Goal: Task Accomplishment & Management: Complete application form

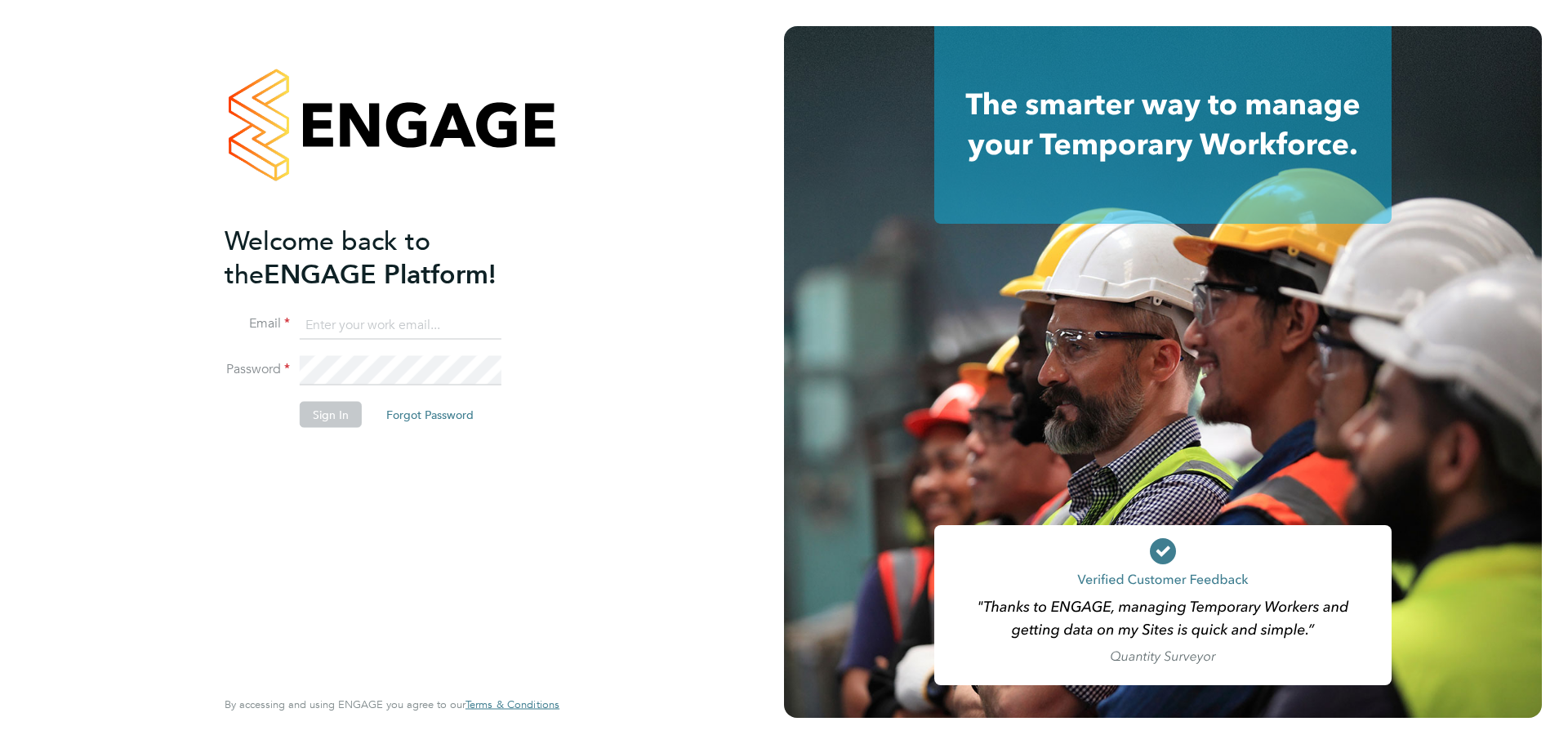
click at [453, 331] on input at bounding box center [401, 325] width 202 height 29
type input "danieloziegbe001@gmail.com"
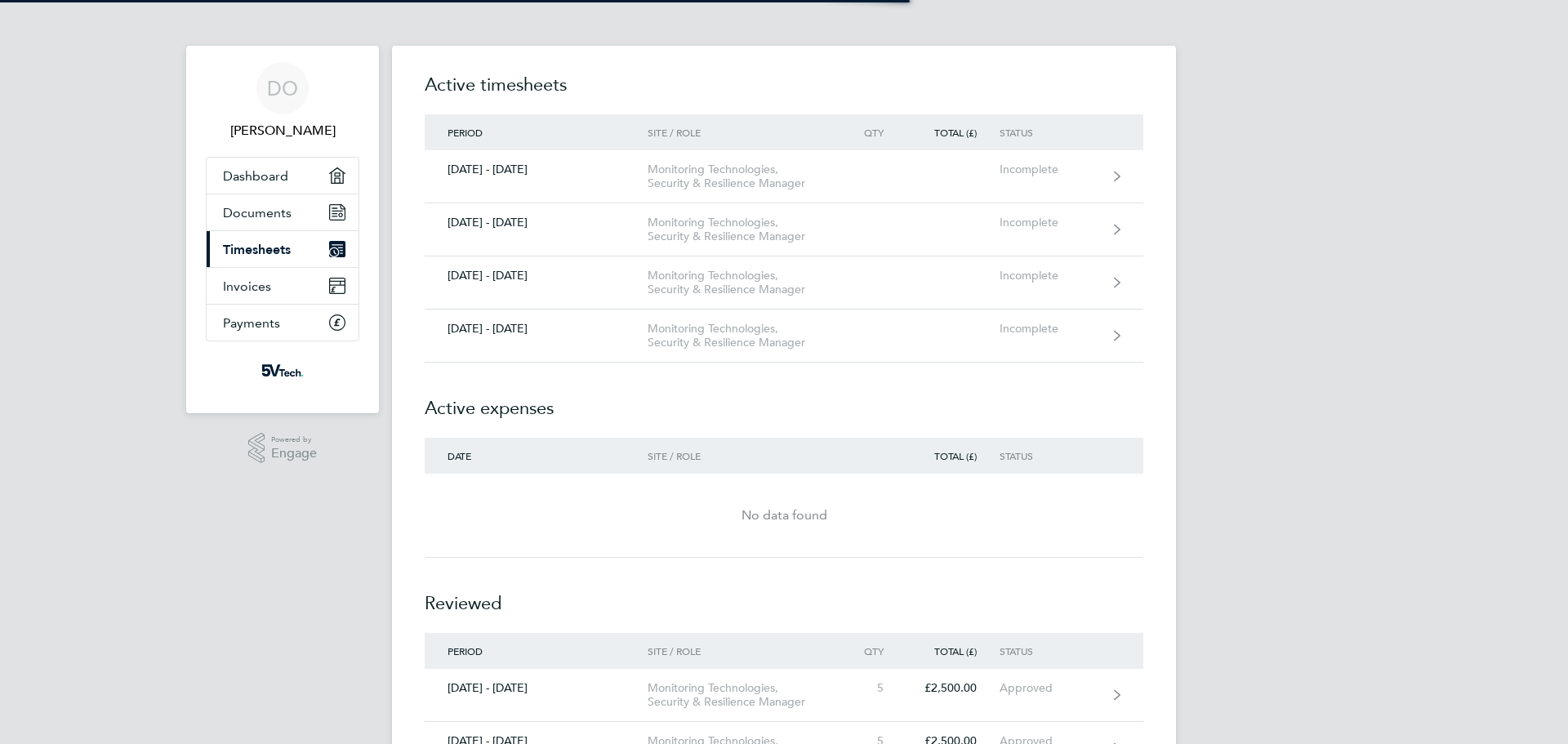
click at [280, 243] on span "Timesheets" at bounding box center [256, 249] width 67 height 15
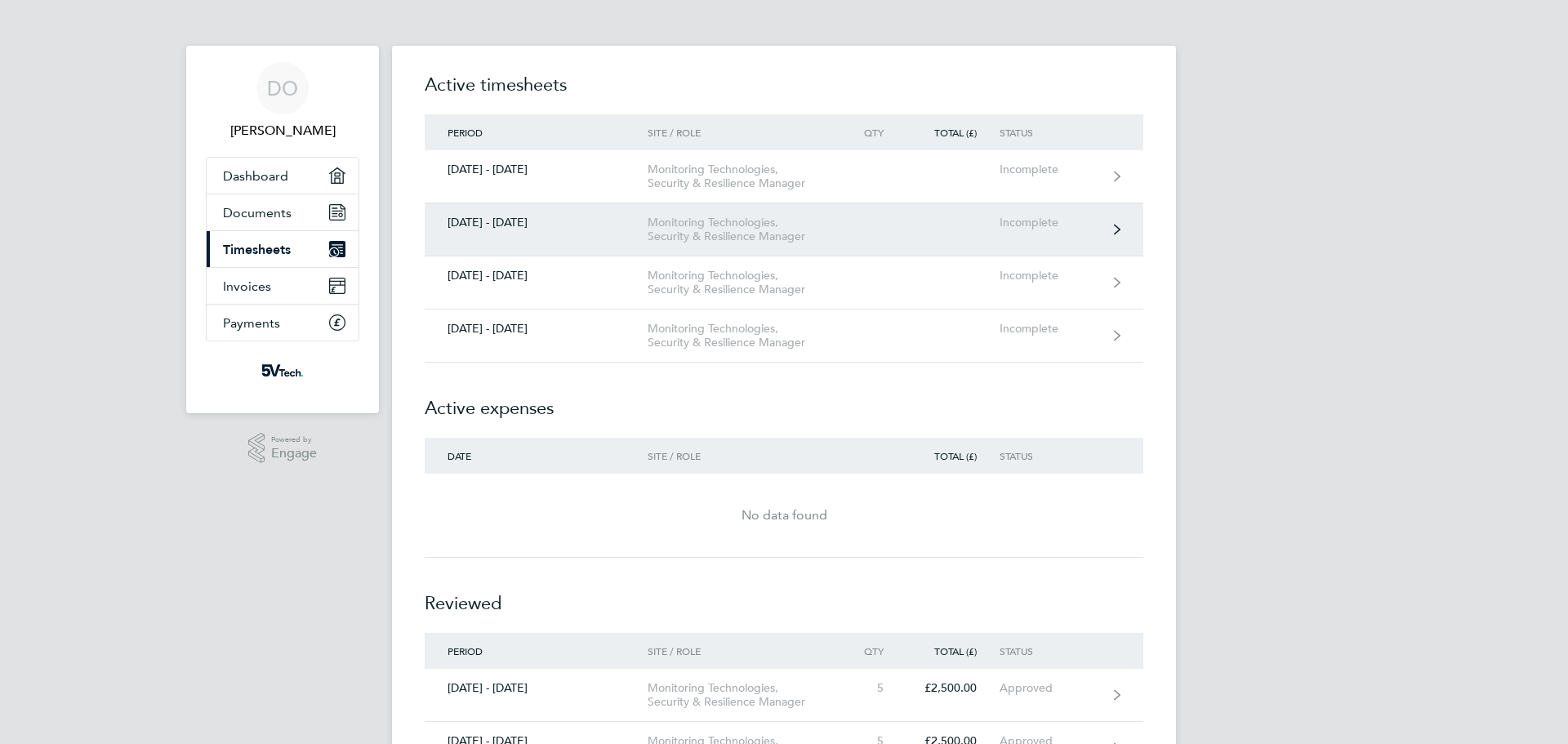
click at [813, 234] on div "Monitoring Technologies, Security & Resilience Manager" at bounding box center [740, 229] width 187 height 28
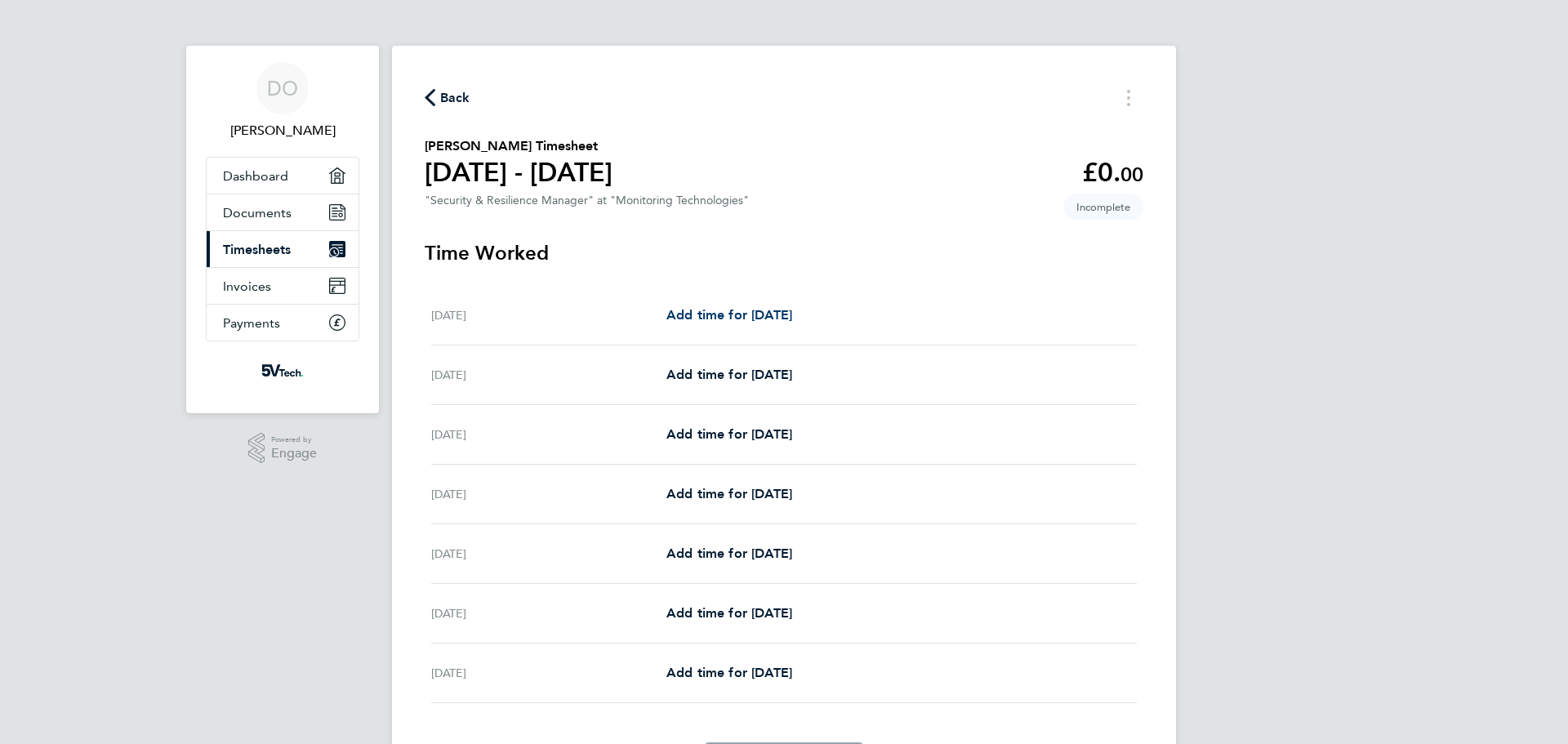
click at [793, 313] on span "Add time for [DATE]" at bounding box center [728, 315] width 126 height 15
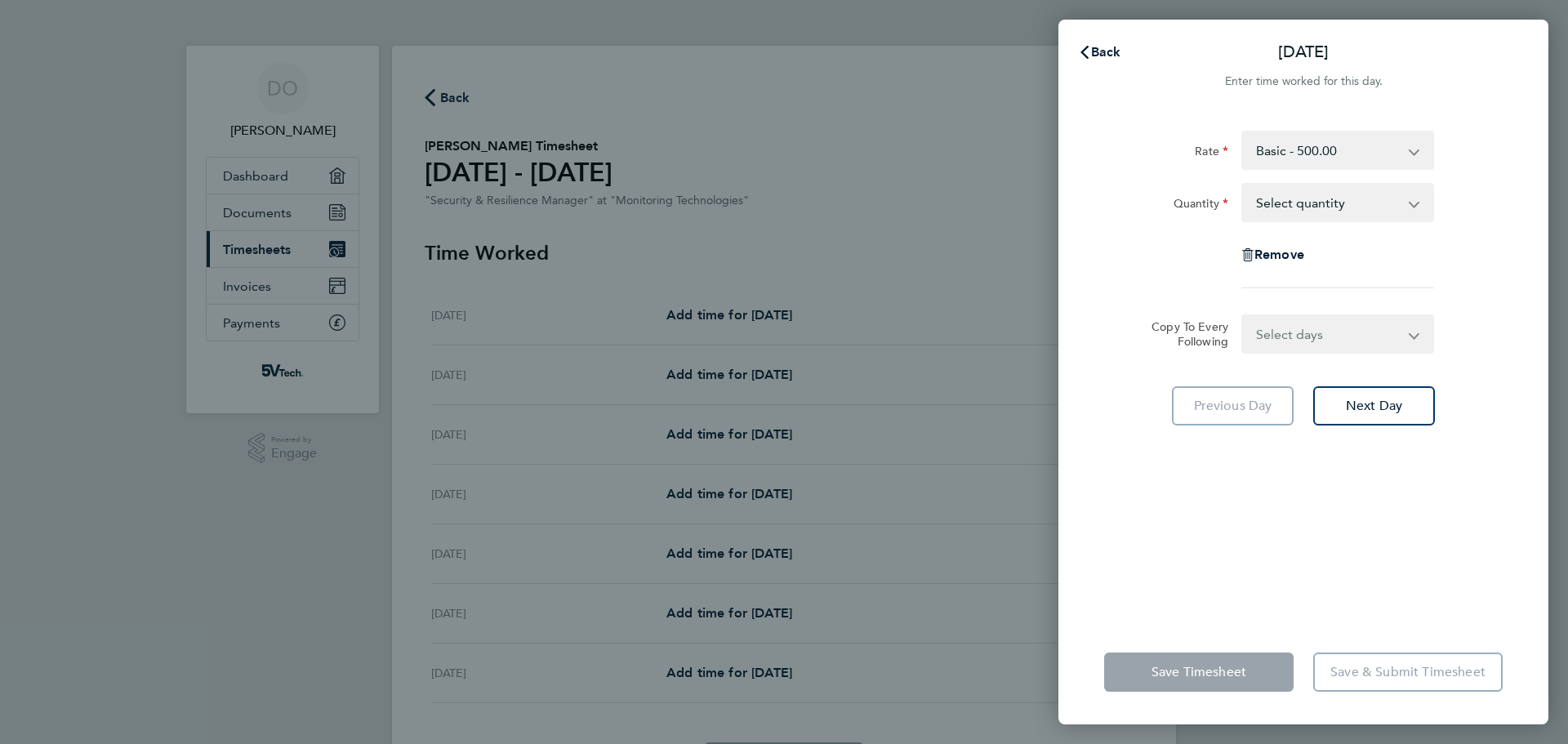
click at [1392, 205] on select "Select quantity 0.5 1" at bounding box center [1328, 202] width 170 height 36
click at [1510, 200] on div "Rate Basic - 500.00 Quantity Select quantity 0.5 1 Remove Copy To Every Followi…" at bounding box center [1303, 366] width 490 height 509
click at [1105, 52] on span "Back" at bounding box center [1106, 52] width 30 height 15
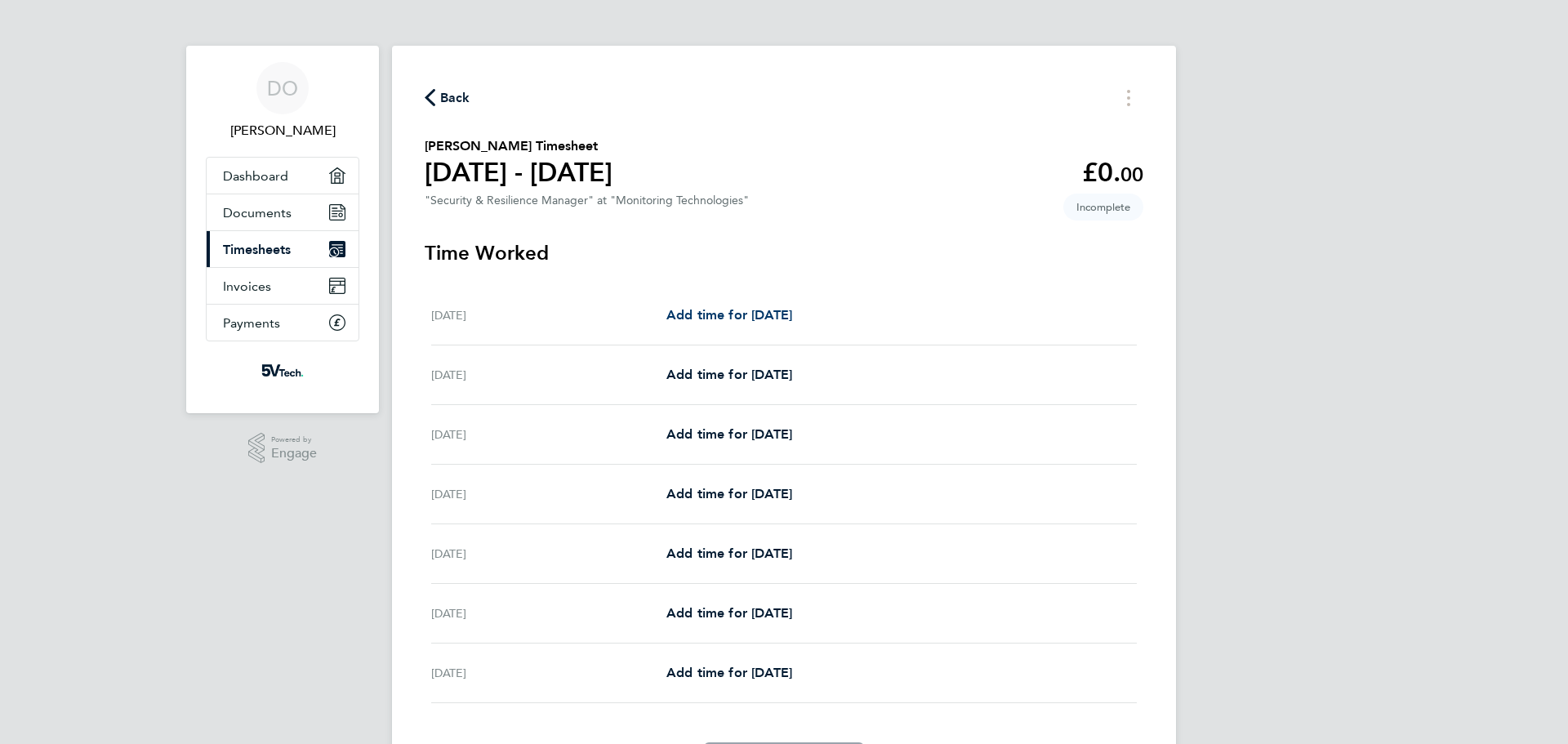
click at [780, 317] on span "Add time for [DATE]" at bounding box center [728, 315] width 126 height 15
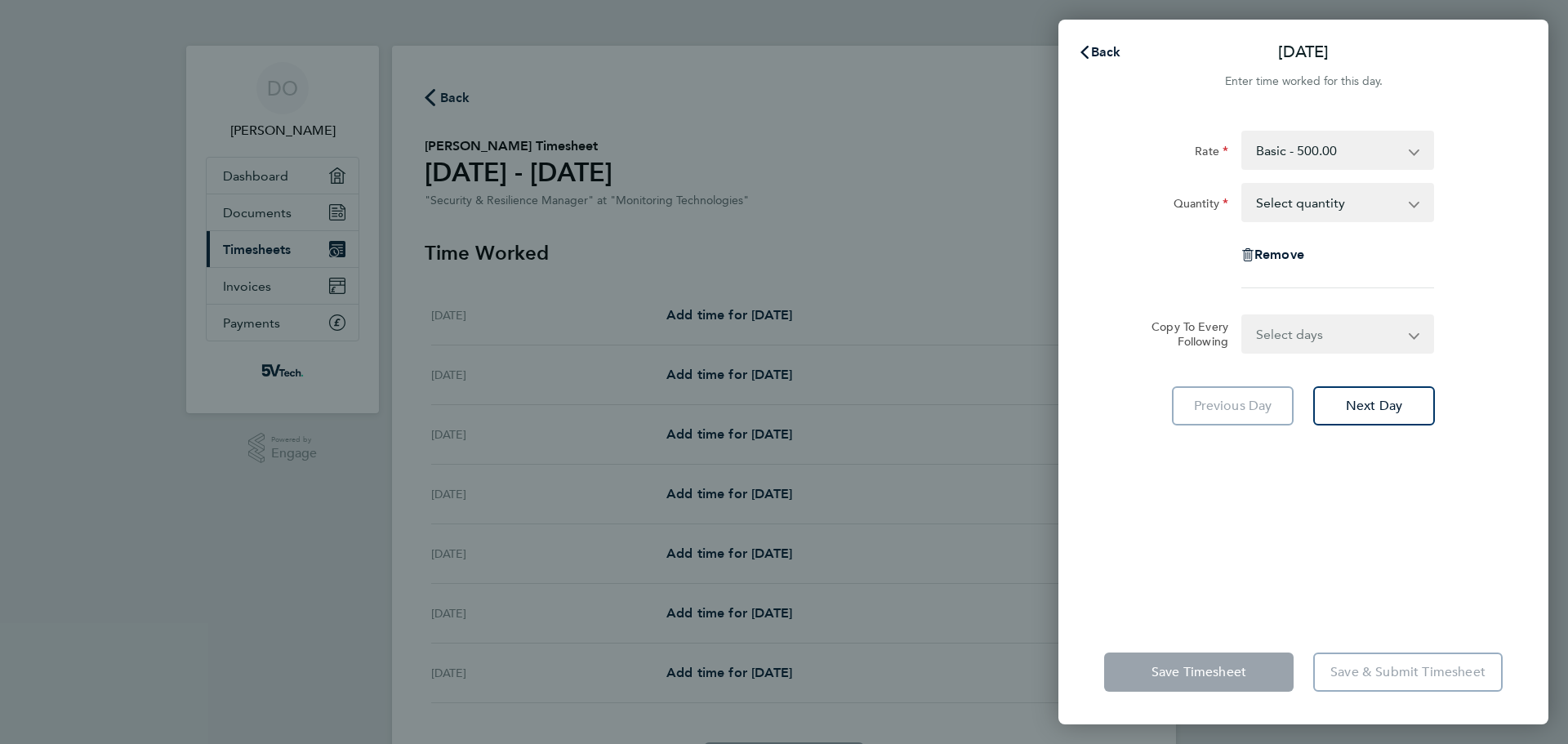
click at [1372, 201] on select "Select quantity 0.5 1" at bounding box center [1328, 202] width 170 height 36
select select "1"
click at [1243, 185] on select "Select quantity 0.5 1" at bounding box center [1328, 202] width 170 height 36
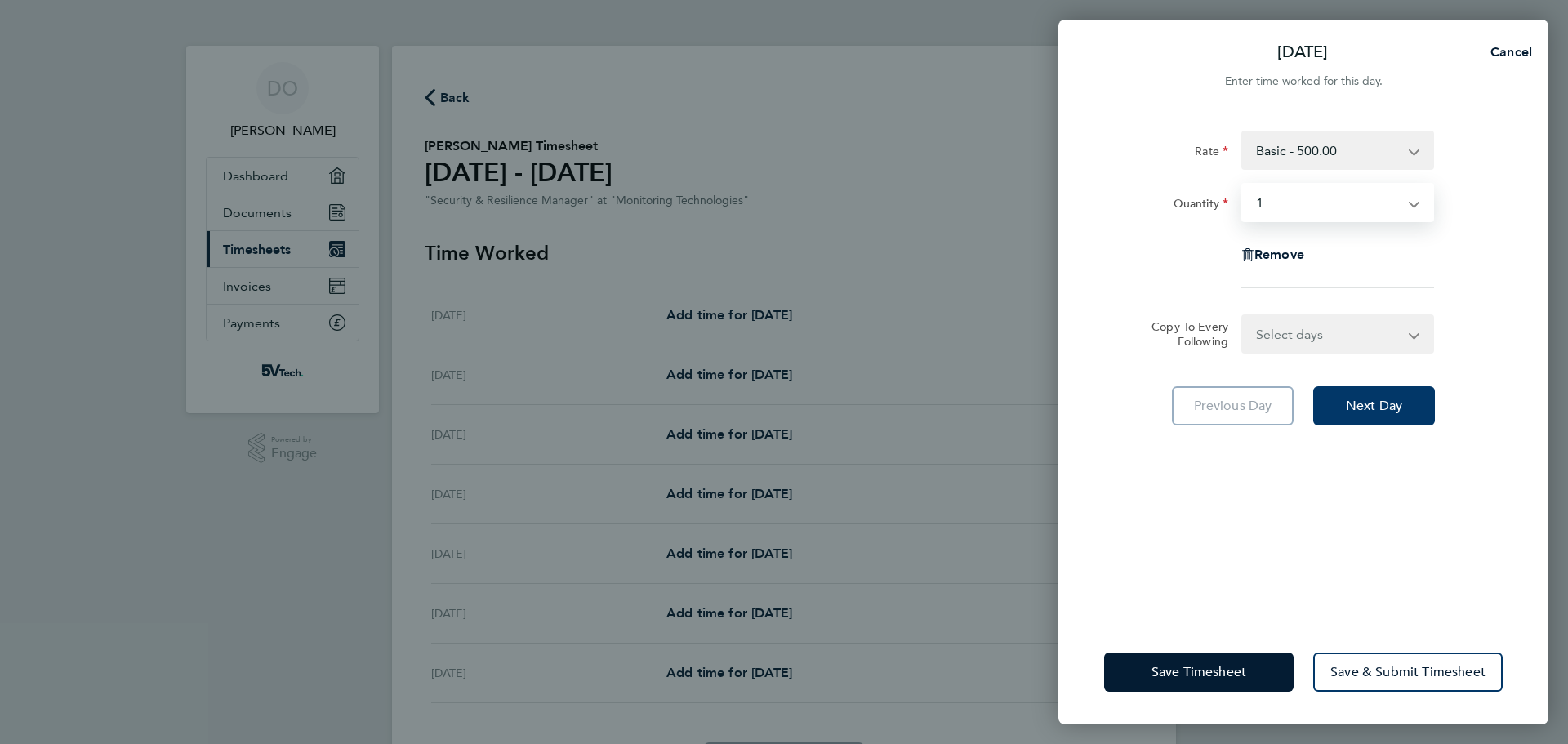
click at [1394, 421] on button "Next Day" at bounding box center [1374, 406] width 121 height 39
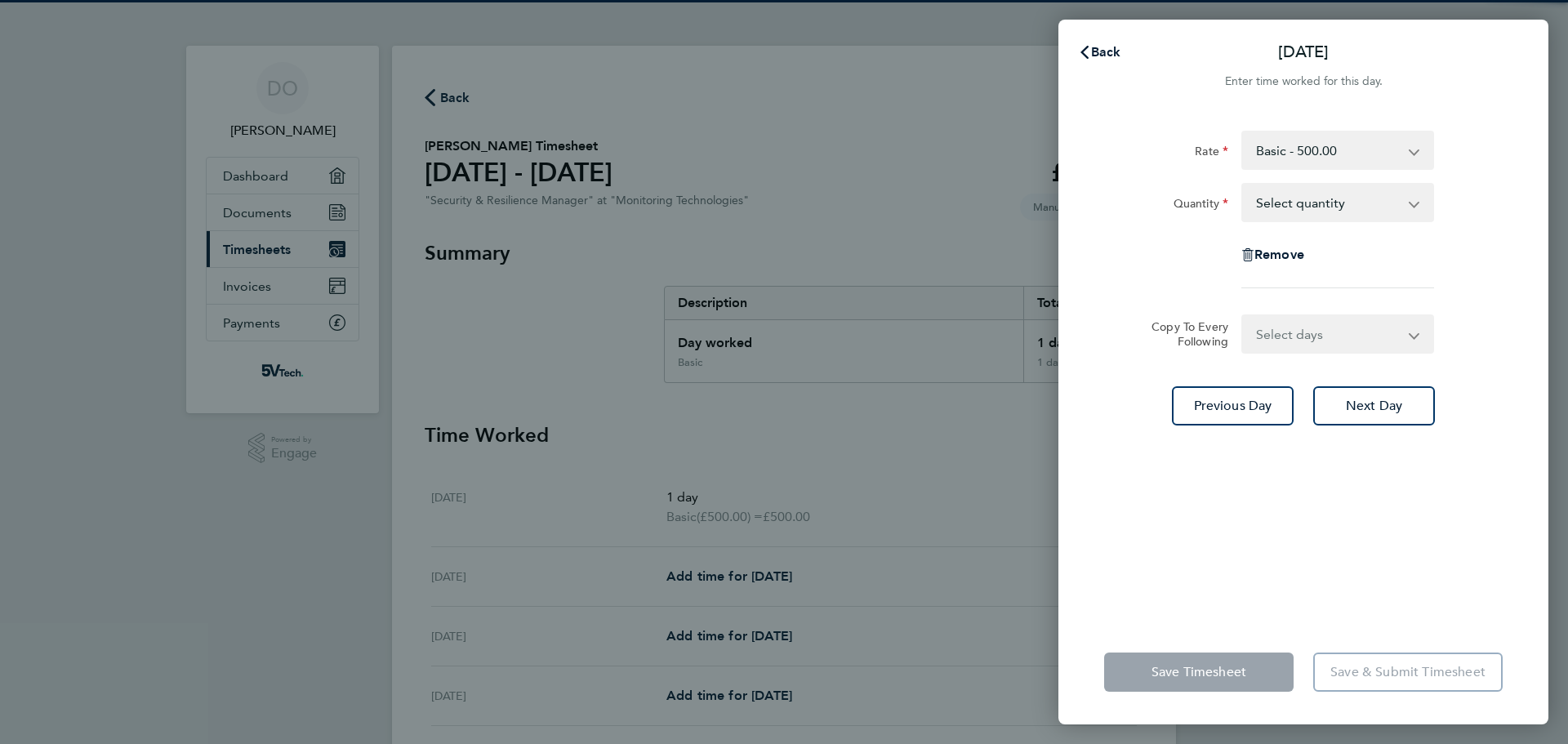
click at [1329, 200] on select "Select quantity 0.5 1" at bounding box center [1328, 202] width 170 height 36
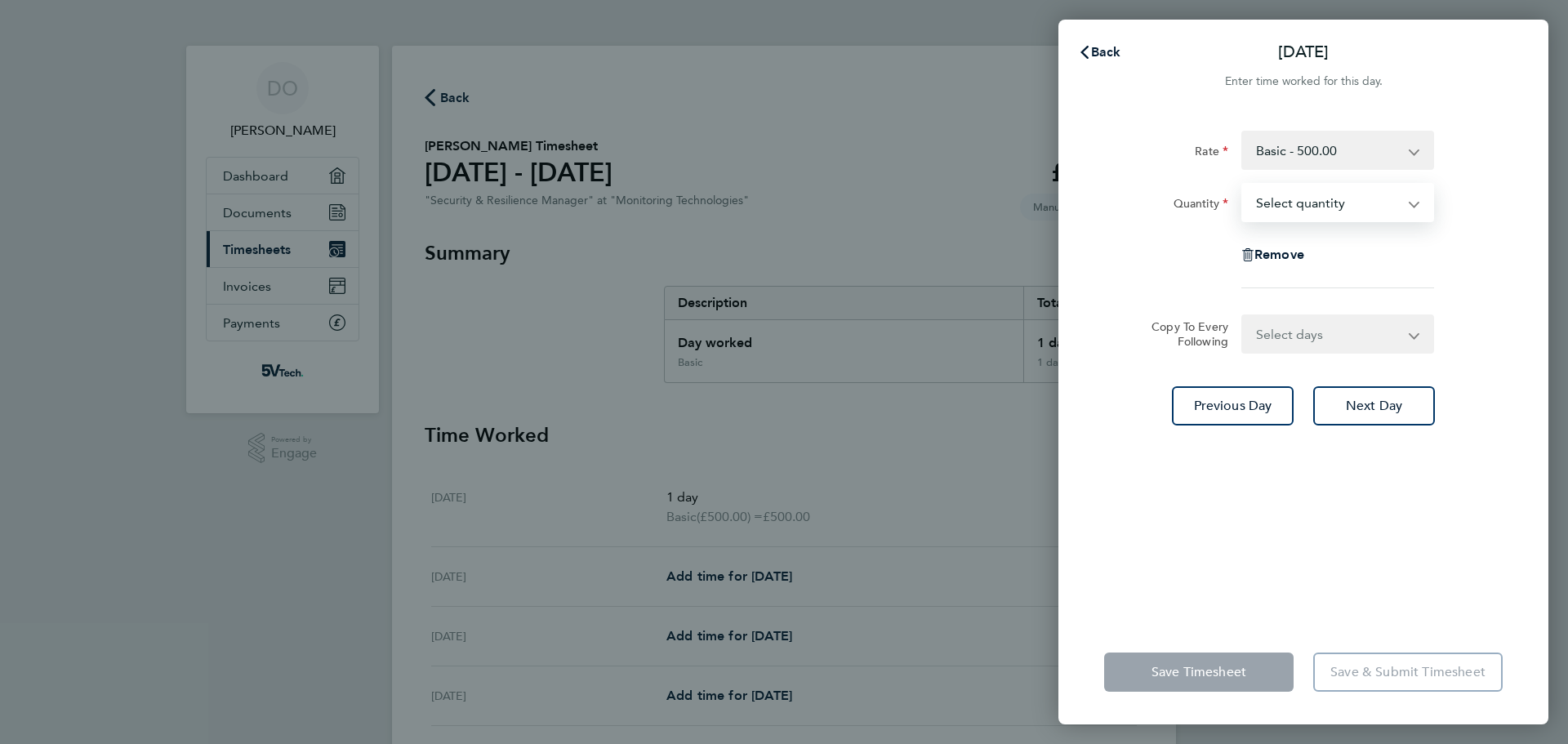
select select "1"
click at [1243, 185] on select "Select quantity 0.5 1" at bounding box center [1328, 202] width 170 height 36
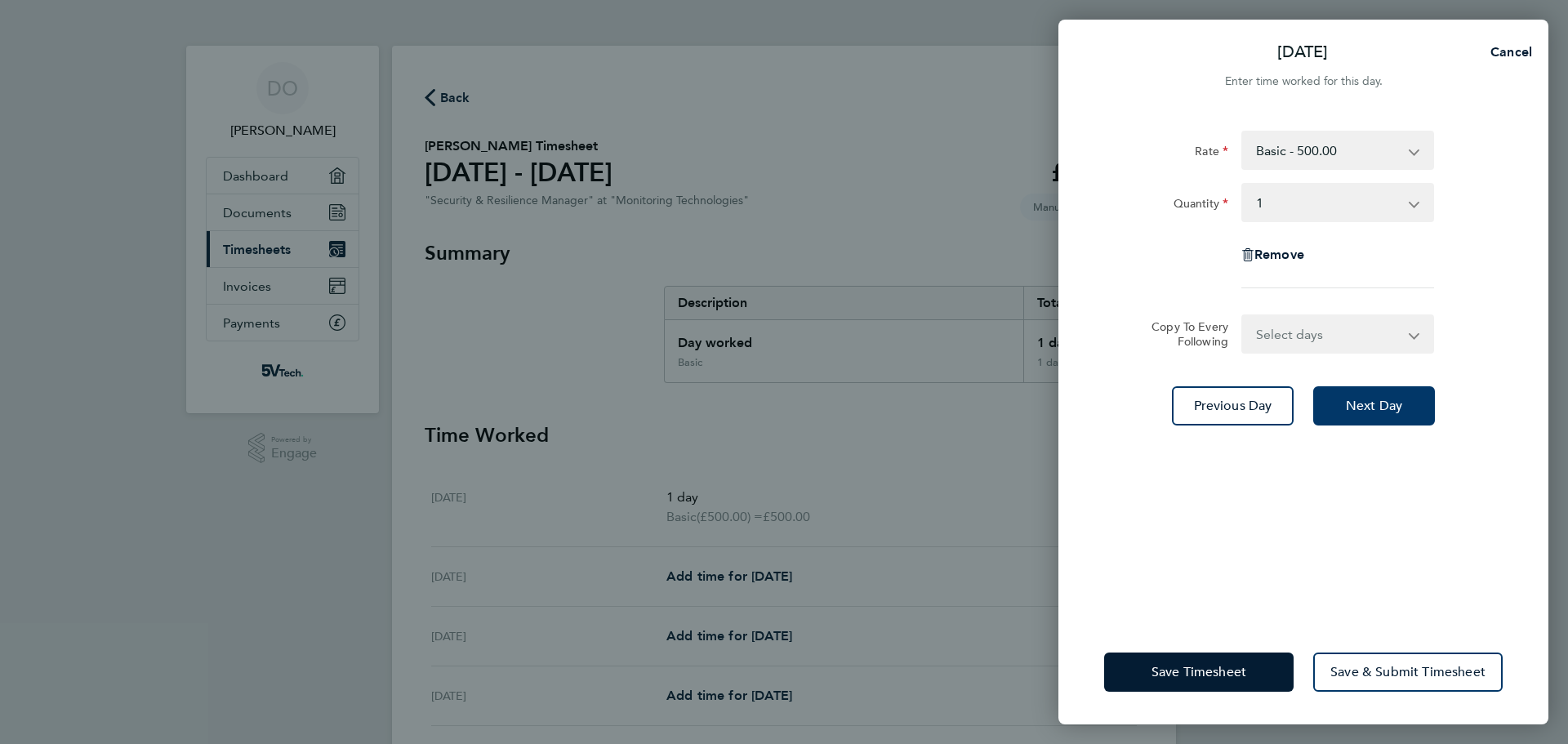
click at [1394, 403] on span "Next Day" at bounding box center [1374, 406] width 56 height 16
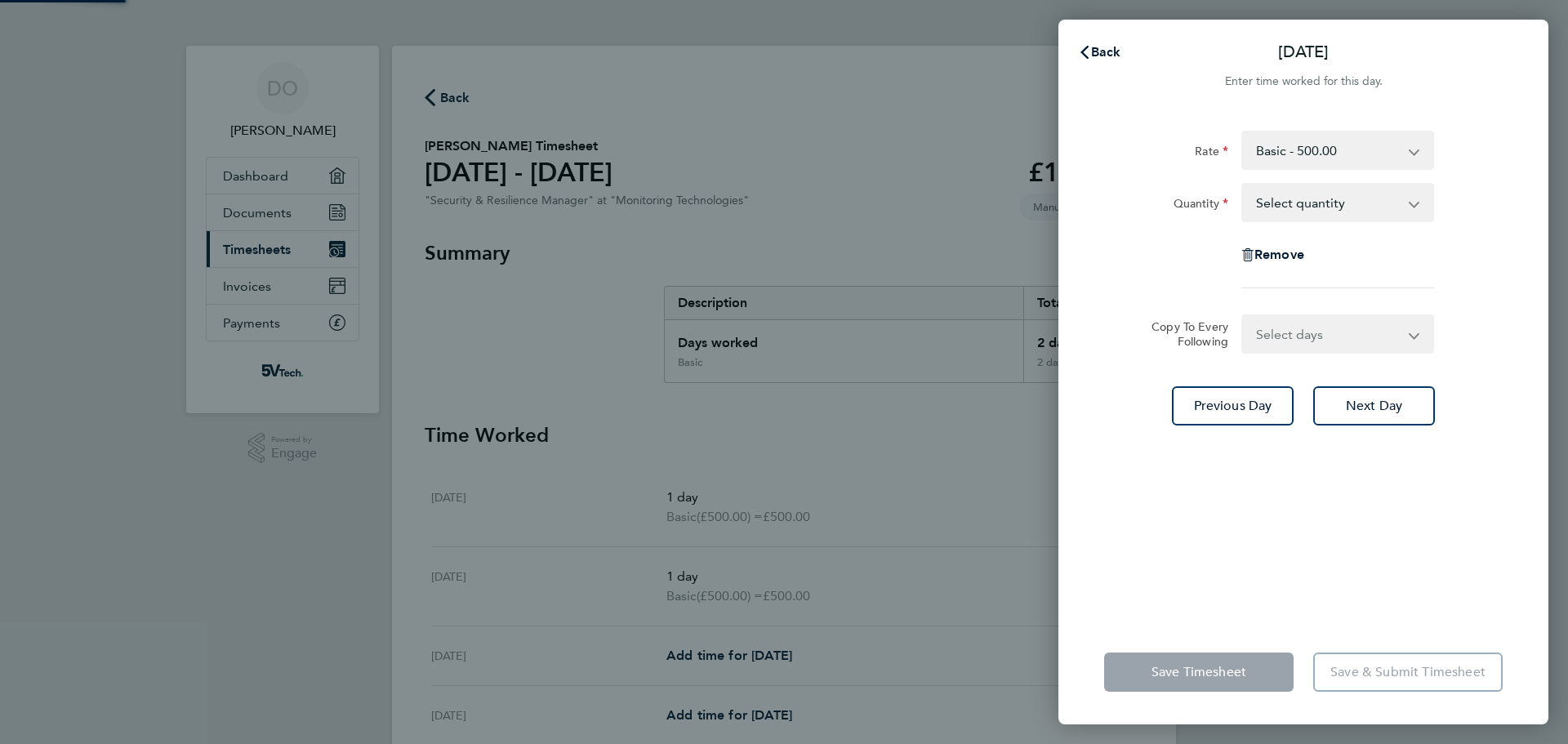
click at [1352, 199] on select "Select quantity 0.5 1" at bounding box center [1328, 202] width 170 height 36
select select "1"
click at [1243, 185] on select "Select quantity 0.5 1" at bounding box center [1328, 202] width 170 height 36
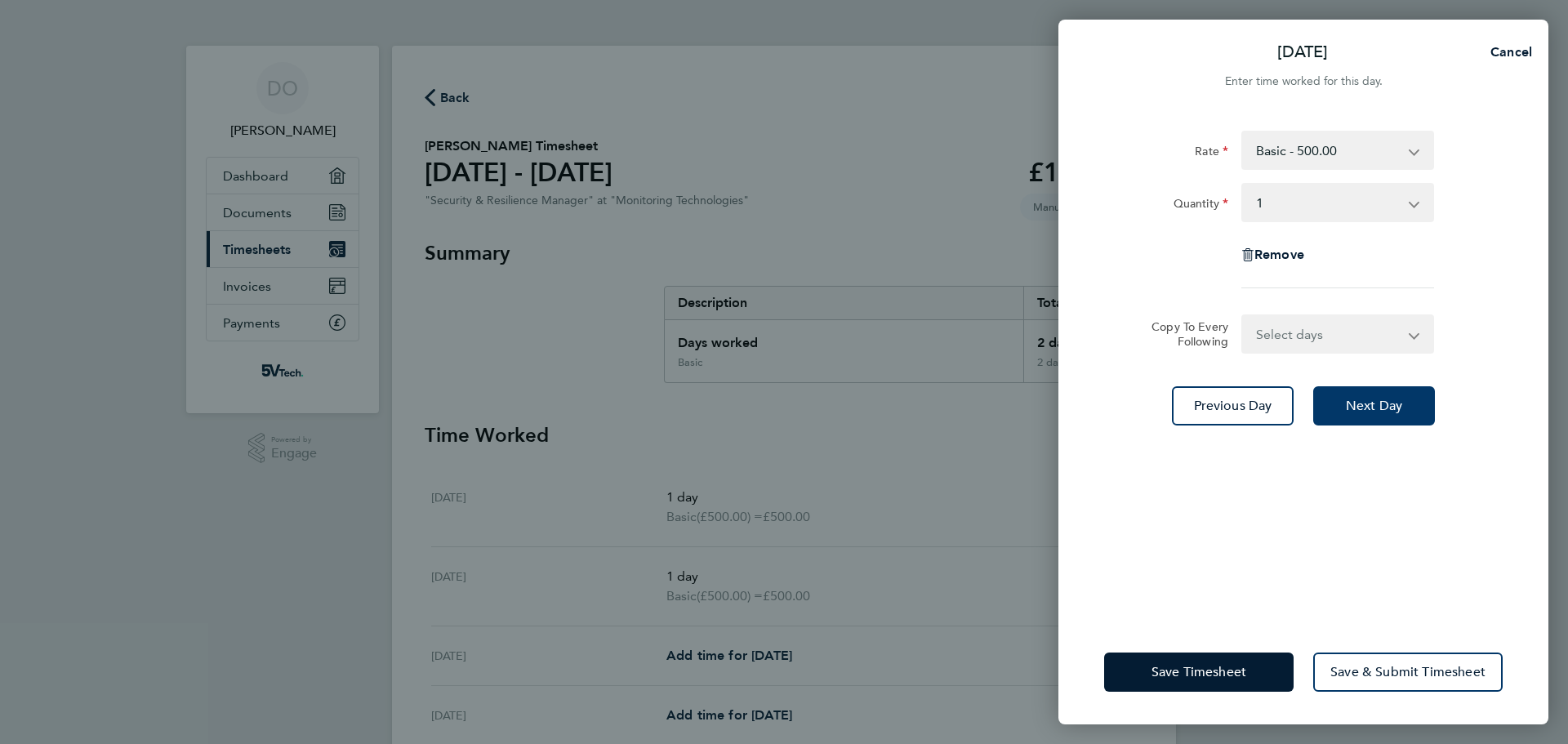
click at [1375, 416] on button "Next Day" at bounding box center [1374, 406] width 121 height 39
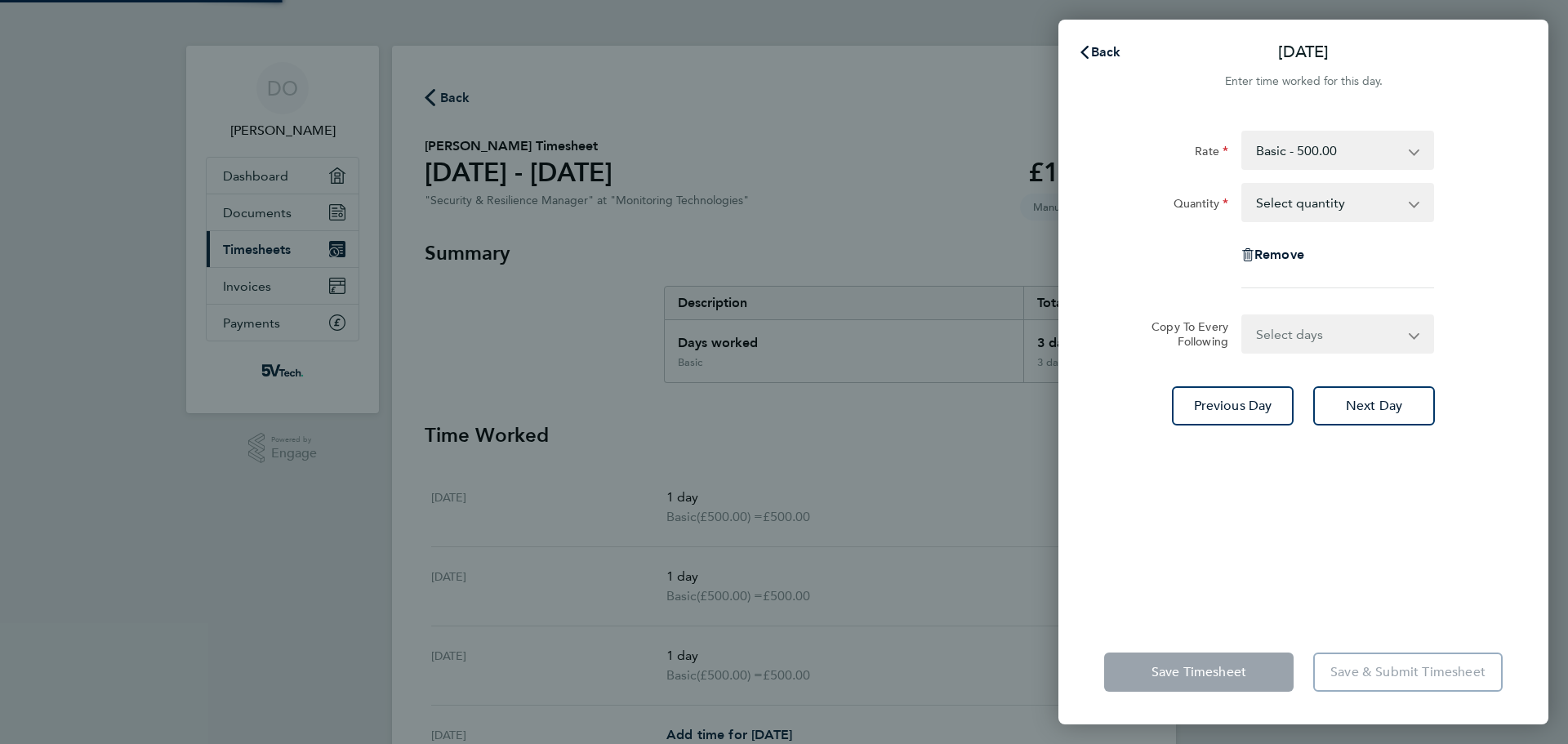
click at [1376, 195] on select "Select quantity 0.5 1" at bounding box center [1328, 202] width 170 height 36
select select "1"
click at [1243, 185] on select "Select quantity 0.5 1" at bounding box center [1328, 202] width 170 height 36
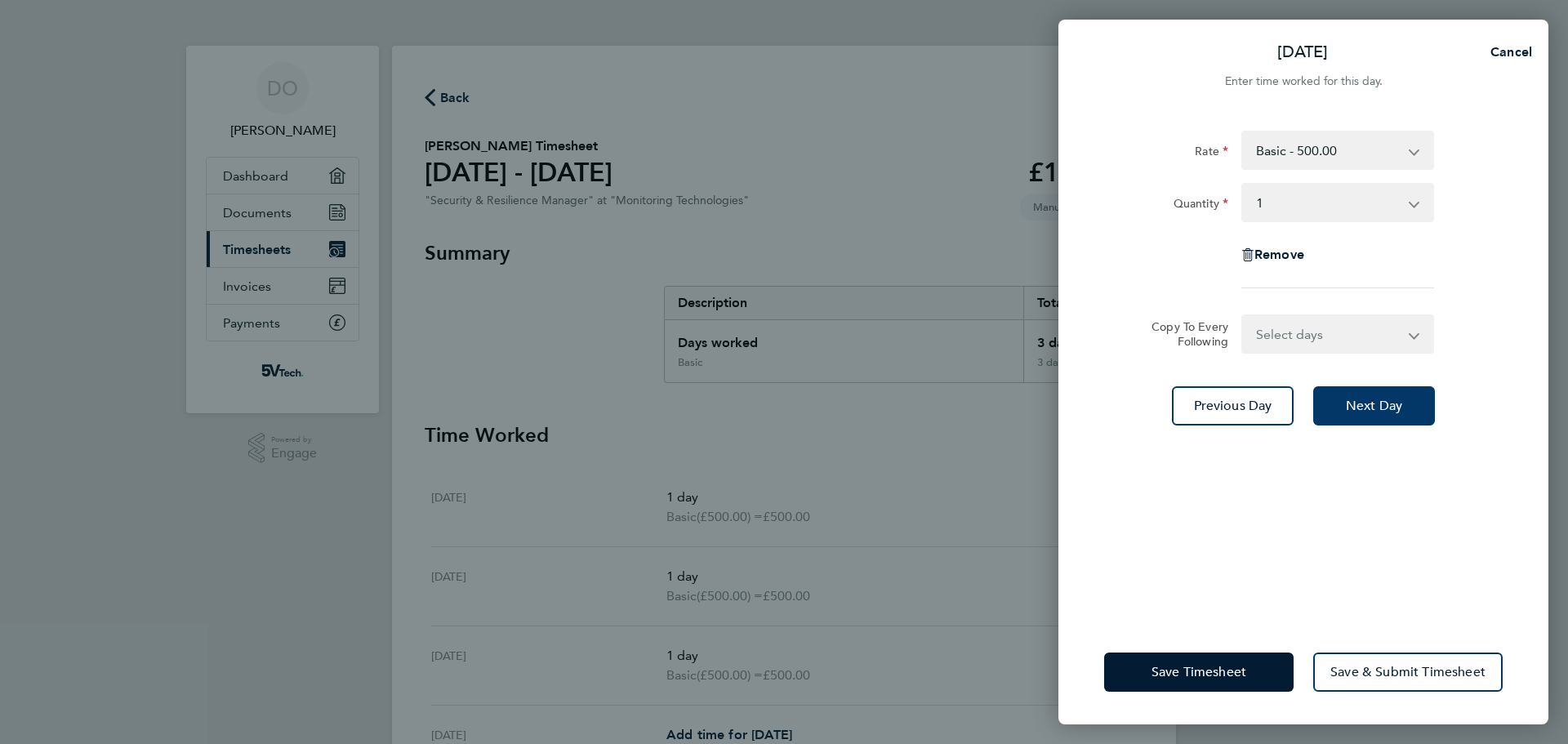
click at [1401, 405] on span "Next Day" at bounding box center [1374, 406] width 56 height 16
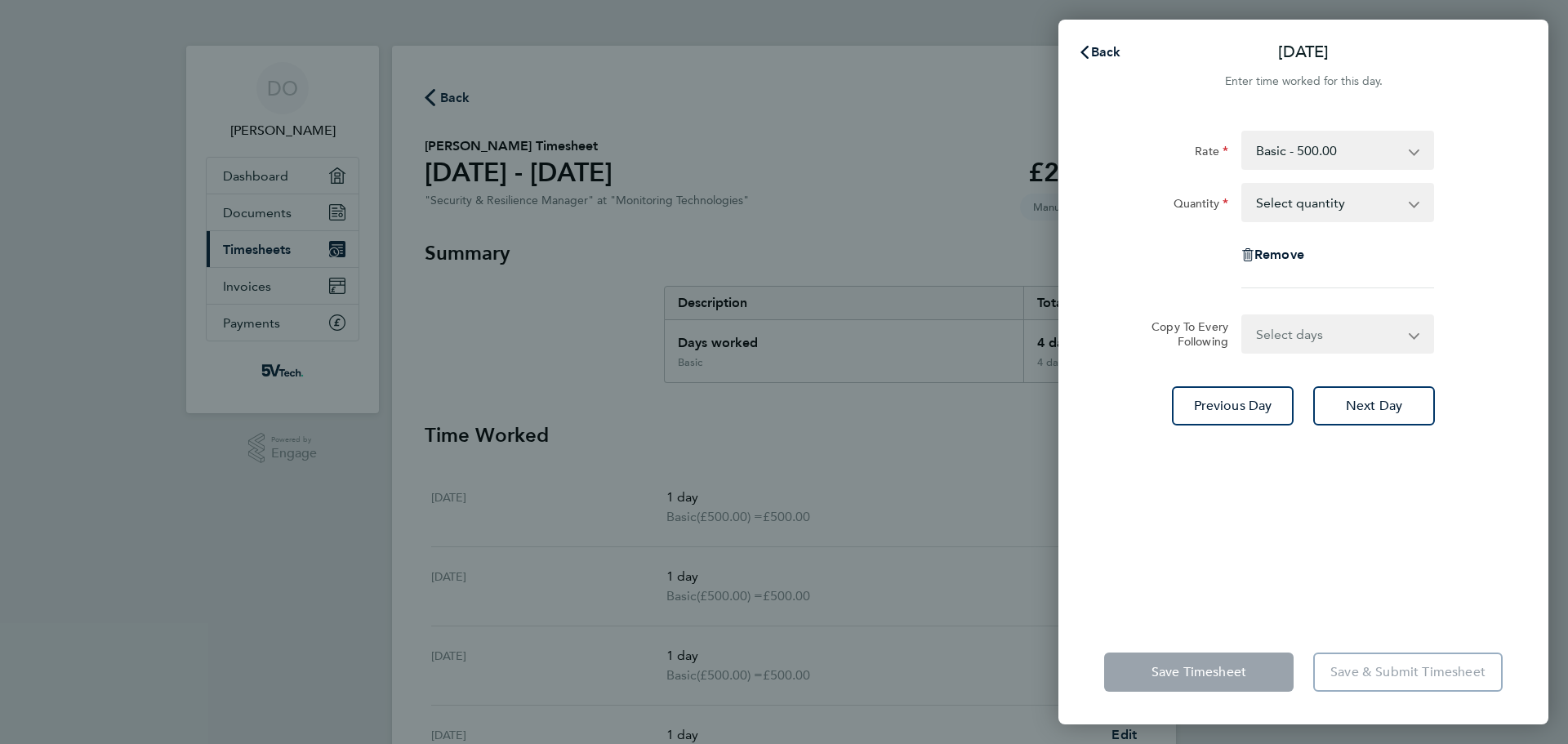
click at [1407, 197] on select "Select quantity 0.5 1" at bounding box center [1328, 202] width 170 height 36
click at [1480, 227] on div "Rate Basic - 500.00 Quantity Select quantity 0.5 1 Remove" at bounding box center [1303, 209] width 399 height 158
click at [1304, 257] on span "Remove" at bounding box center [1279, 255] width 50 height 15
select select "null"
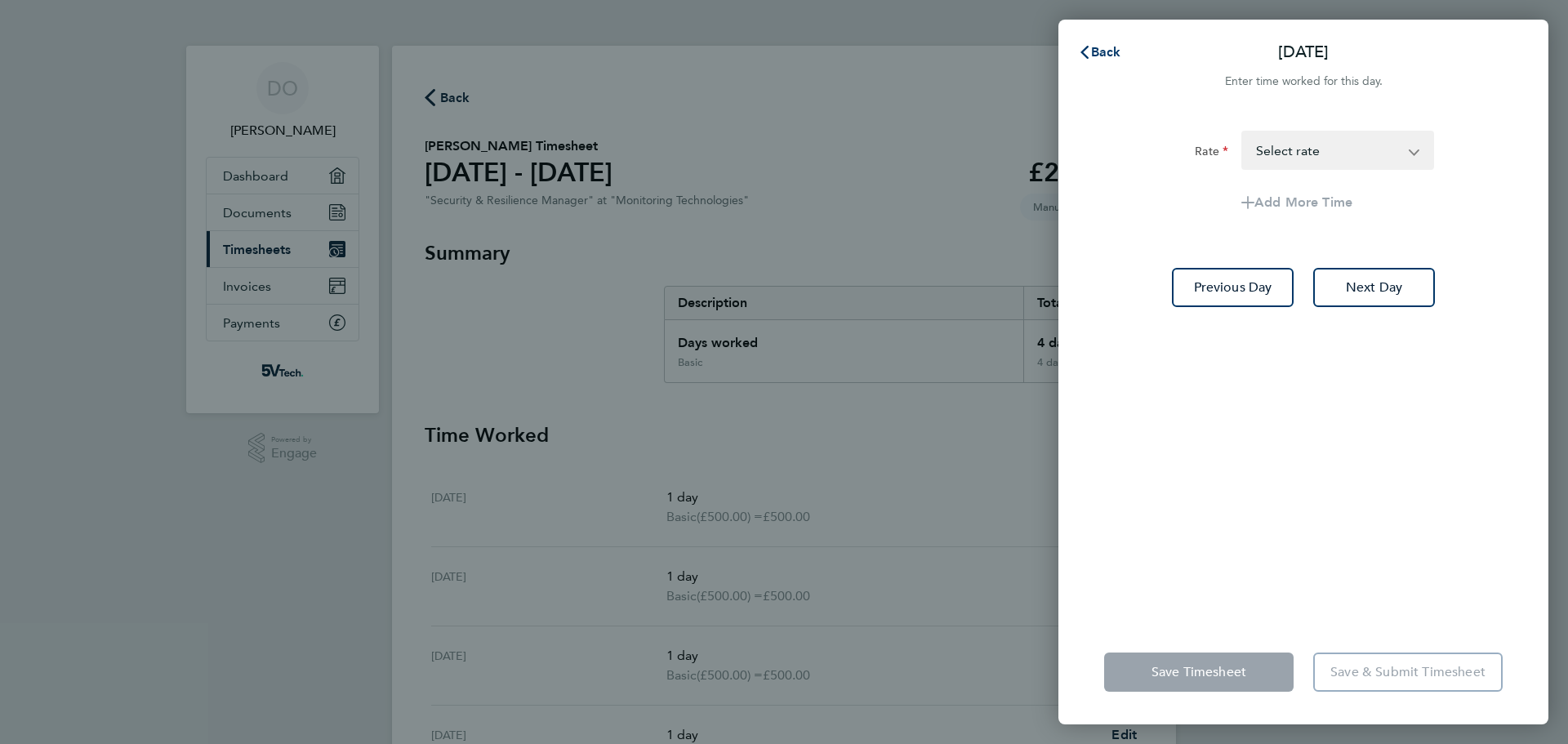
click at [1109, 52] on span "Back" at bounding box center [1106, 52] width 30 height 15
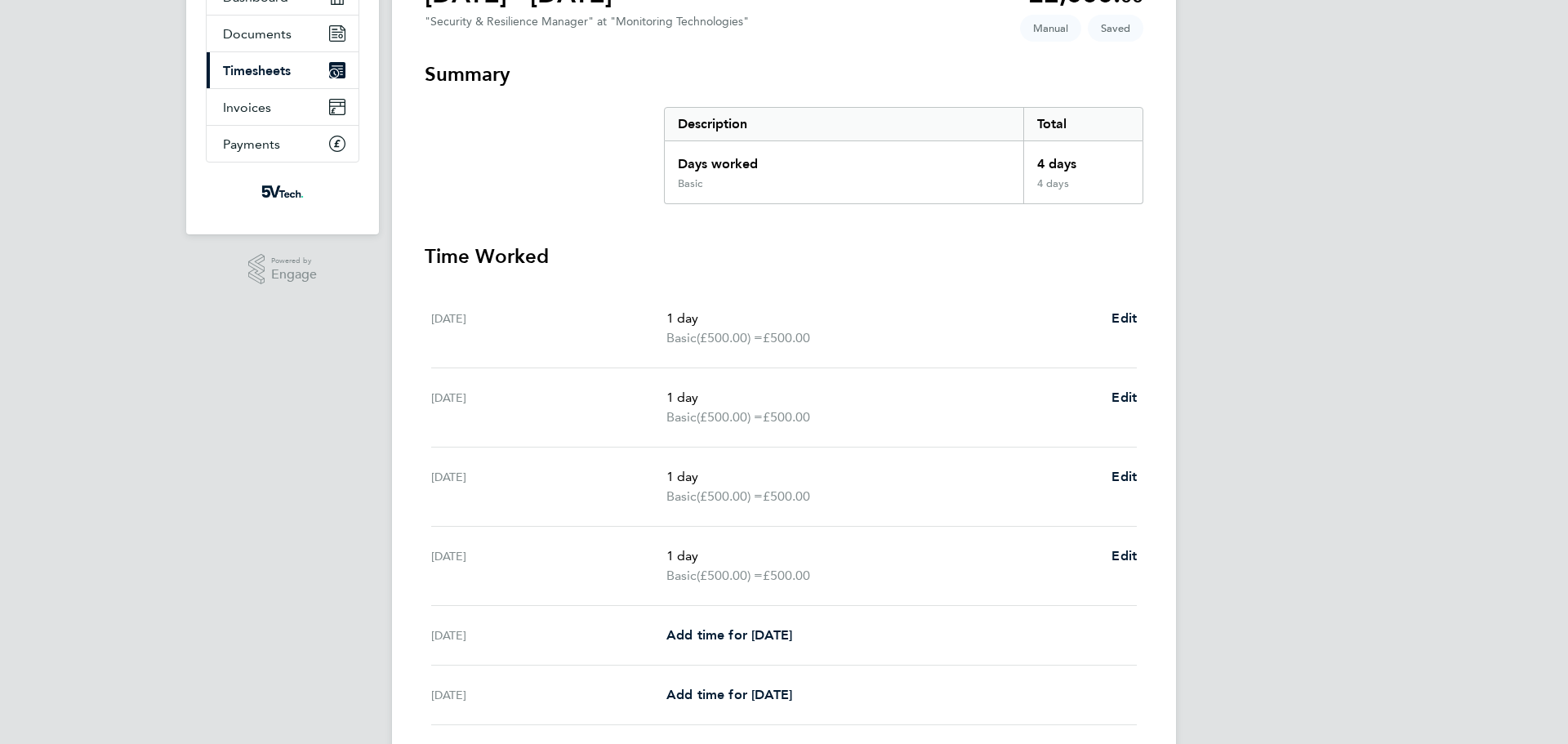
scroll to position [282, 0]
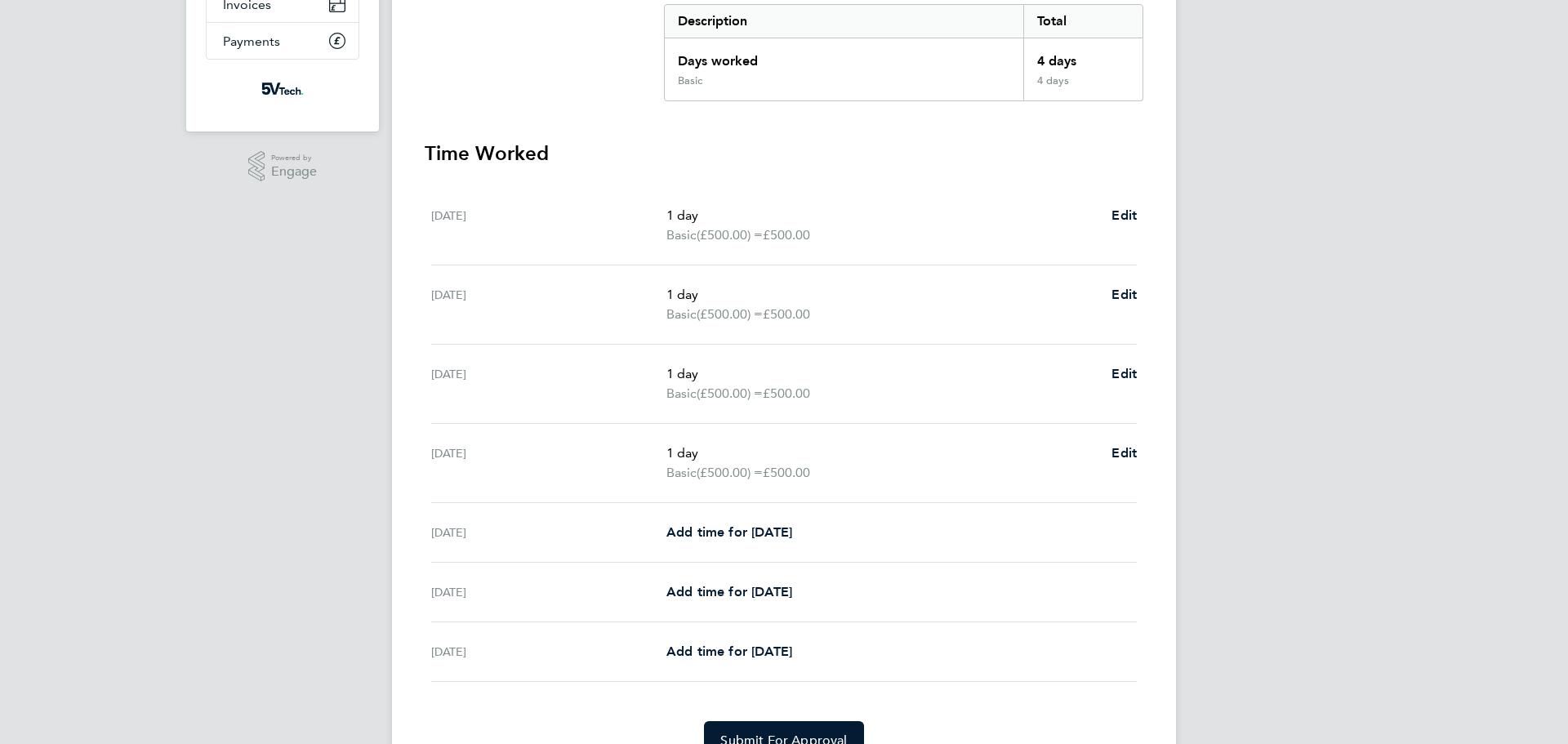
click at [1267, 433] on div "DO [PERSON_NAME] Applications: Dashboard Documents Current page: Timesheets Inv…" at bounding box center [784, 272] width 1568 height 1108
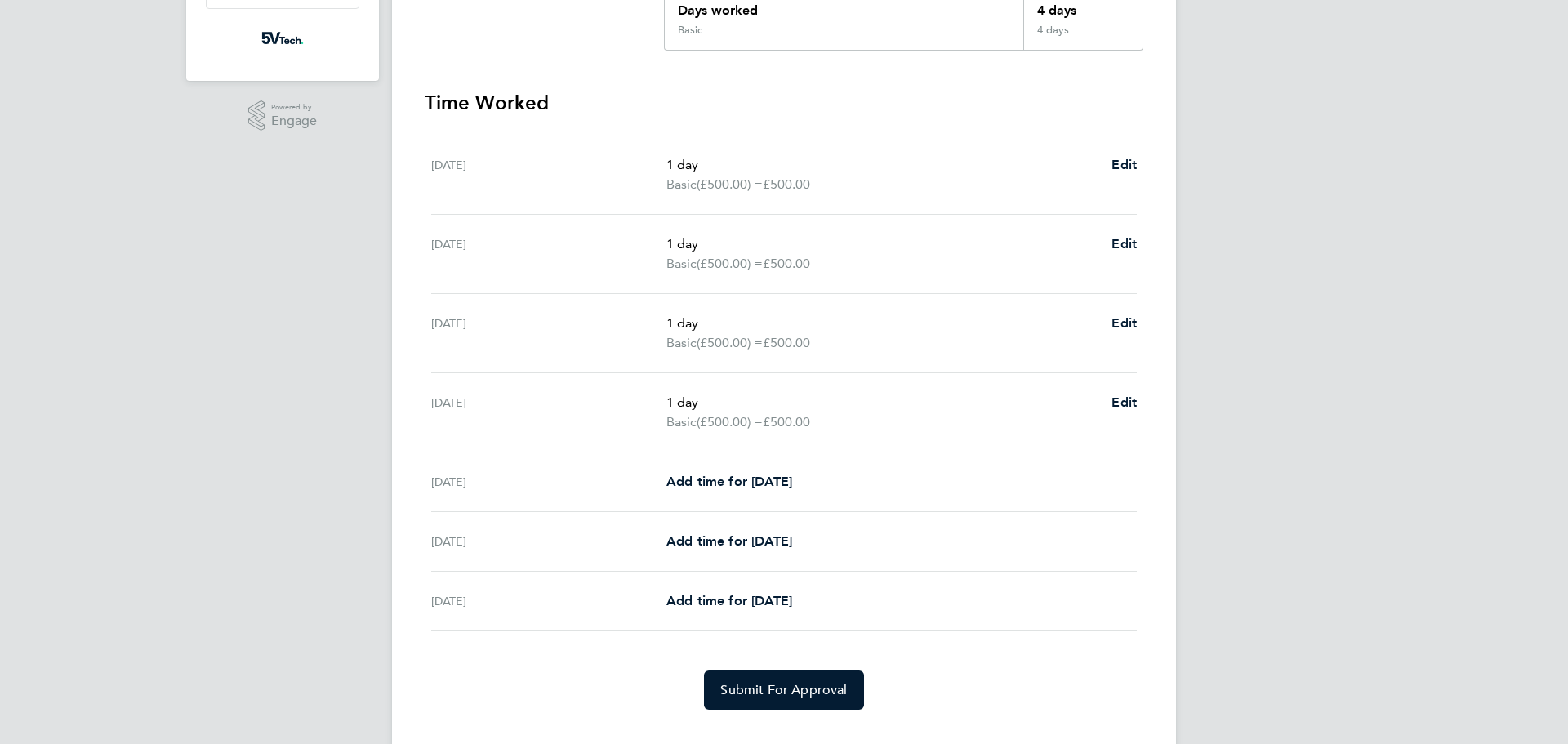
scroll to position [364, 0]
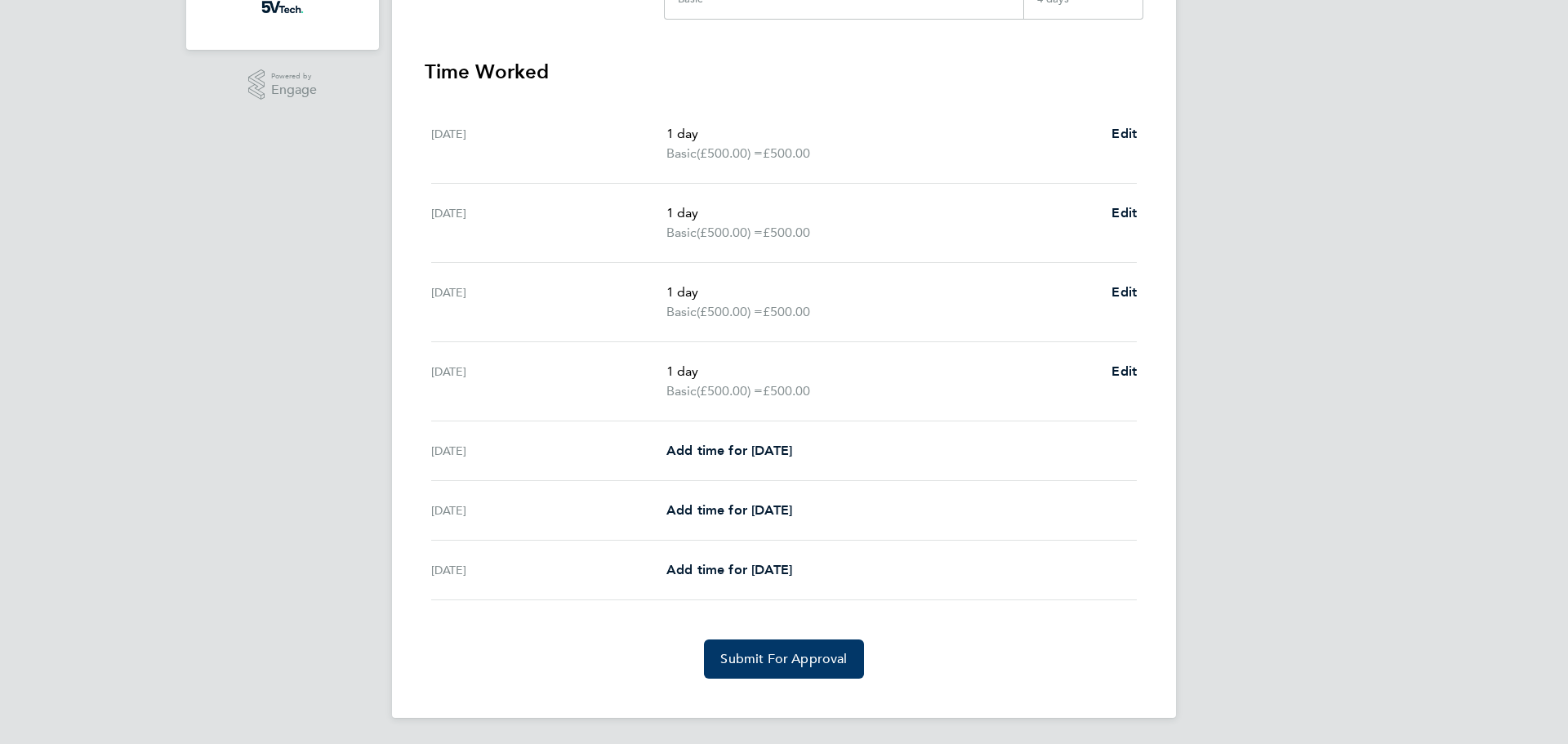
click at [799, 658] on span "Submit For Approval" at bounding box center [783, 659] width 126 height 16
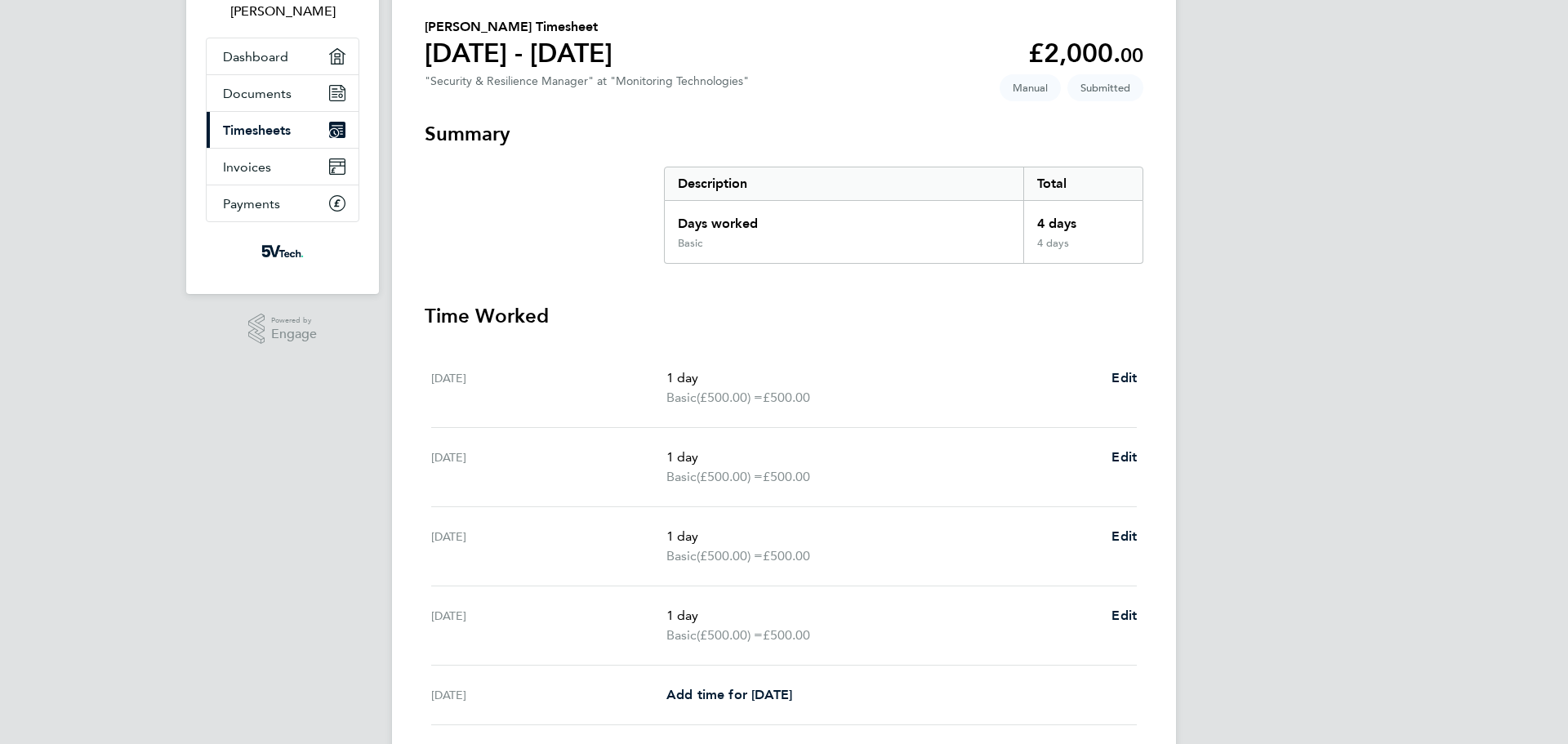
scroll to position [0, 0]
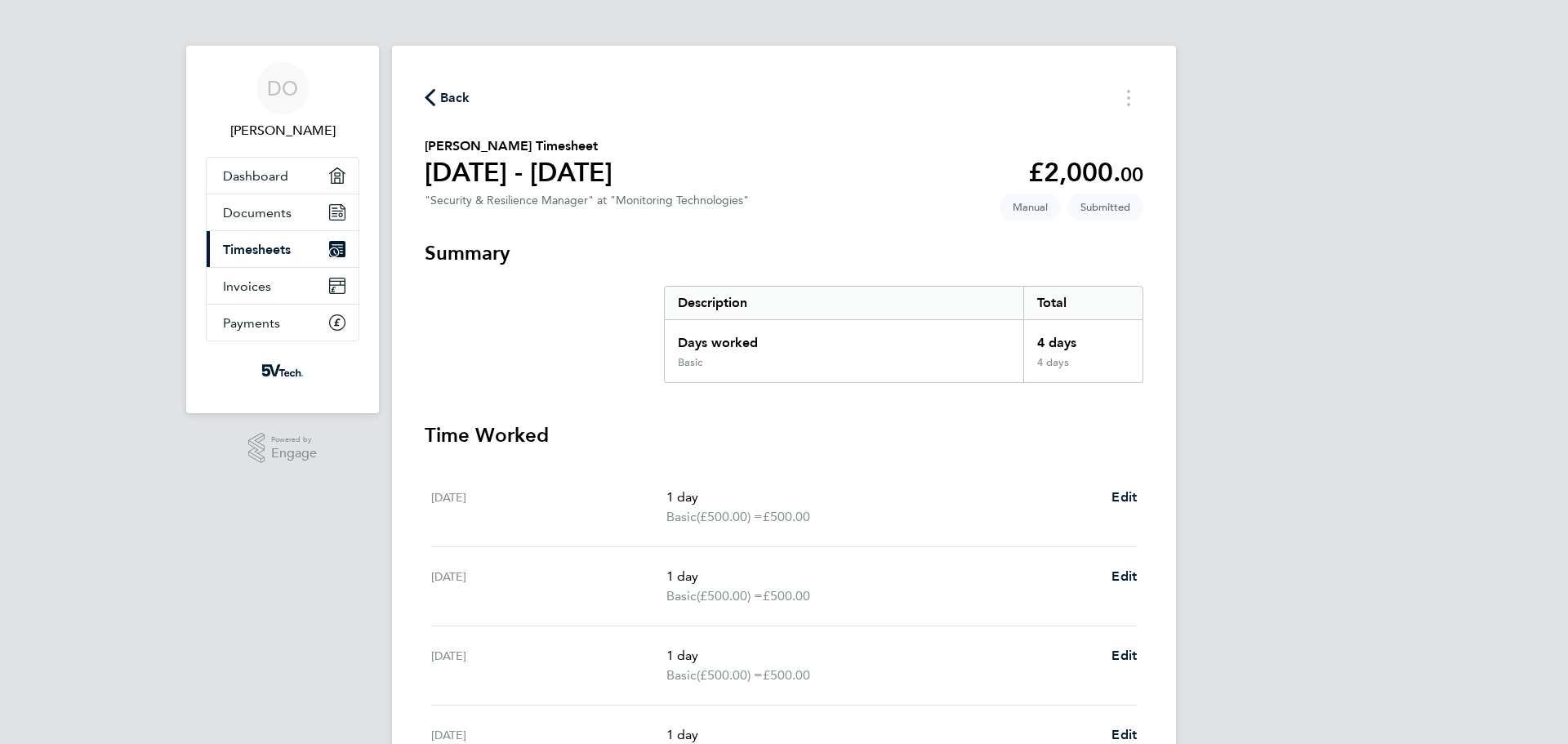
click at [431, 97] on icon "button" at bounding box center [430, 97] width 10 height 17
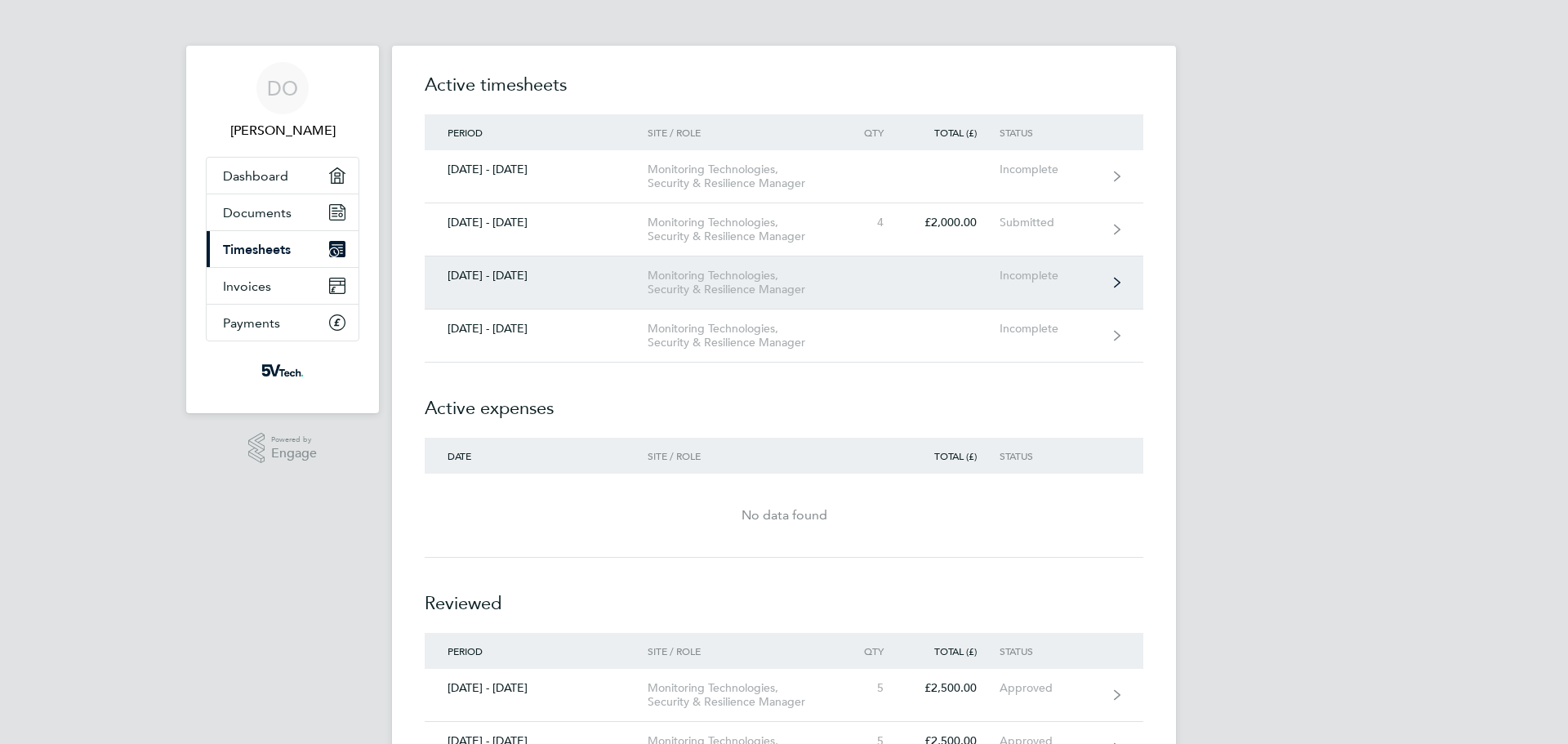
click at [911, 273] on link "[DATE] - [DATE] Monitoring Technologies, Security & Resilience Manager Incomple…" at bounding box center [784, 283] width 719 height 53
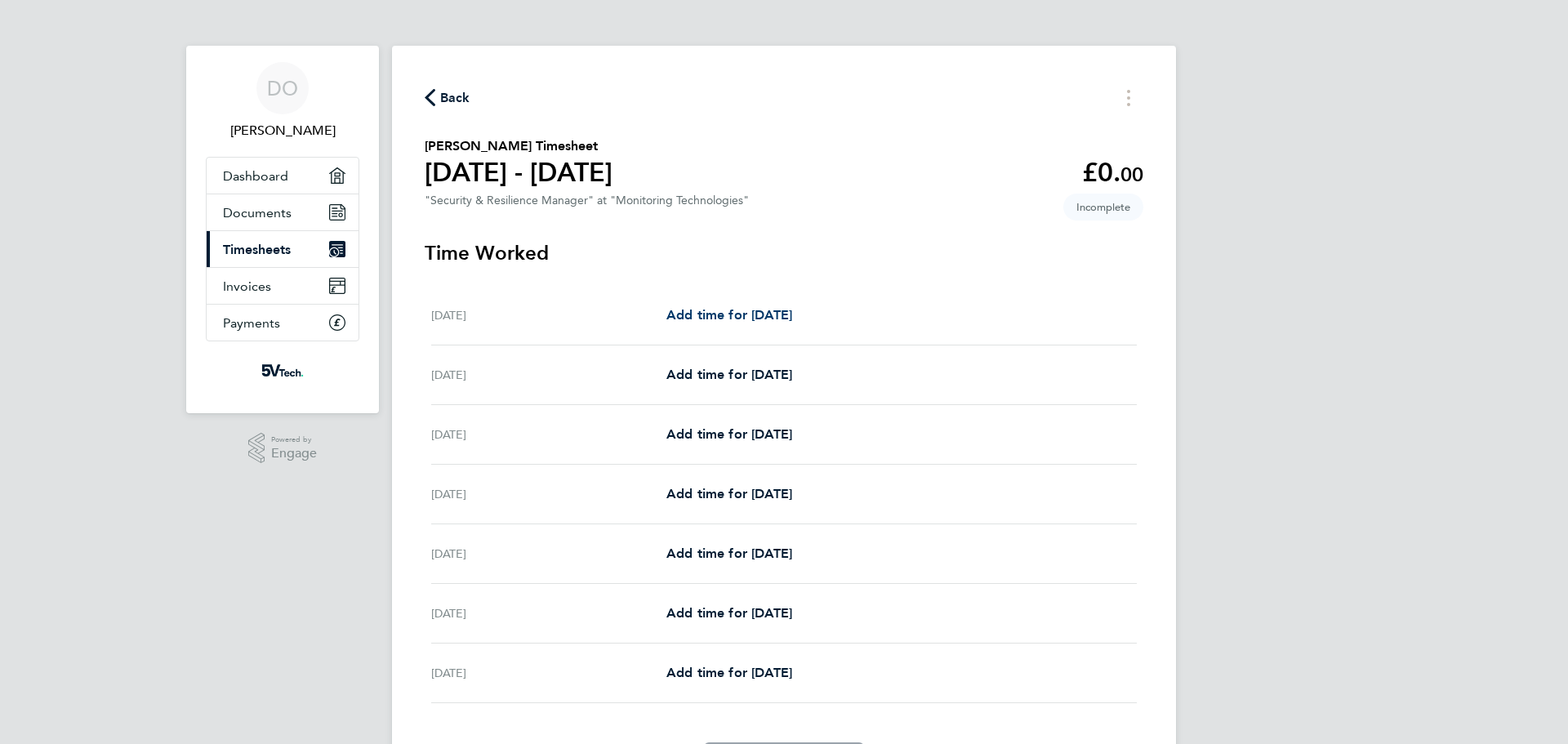
click at [793, 319] on span "Add time for [DATE]" at bounding box center [728, 315] width 126 height 15
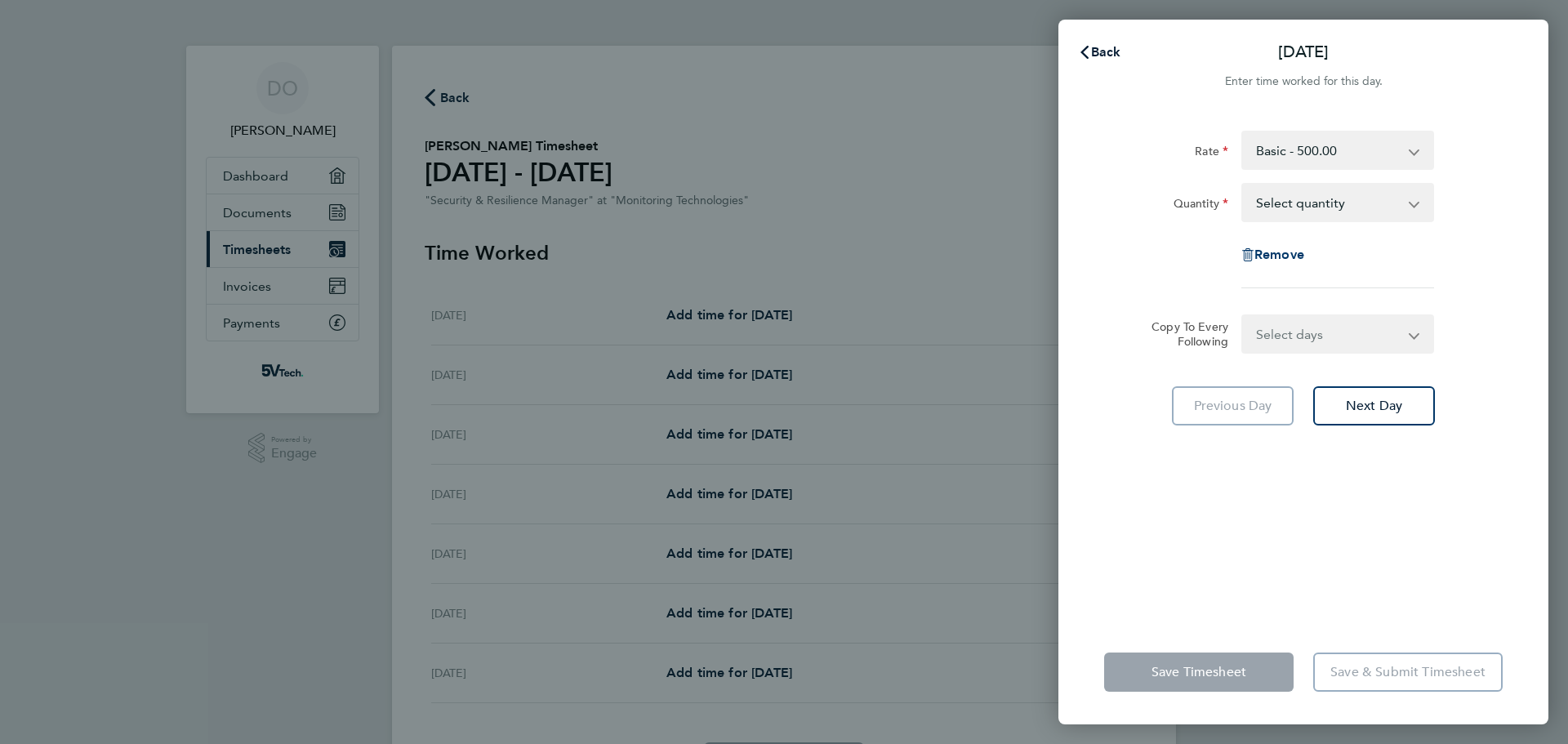
click at [1289, 253] on span "Remove" at bounding box center [1279, 255] width 50 height 15
select select "null"
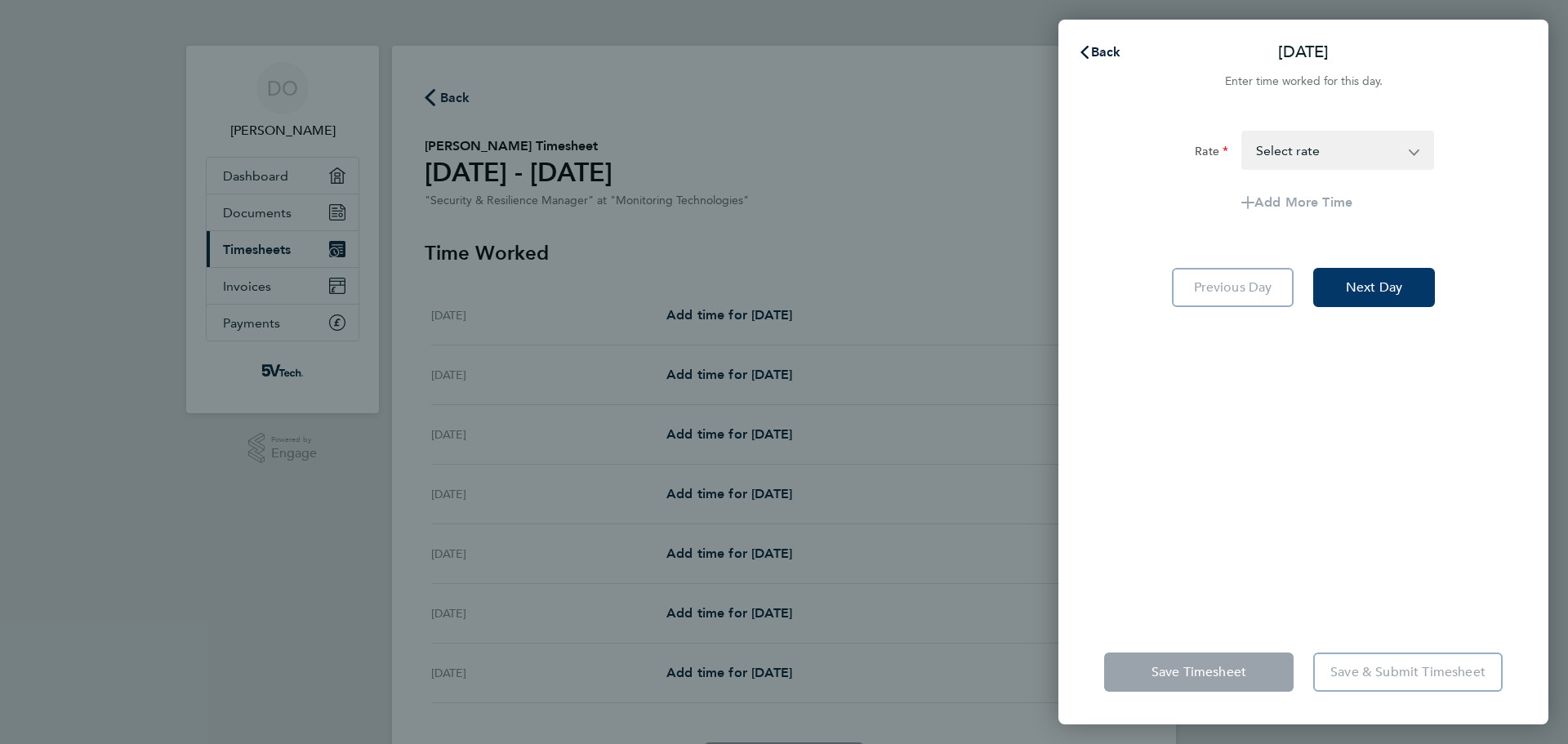
click at [1368, 278] on button "Next Day" at bounding box center [1374, 288] width 121 height 39
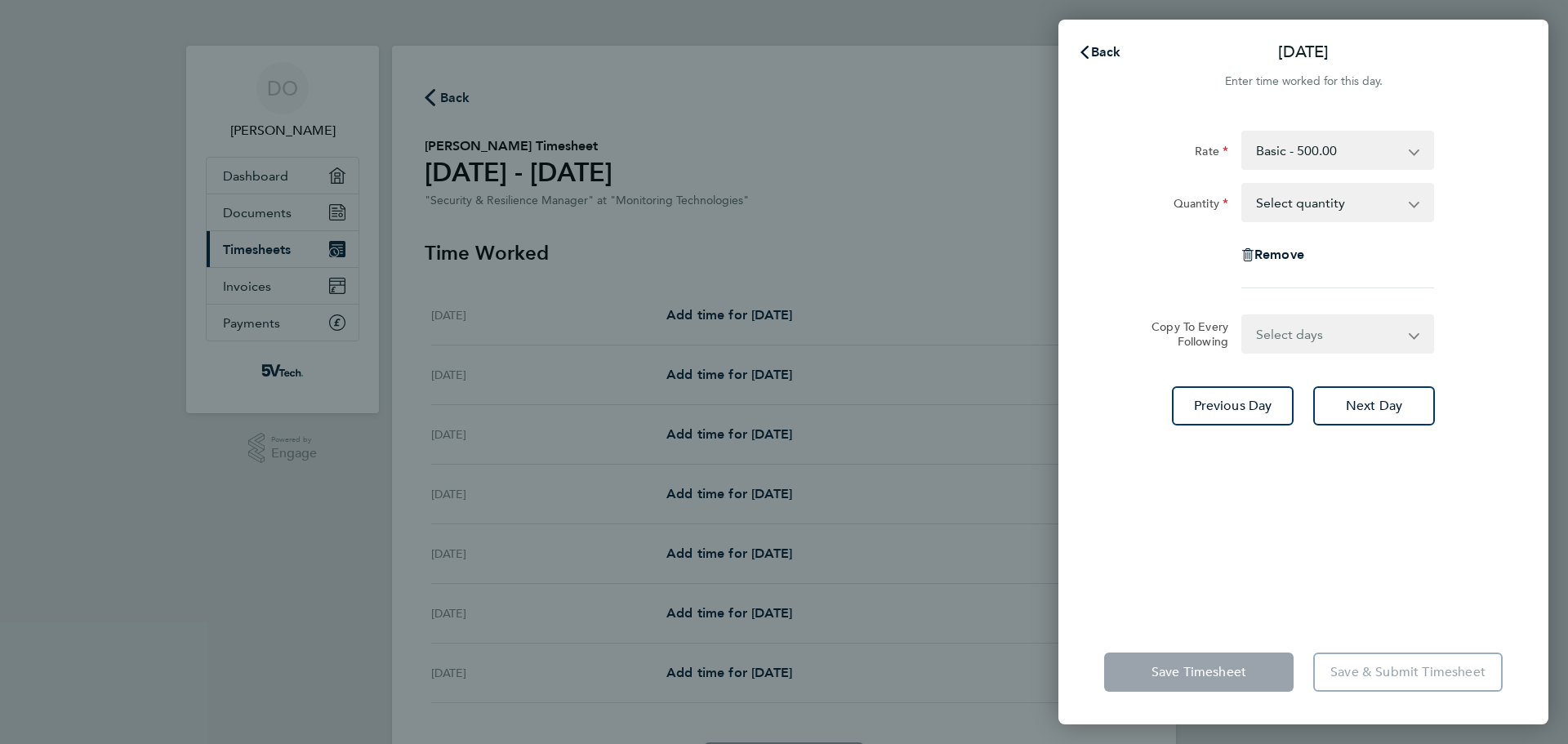
drag, startPoint x: 1347, startPoint y: 196, endPoint x: 1337, endPoint y: 213, distance: 19.7
click at [1346, 198] on select "Select quantity 0.5 1" at bounding box center [1328, 202] width 170 height 36
select select "1"
click at [1243, 185] on select "Select quantity 0.5 1" at bounding box center [1328, 202] width 170 height 36
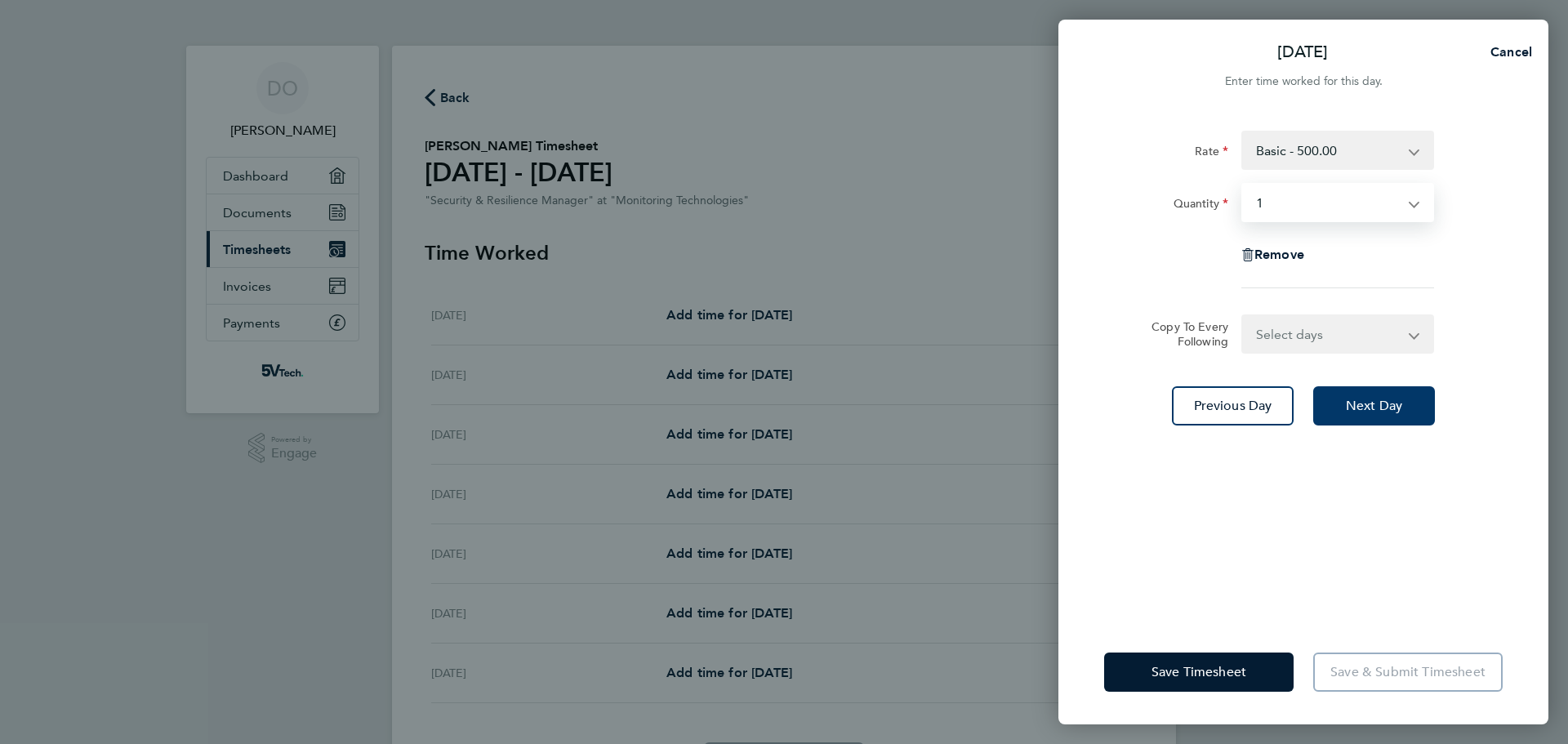
click at [1378, 405] on span "Next Day" at bounding box center [1374, 406] width 56 height 16
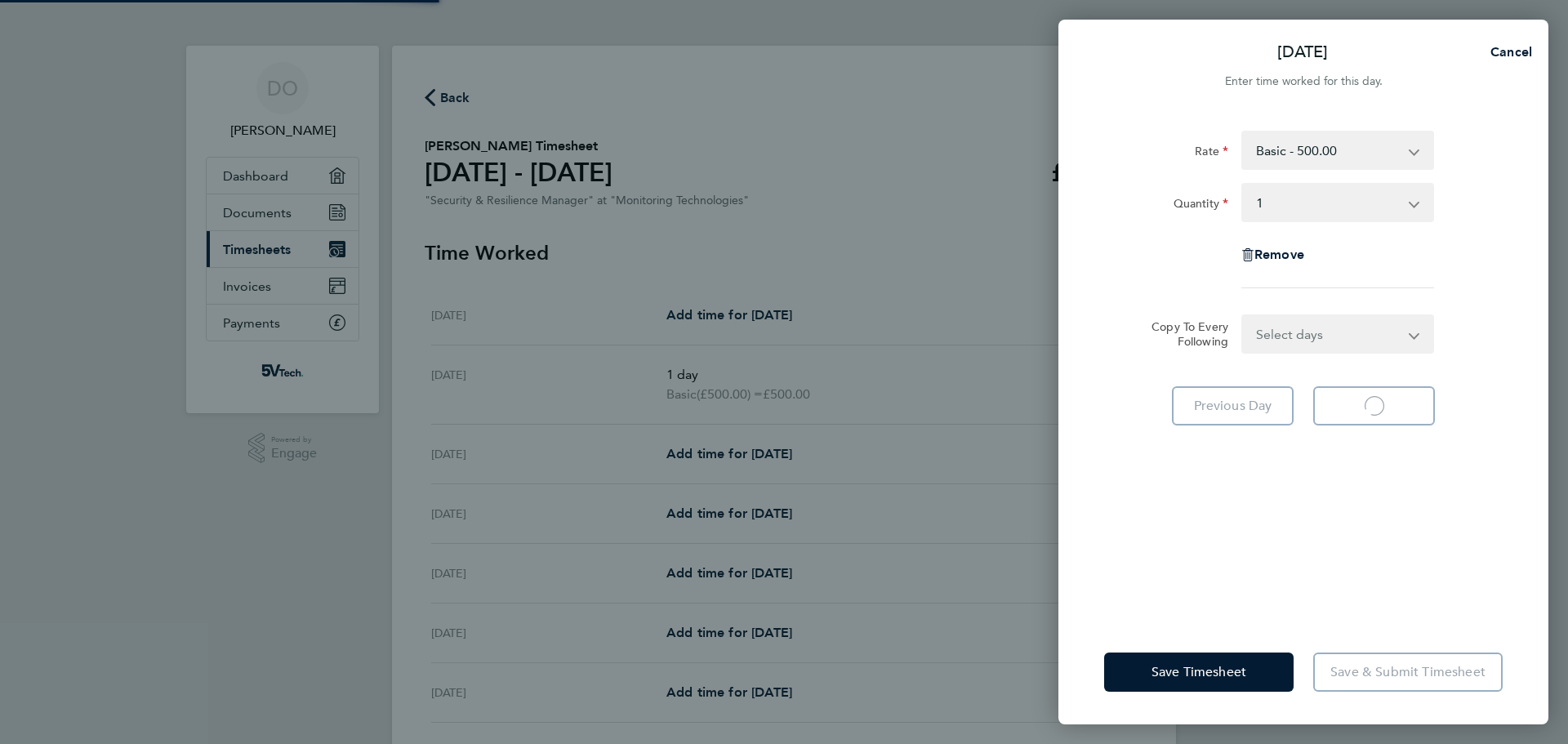
click at [1358, 202] on select "Select quantity 0.5 1" at bounding box center [1328, 202] width 170 height 36
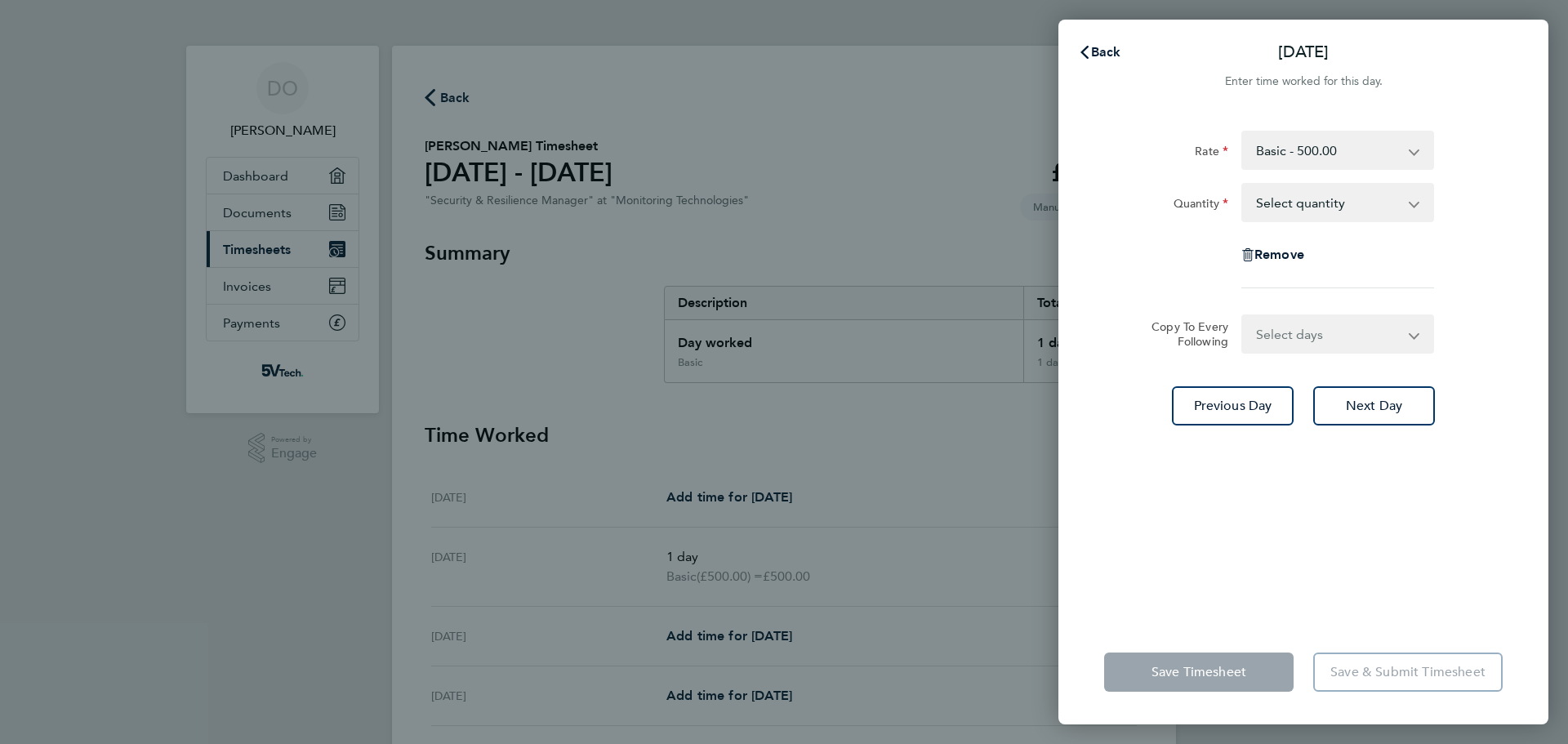
click at [1310, 275] on div "Rate Basic - 500.00 Quantity Select quantity 0.5 1 Remove" at bounding box center [1303, 209] width 399 height 158
click at [1352, 193] on select "Select quantity 0.5 1" at bounding box center [1328, 202] width 170 height 36
select select "1"
click at [1243, 185] on select "Select quantity 0.5 1" at bounding box center [1328, 202] width 170 height 36
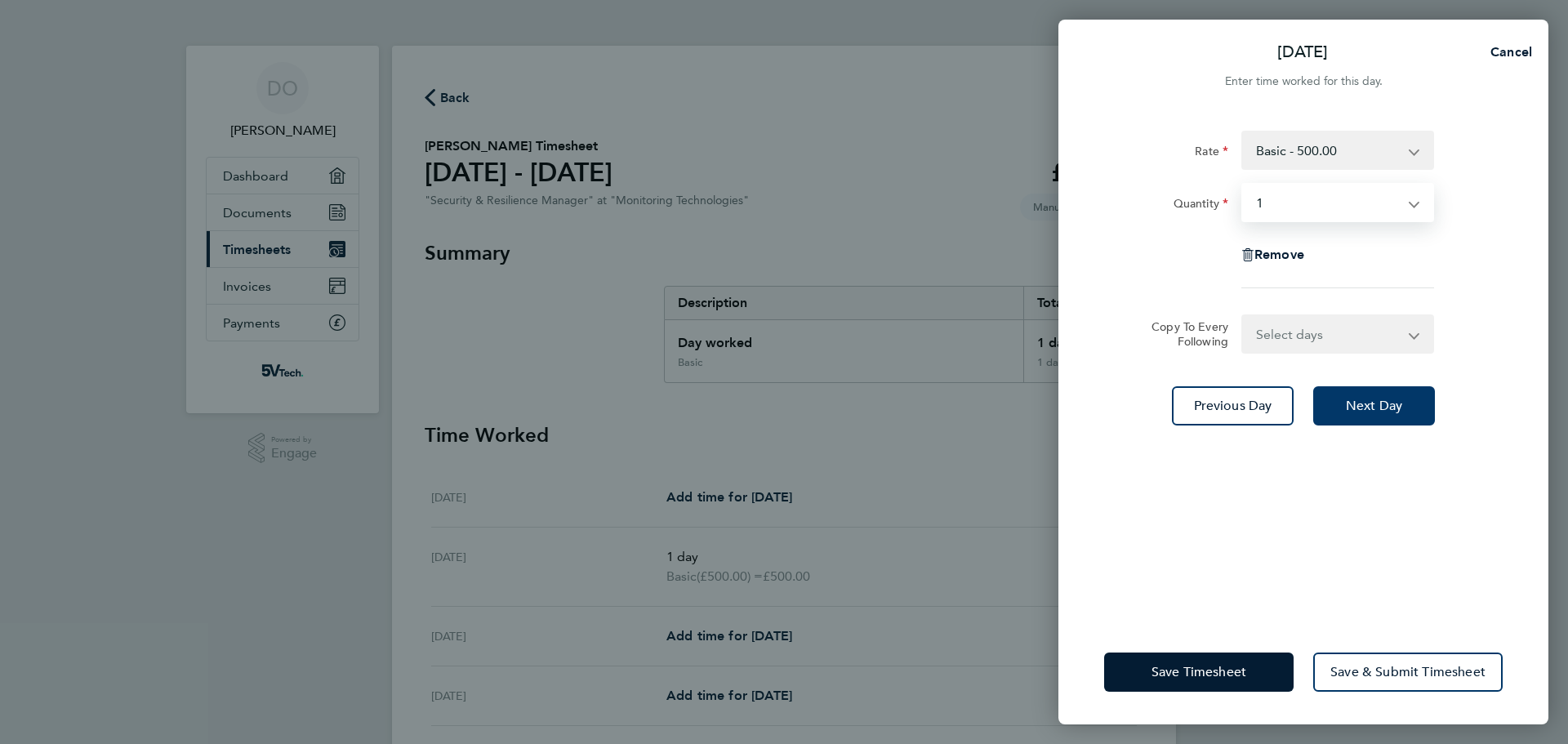
click at [1360, 392] on button "Next Day" at bounding box center [1374, 406] width 121 height 39
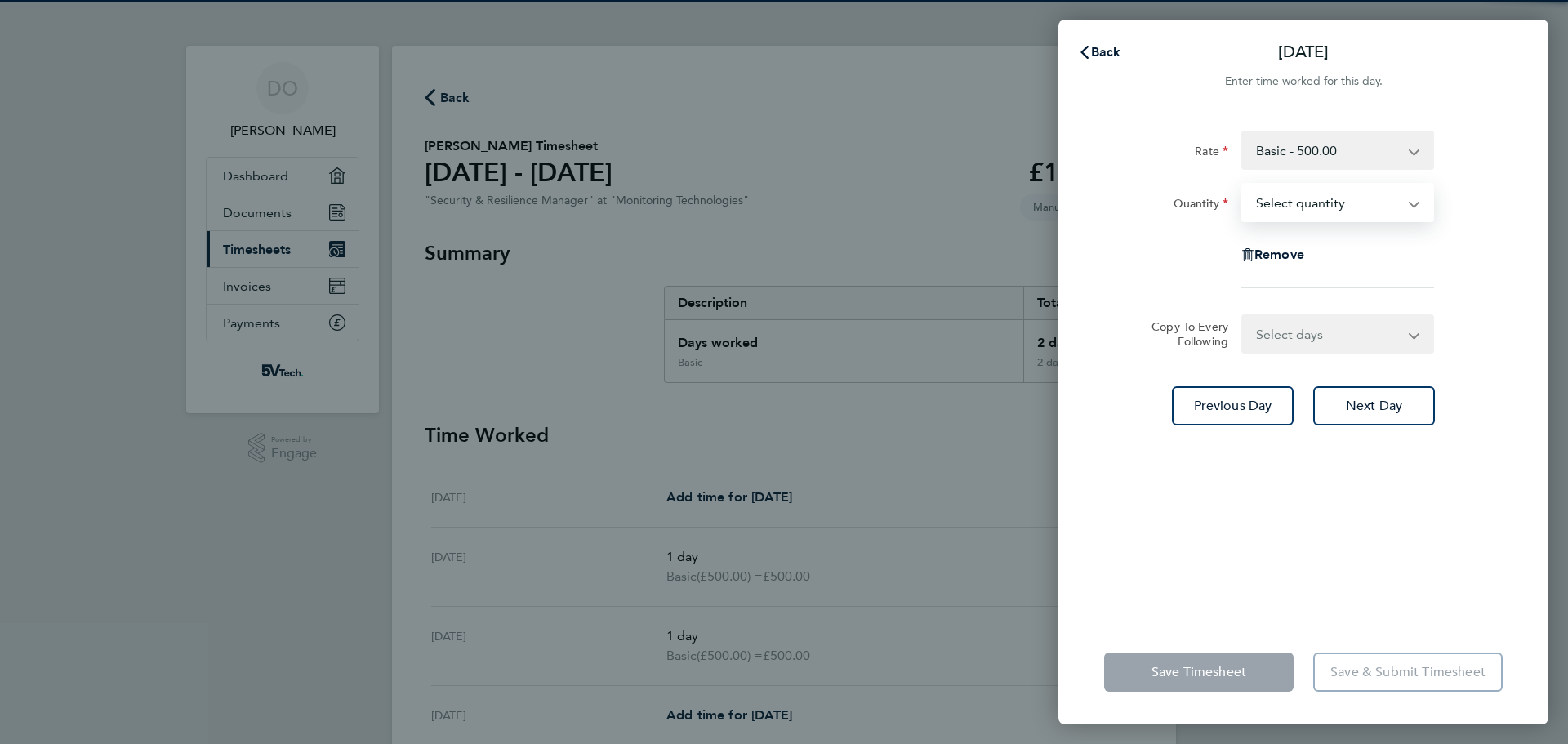
click at [1344, 202] on select "Select quantity 0.5 1" at bounding box center [1328, 202] width 170 height 36
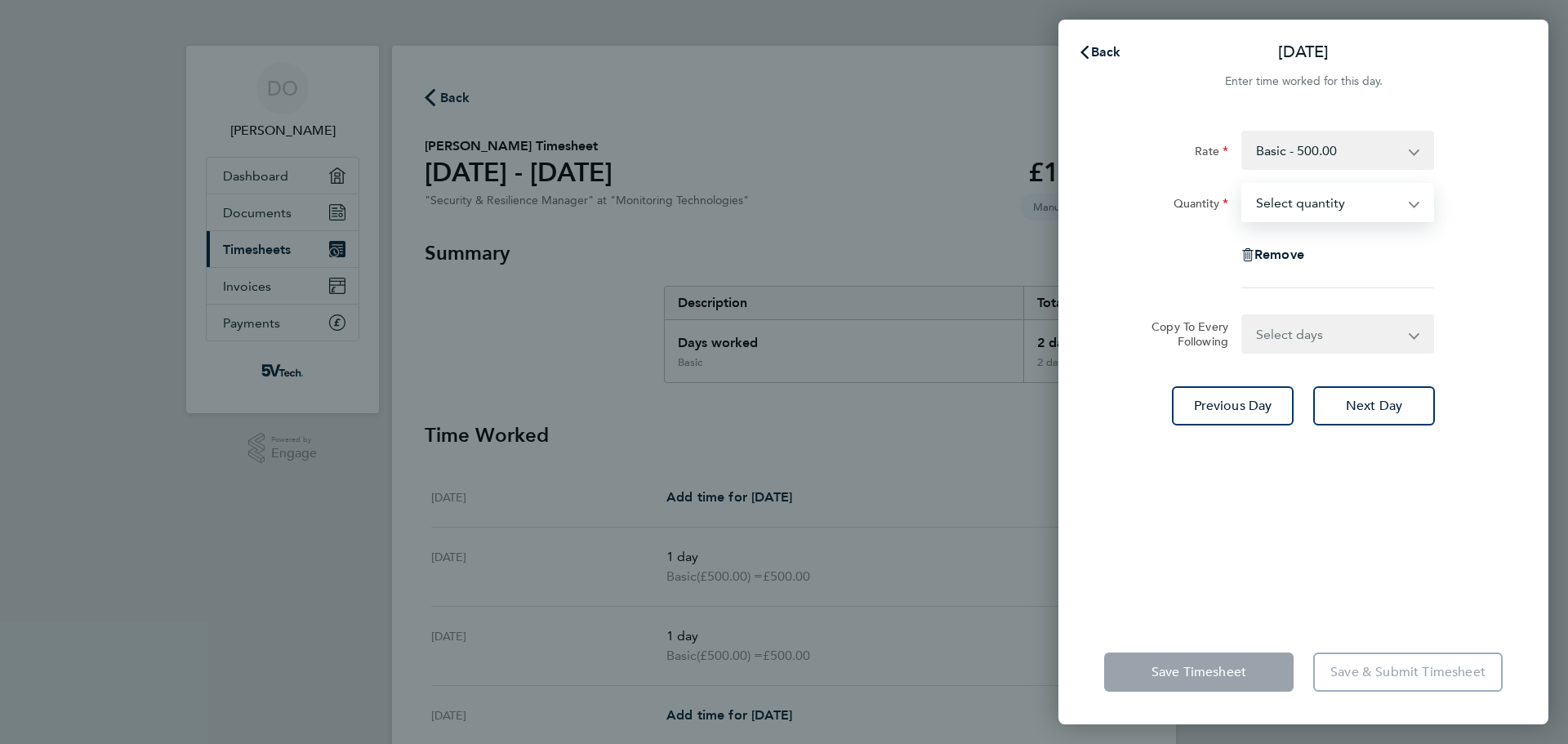
select select "1"
click at [1243, 185] on select "Select quantity 0.5 1" at bounding box center [1328, 202] width 170 height 36
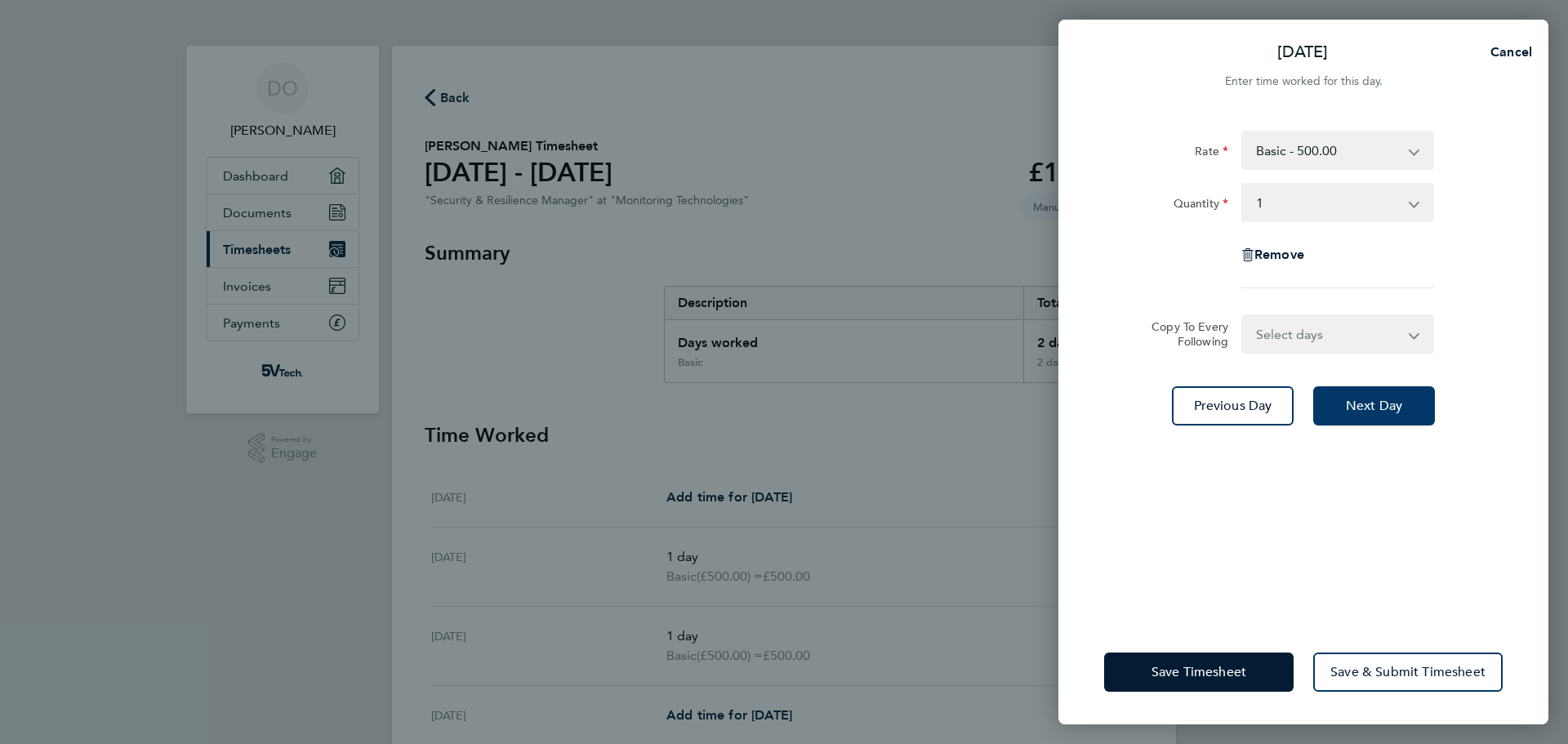
click at [1363, 402] on span "Next Day" at bounding box center [1374, 406] width 56 height 16
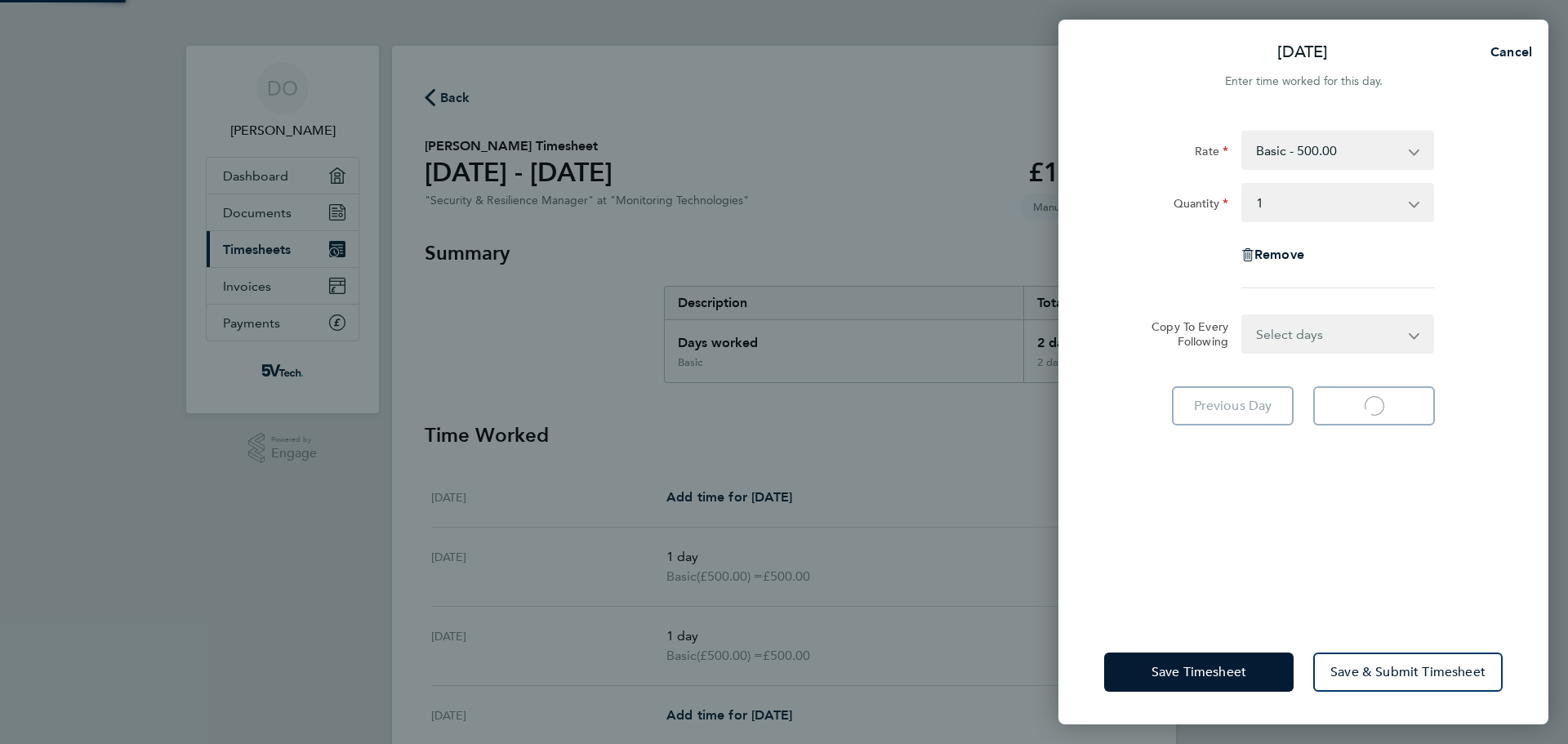
click at [1342, 196] on select "Select quantity 0.5 1" at bounding box center [1328, 202] width 170 height 36
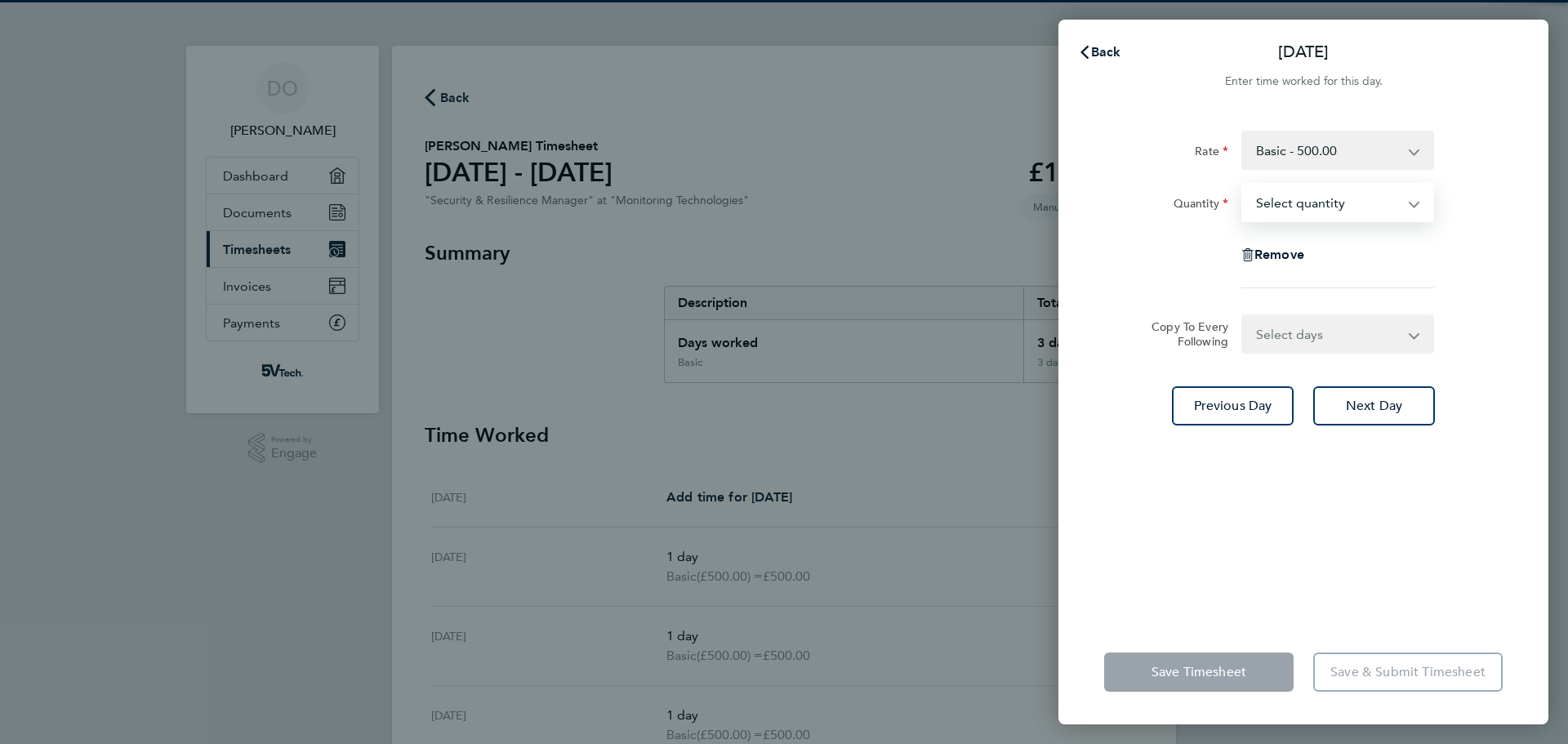
click at [1325, 202] on select "Select quantity 0.5 1" at bounding box center [1328, 202] width 170 height 36
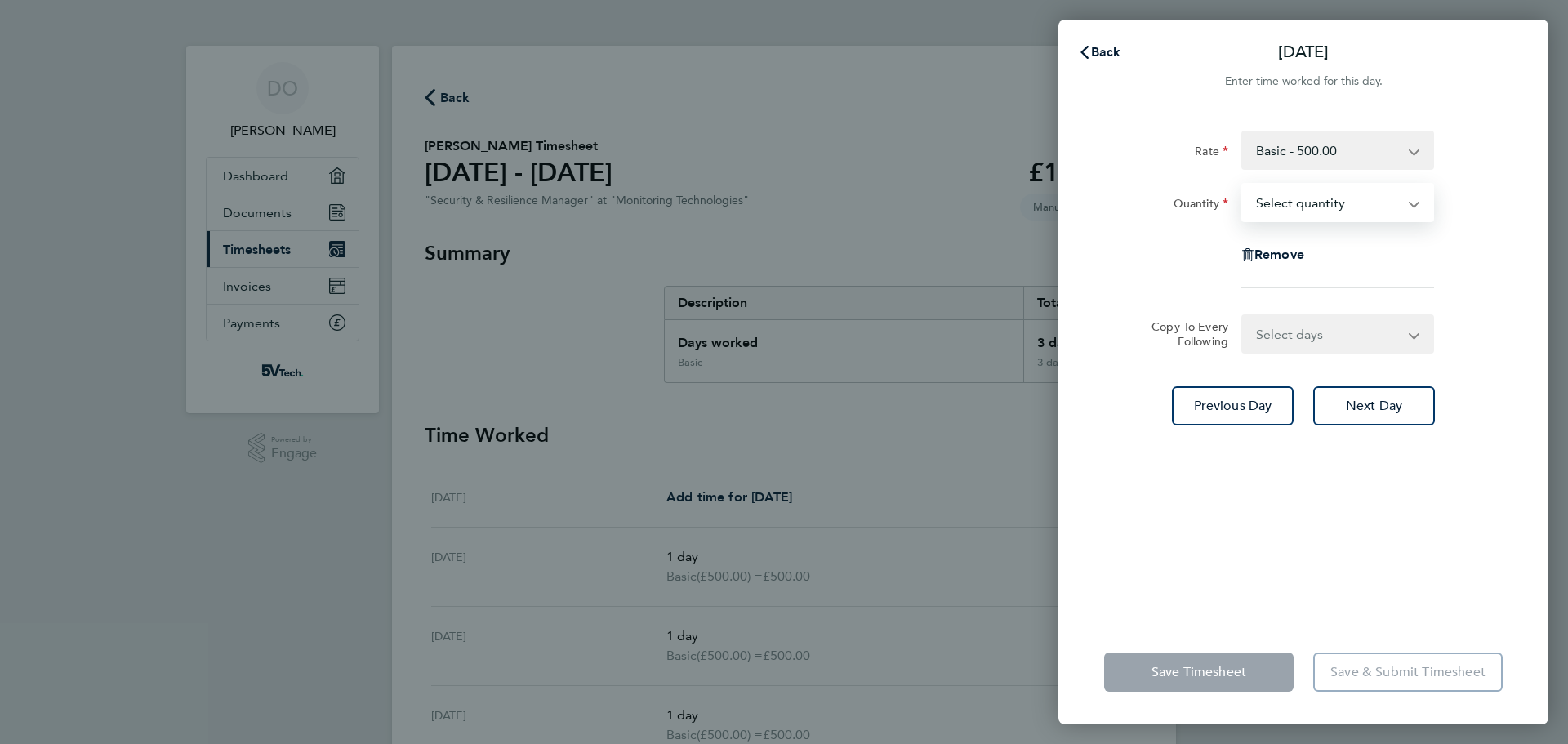
select select "1"
click at [1243, 185] on select "Select quantity 0.5 1" at bounding box center [1328, 202] width 170 height 36
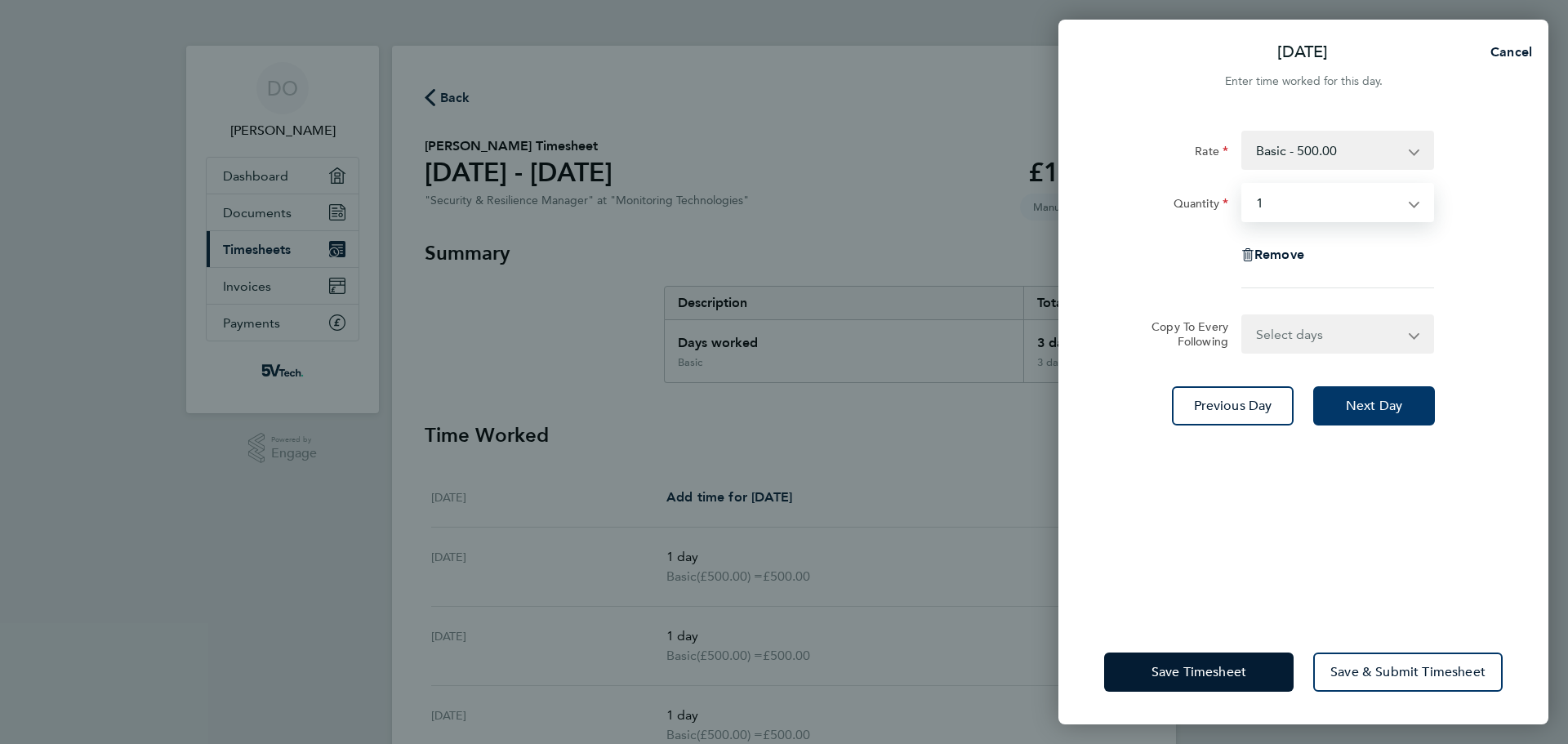
click at [1350, 413] on span "Next Day" at bounding box center [1374, 406] width 56 height 16
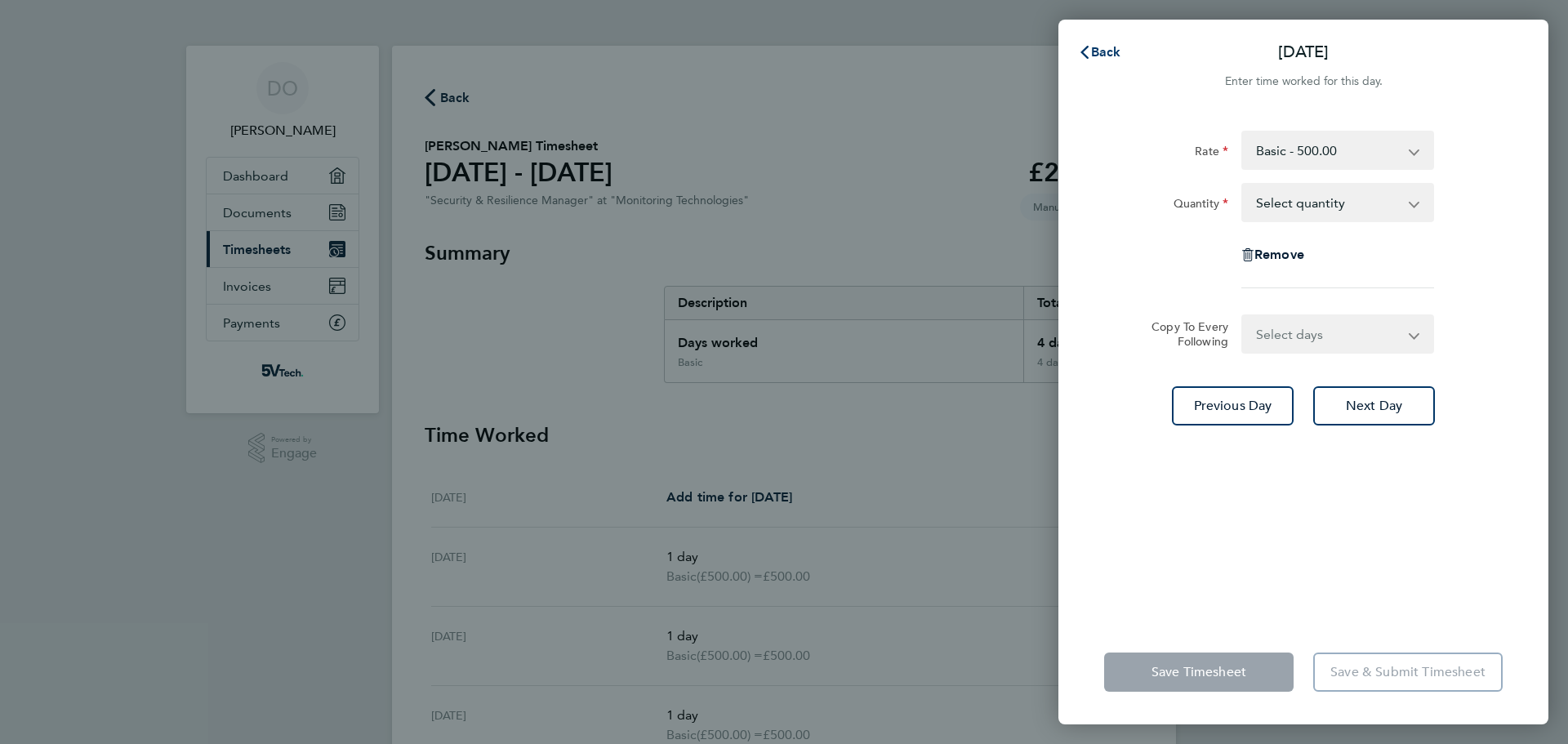
click at [1095, 47] on span "Back" at bounding box center [1106, 52] width 30 height 15
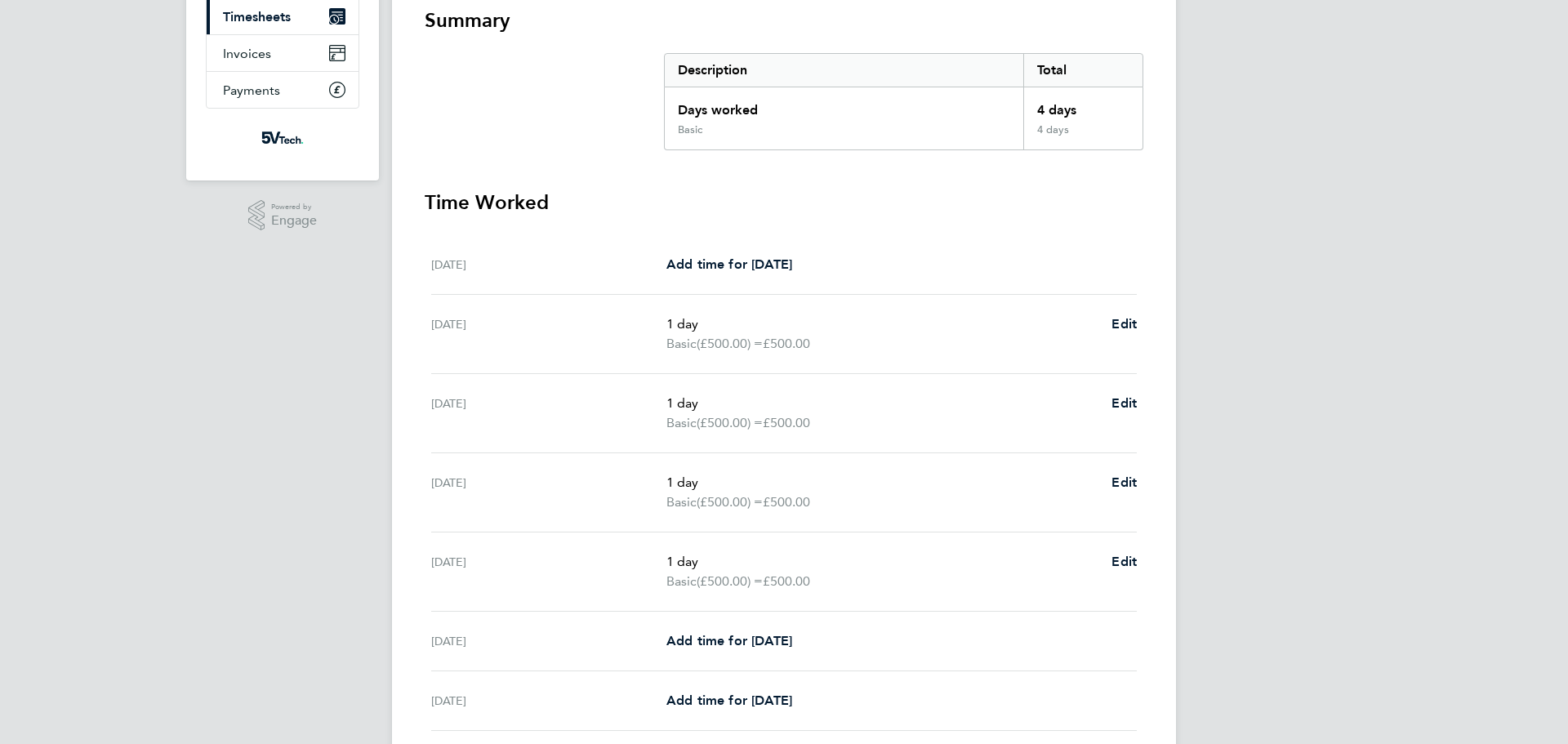
scroll to position [364, 0]
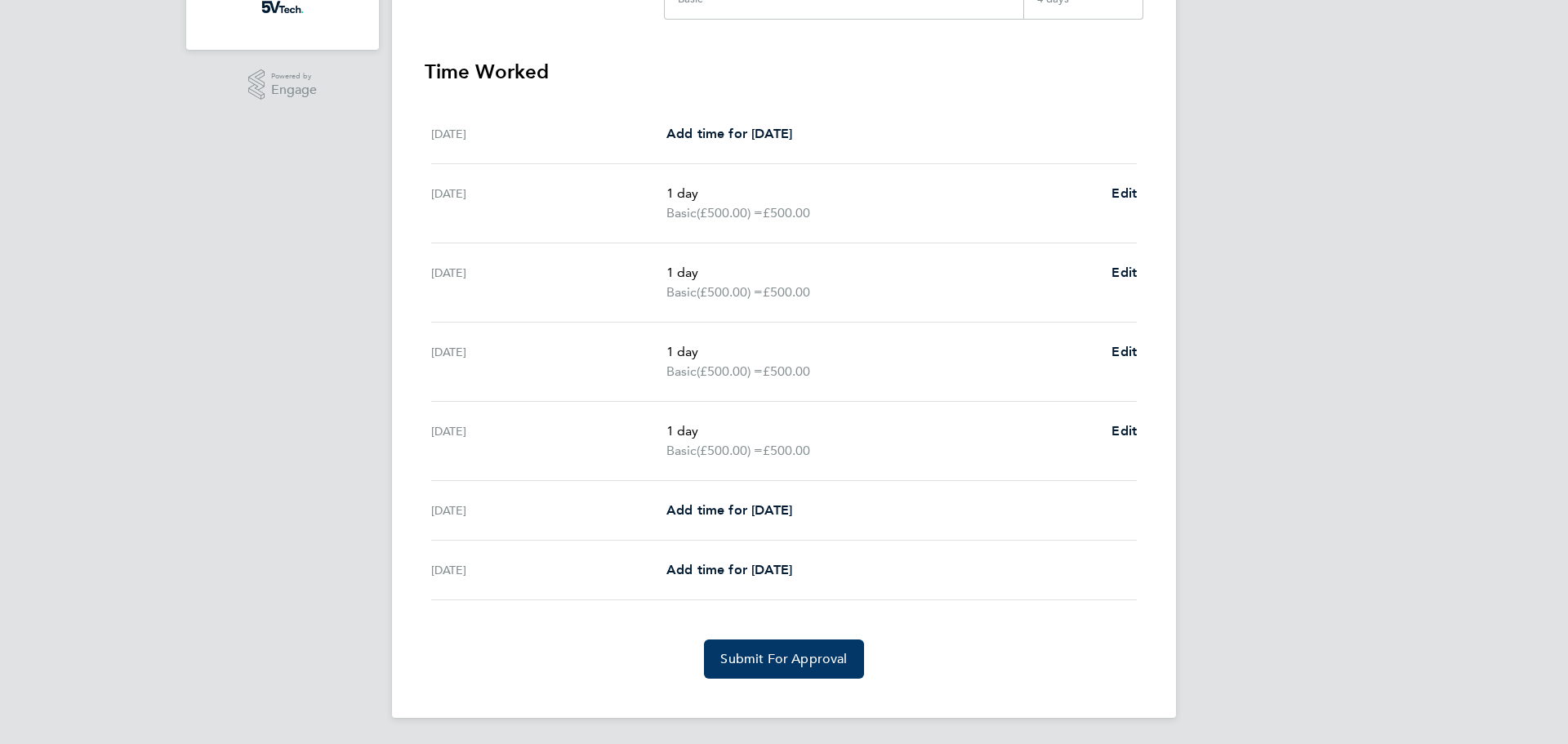
click at [799, 669] on button "Submit For Approval" at bounding box center [783, 659] width 159 height 39
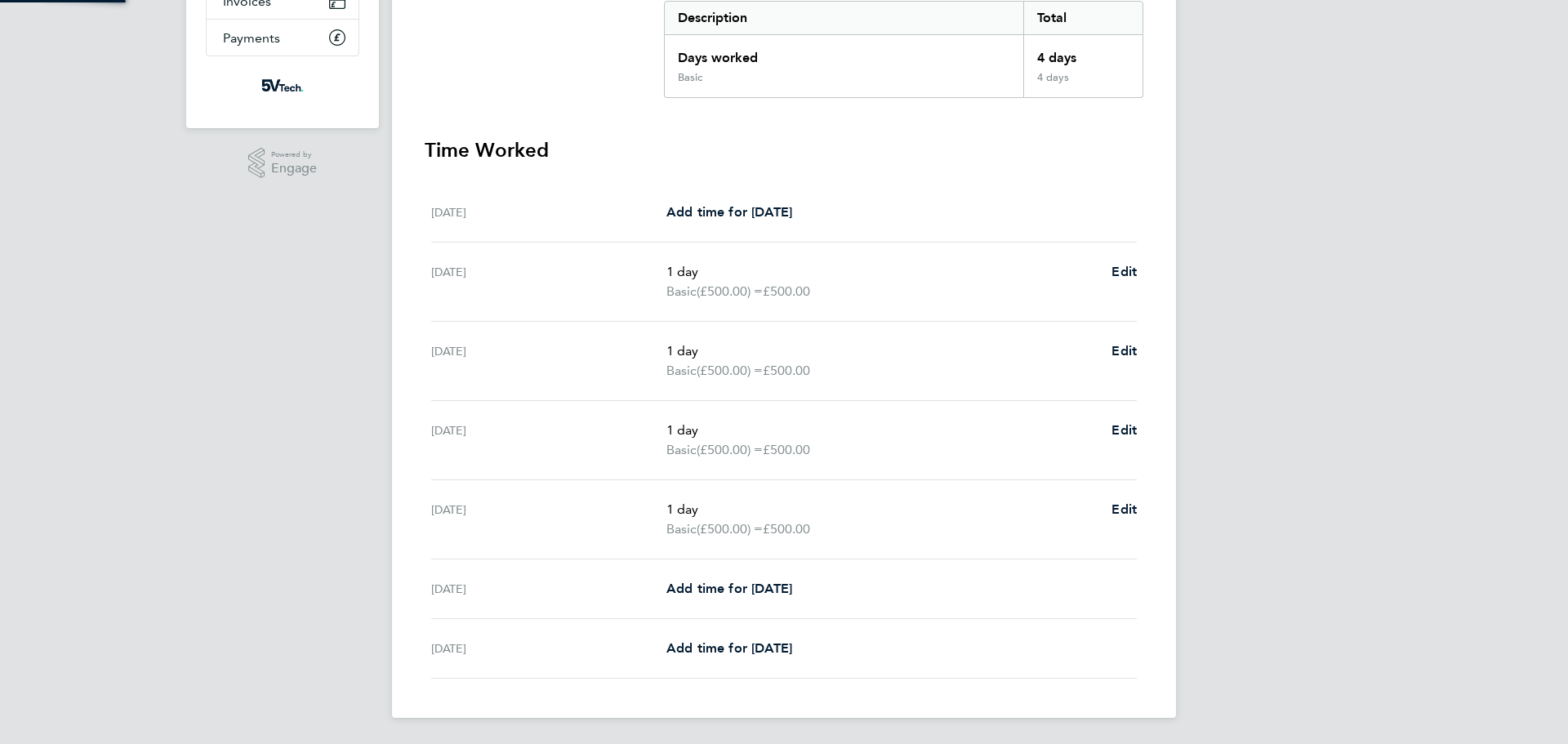
scroll to position [0, 0]
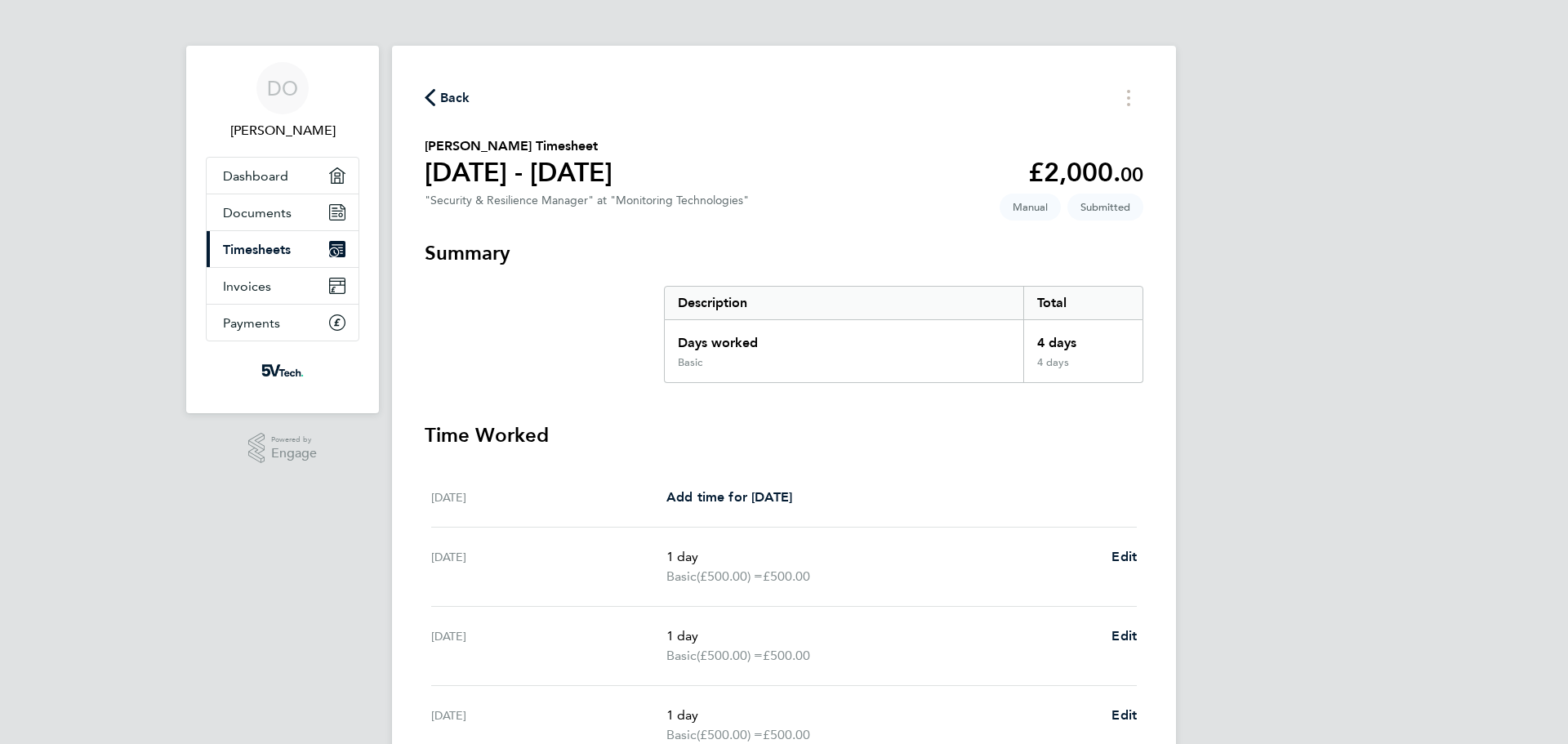
click at [439, 102] on span "Back" at bounding box center [448, 97] width 46 height 15
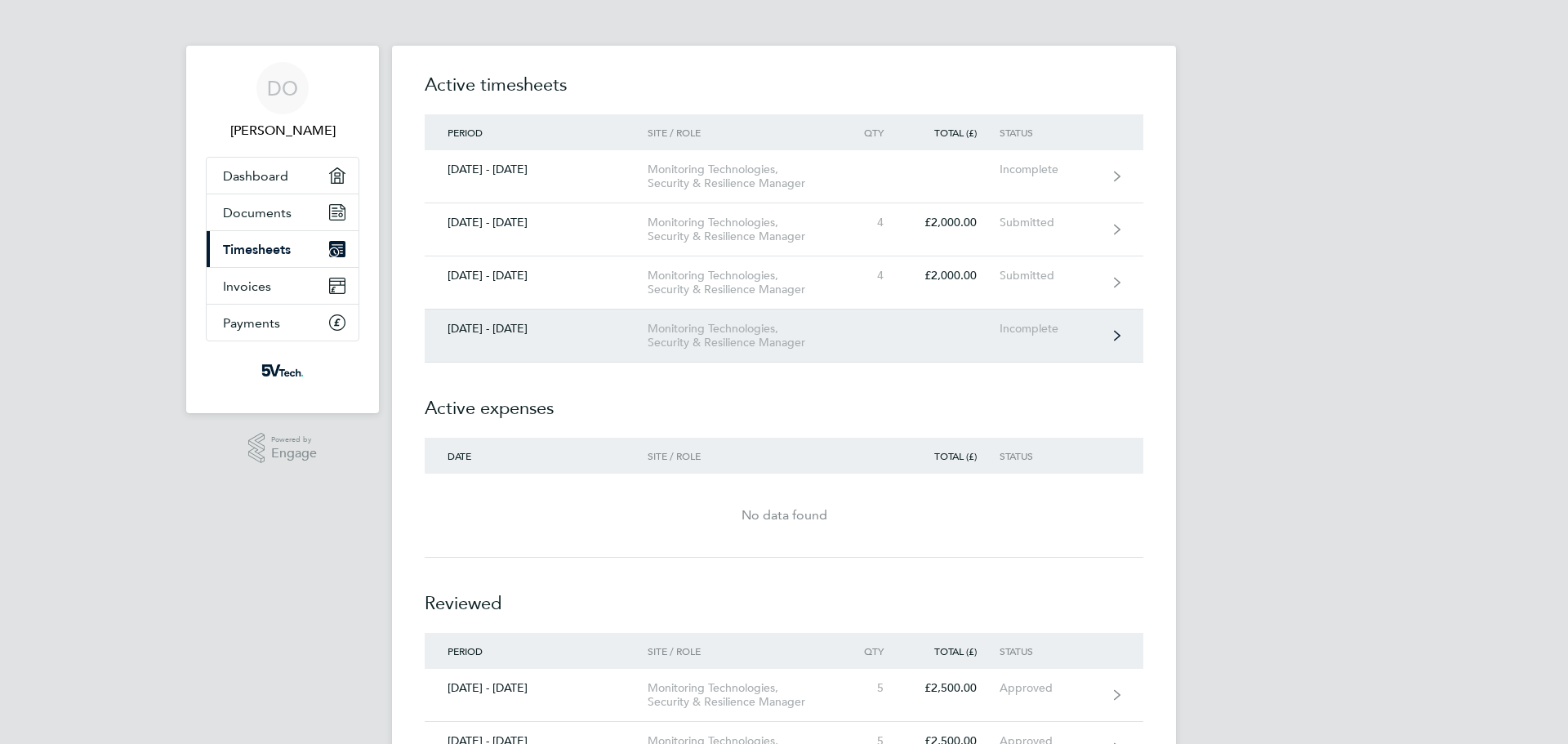
click at [828, 333] on div "Monitoring Technologies, Security & Resilience Manager" at bounding box center [740, 336] width 187 height 28
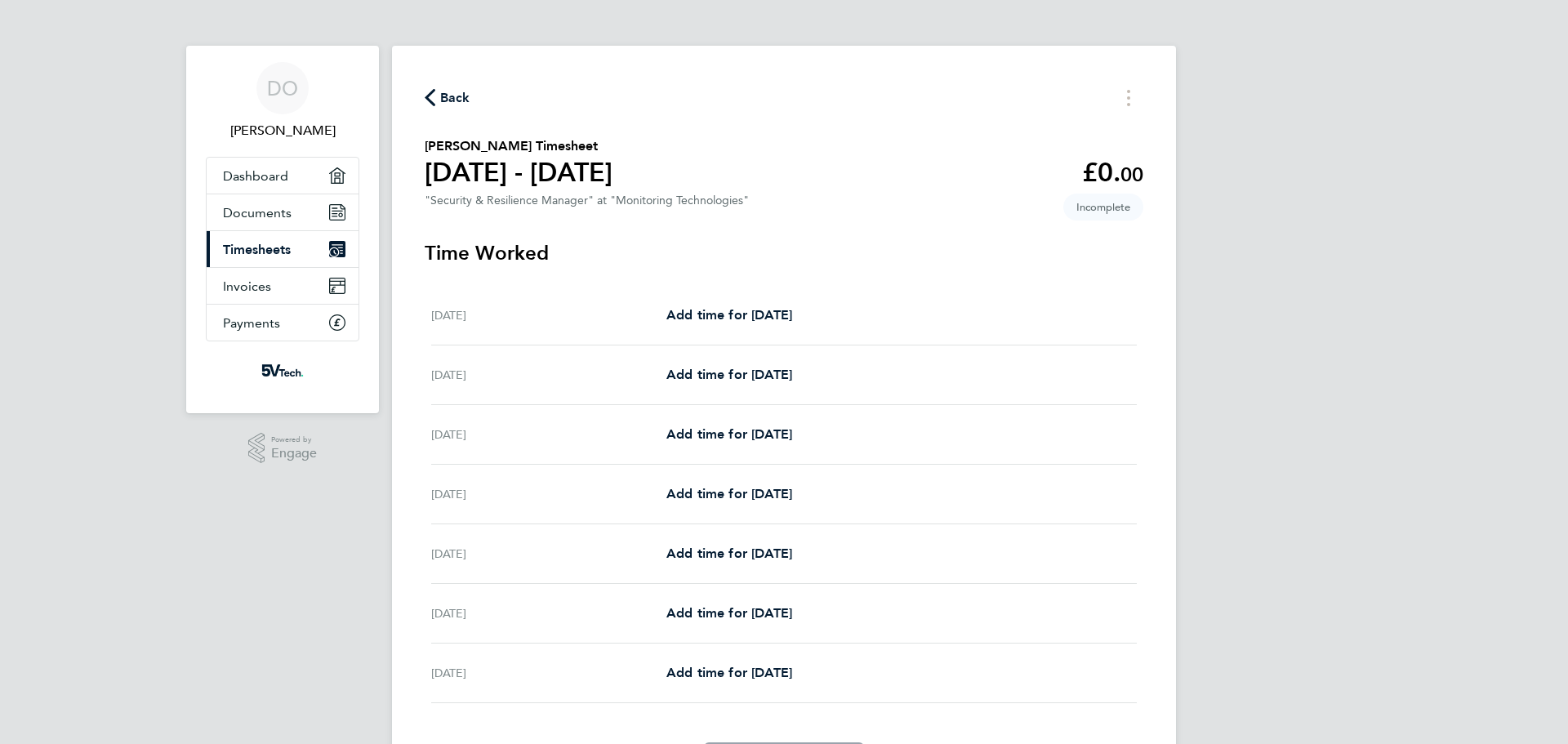
click at [437, 96] on span "Back" at bounding box center [448, 97] width 46 height 15
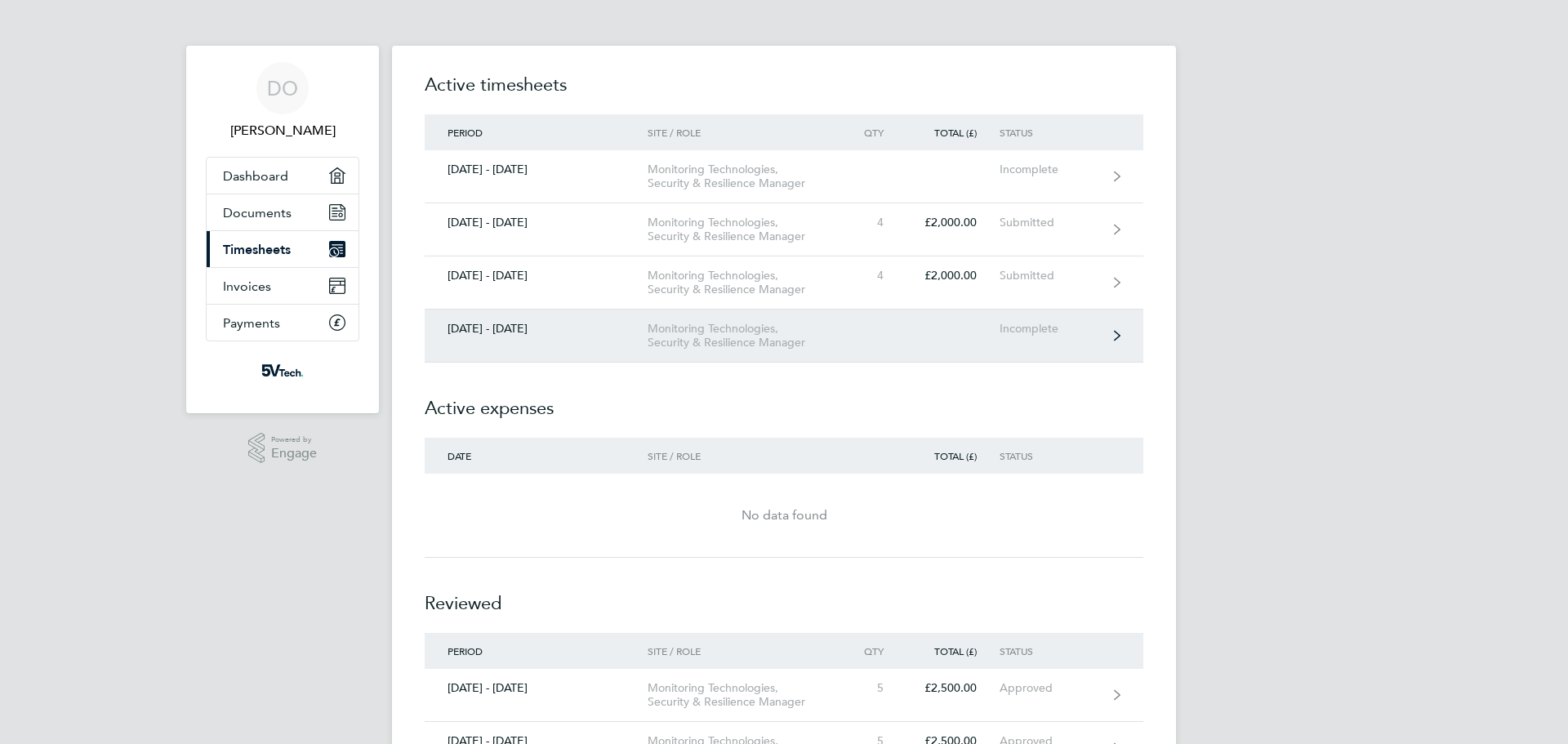
click at [929, 339] on link "[DATE] - [DATE] Monitoring Technologies, Security & Resilience Manager Incomple…" at bounding box center [784, 336] width 719 height 53
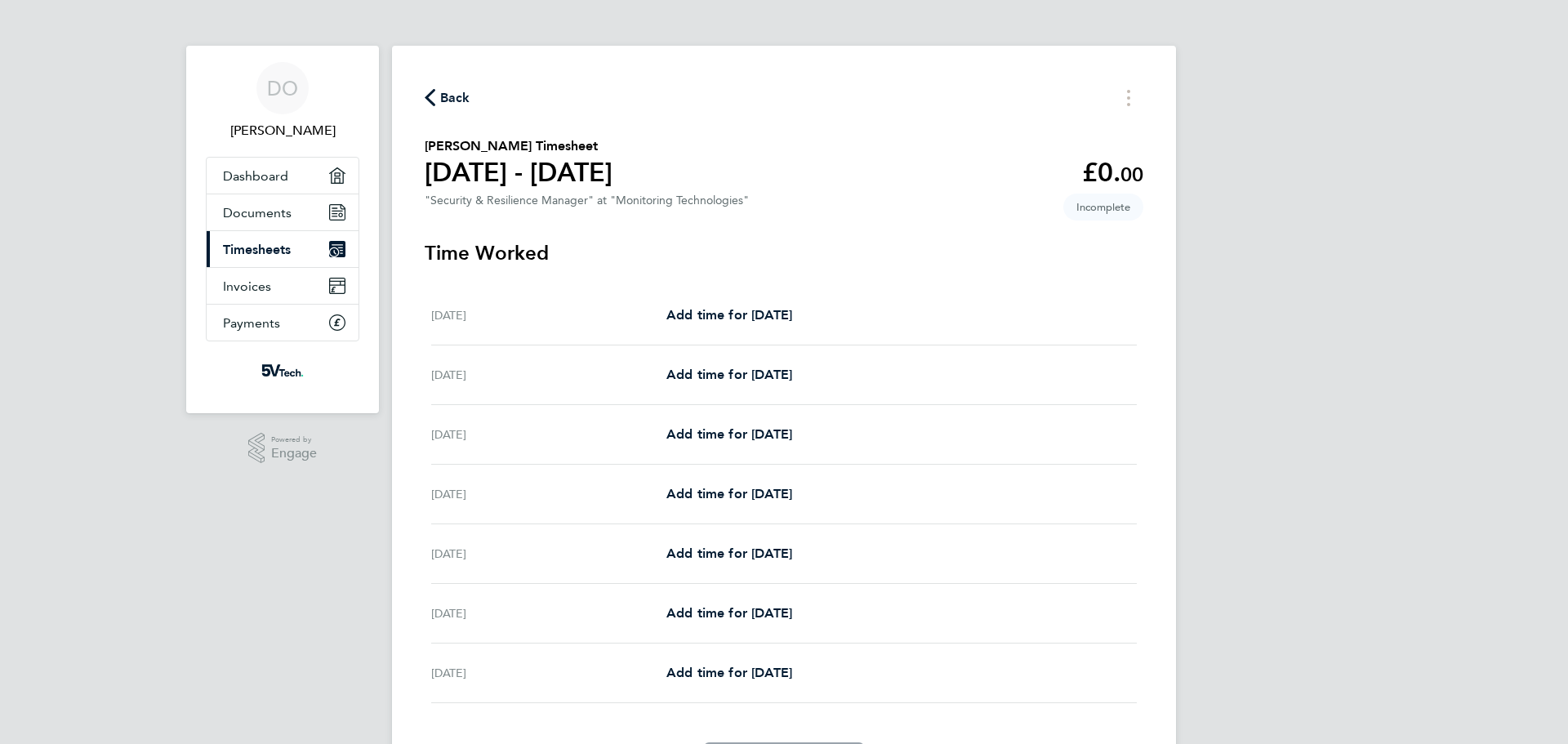
click at [830, 325] on div "Add time for [DATE] Add time for [DATE]" at bounding box center [901, 315] width 471 height 20
click at [793, 321] on span "Add time for [DATE]" at bounding box center [728, 315] width 126 height 15
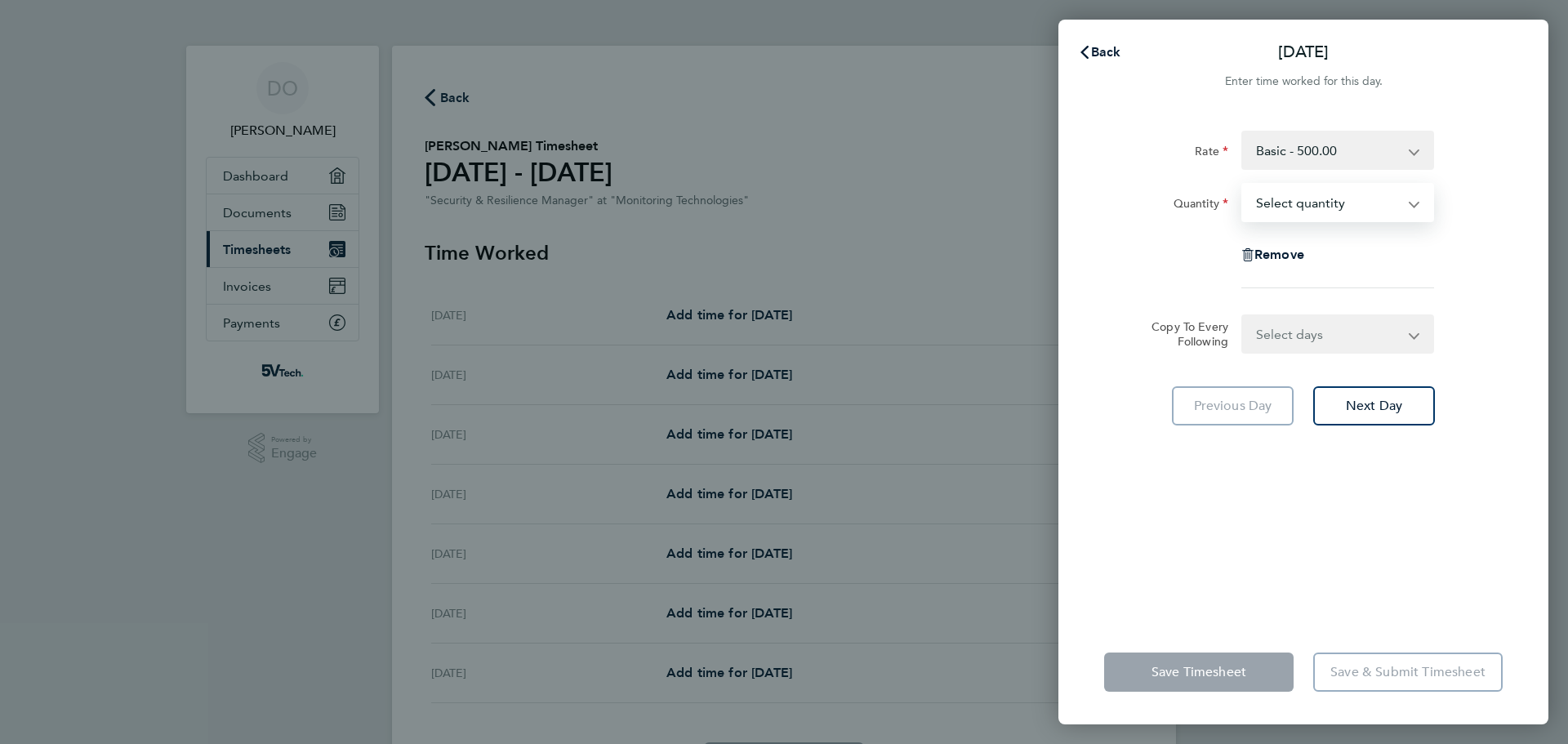
drag, startPoint x: 1343, startPoint y: 199, endPoint x: 1324, endPoint y: 220, distance: 28.3
click at [1343, 199] on select "Select quantity 0.5 1" at bounding box center [1328, 202] width 170 height 36
select select "1"
click at [1243, 185] on select "Select quantity 0.5 1" at bounding box center [1328, 202] width 170 height 36
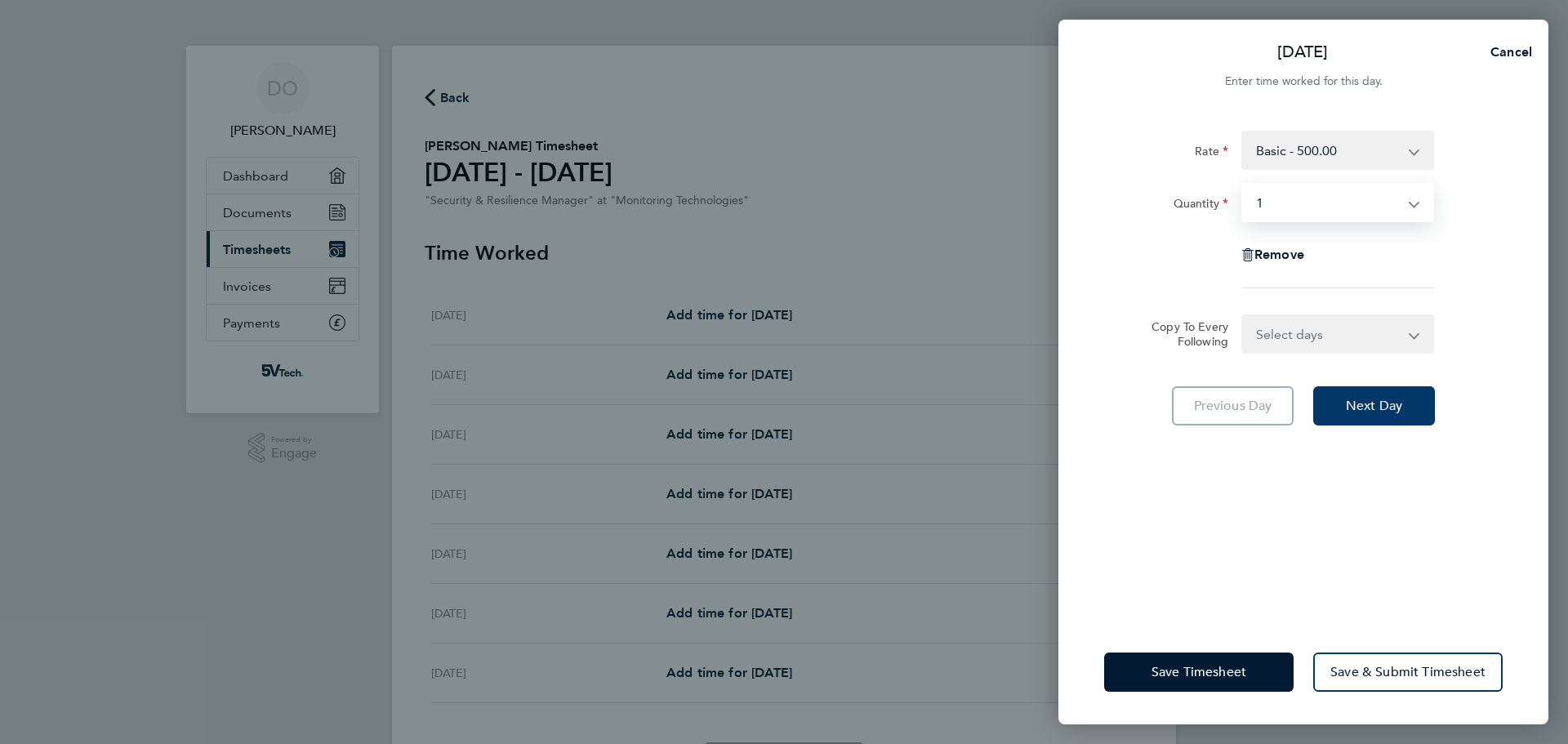
click at [1372, 405] on span "Next Day" at bounding box center [1374, 406] width 56 height 16
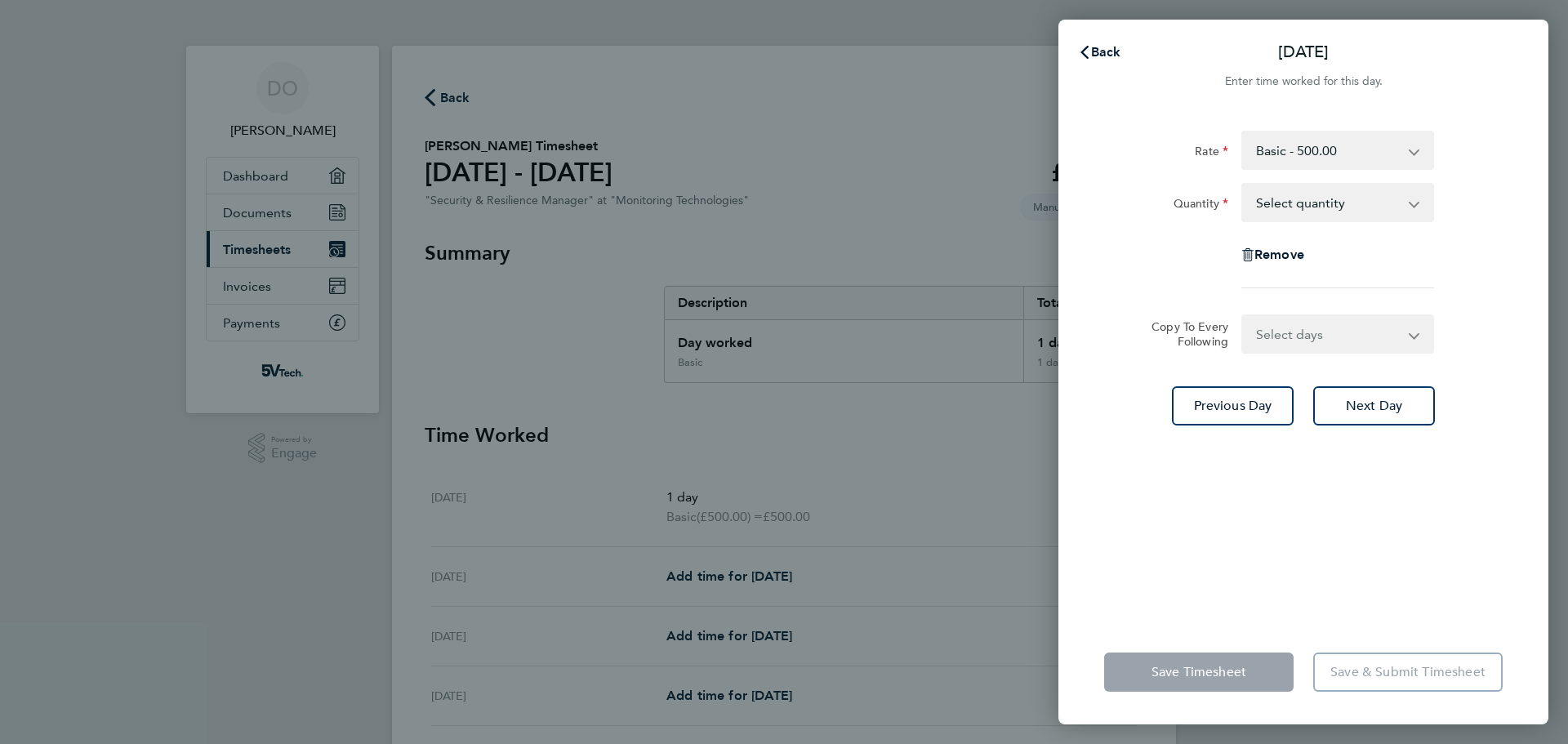
drag, startPoint x: 1324, startPoint y: 192, endPoint x: 1319, endPoint y: 201, distance: 10.3
click at [1324, 192] on select "Select quantity 0.5 1" at bounding box center [1328, 202] width 170 height 36
select select "1"
click at [1243, 185] on select "Select quantity 0.5 1" at bounding box center [1328, 202] width 170 height 36
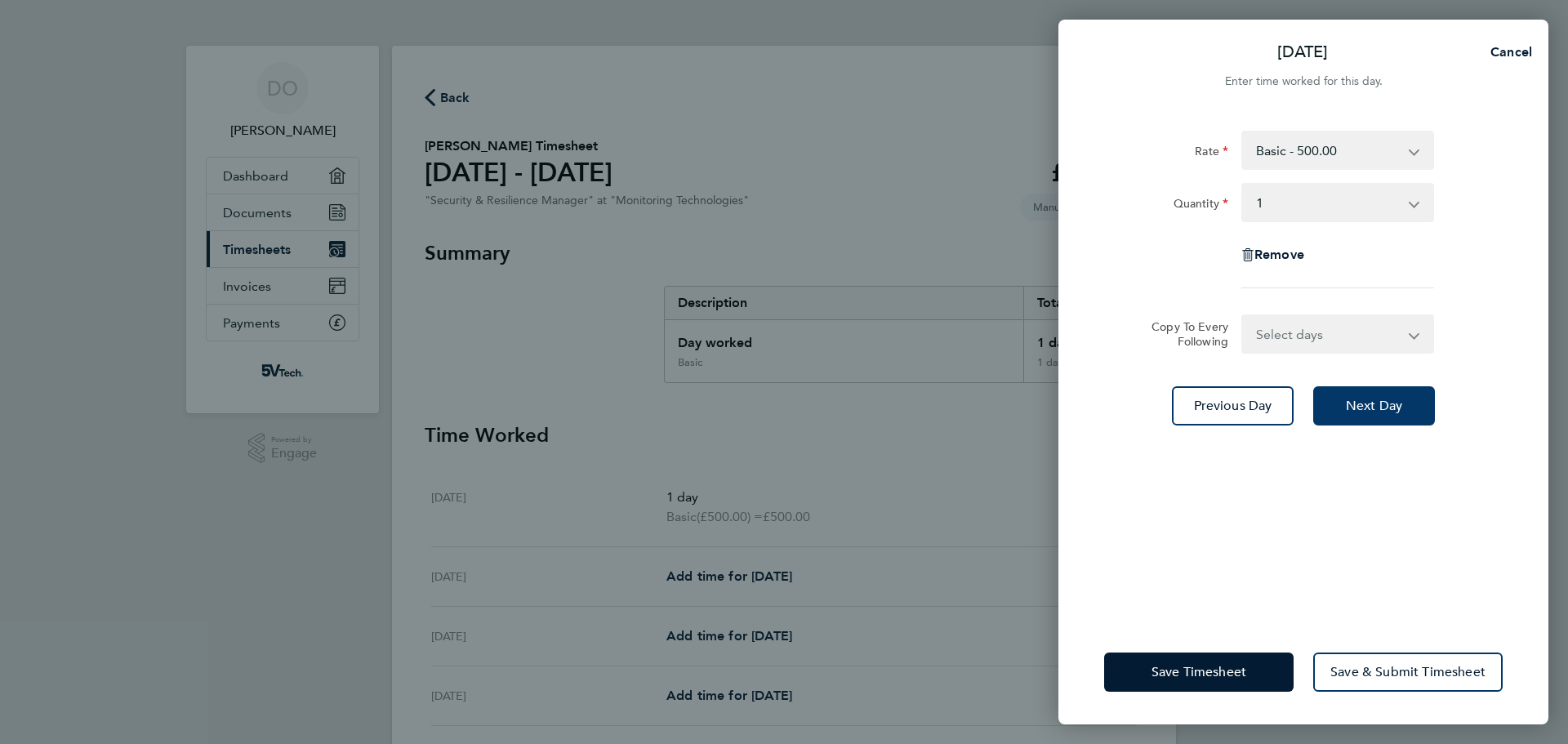
click at [1384, 403] on span "Next Day" at bounding box center [1374, 406] width 56 height 16
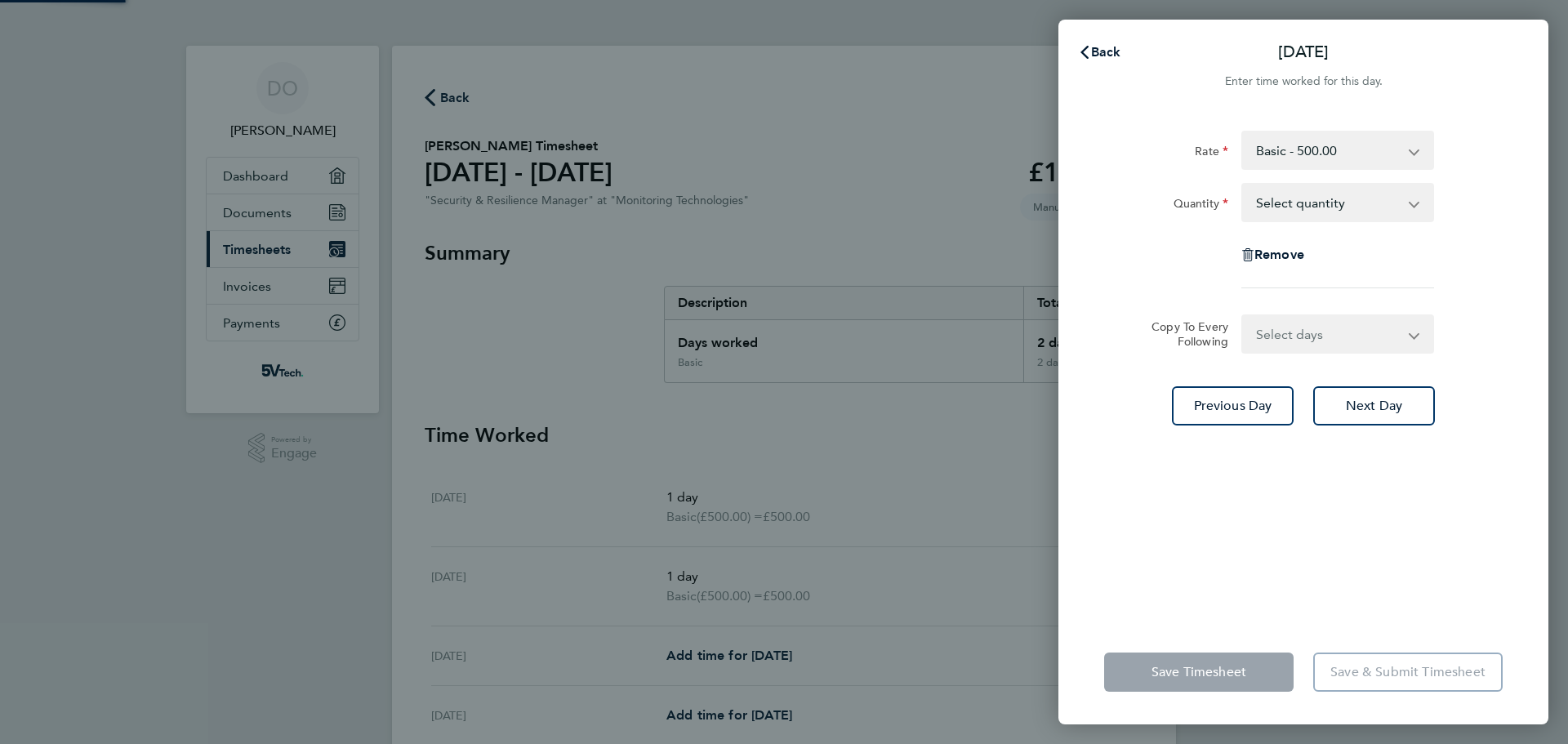
click at [1329, 209] on select "Select quantity 0.5 1" at bounding box center [1328, 202] width 170 height 36
select select "1"
click at [1243, 185] on select "Select quantity 0.5 1" at bounding box center [1328, 202] width 170 height 36
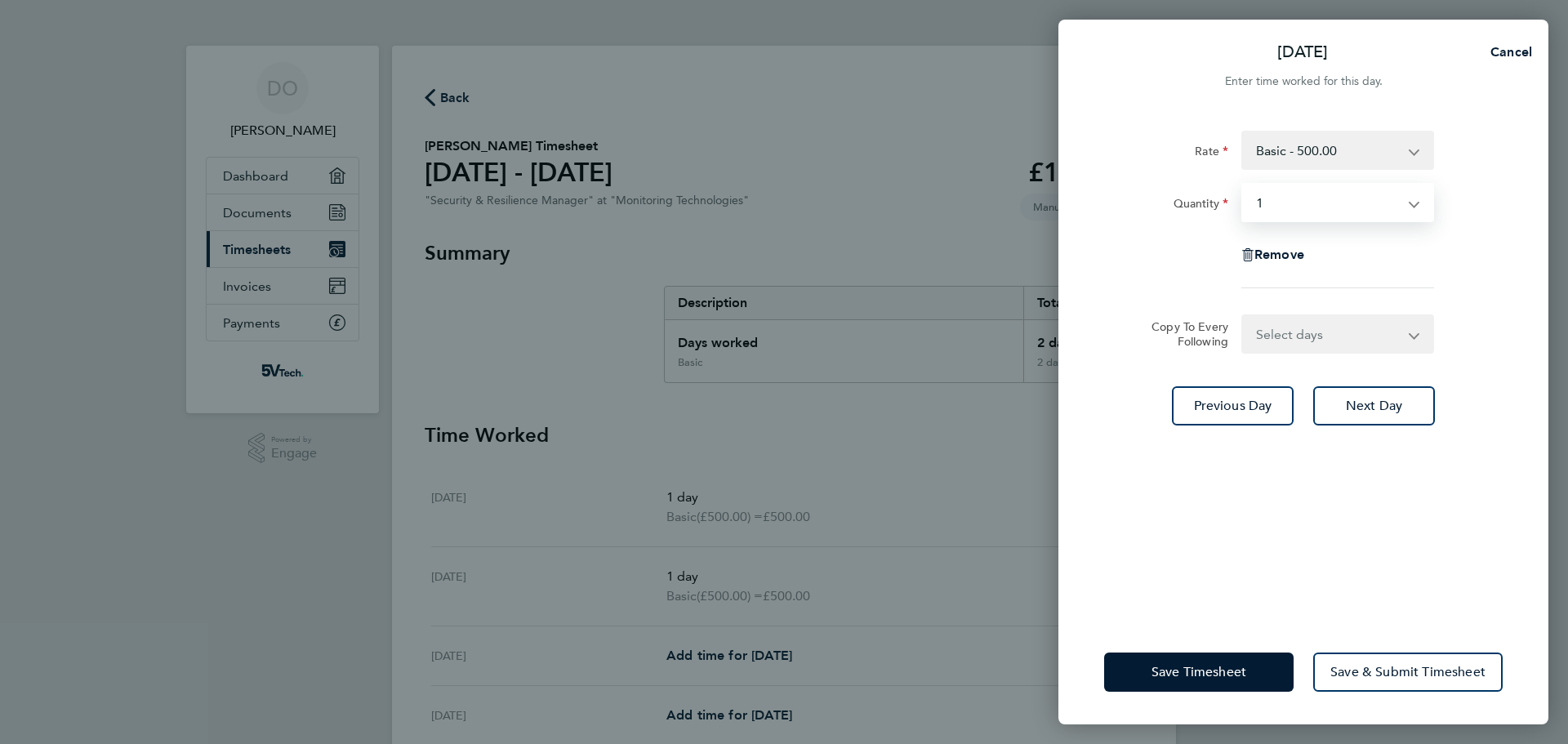
click at [1462, 343] on div "Copy To Every Following Select days Day Weekday (Mon-Fri) Weekend (Sat-Sun) [DA…" at bounding box center [1303, 334] width 412 height 39
drag, startPoint x: 1377, startPoint y: 195, endPoint x: 1376, endPoint y: 208, distance: 13.0
click at [1377, 195] on select "Select quantity 0.5 1" at bounding box center [1328, 202] width 170 height 36
click at [1486, 287] on div "Rate Basic - 500.00 Quantity Select quantity 0.5 1 Remove" at bounding box center [1303, 209] width 399 height 158
click at [1392, 406] on span "Next Day" at bounding box center [1374, 406] width 56 height 16
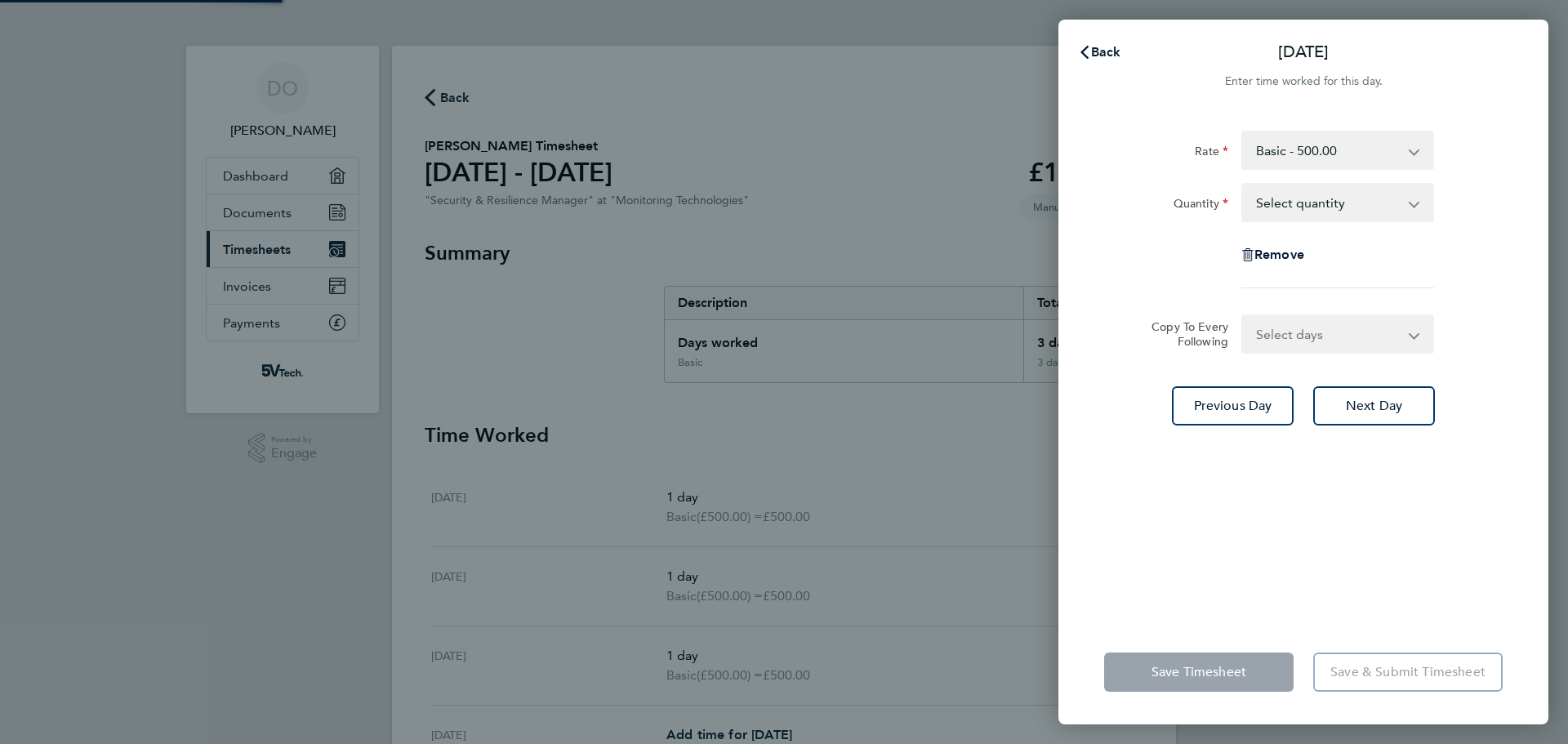
click at [1350, 207] on select "Select quantity 0.5 1" at bounding box center [1328, 202] width 170 height 36
select select "1"
click at [1243, 185] on select "Select quantity 0.5 1" at bounding box center [1328, 202] width 170 height 36
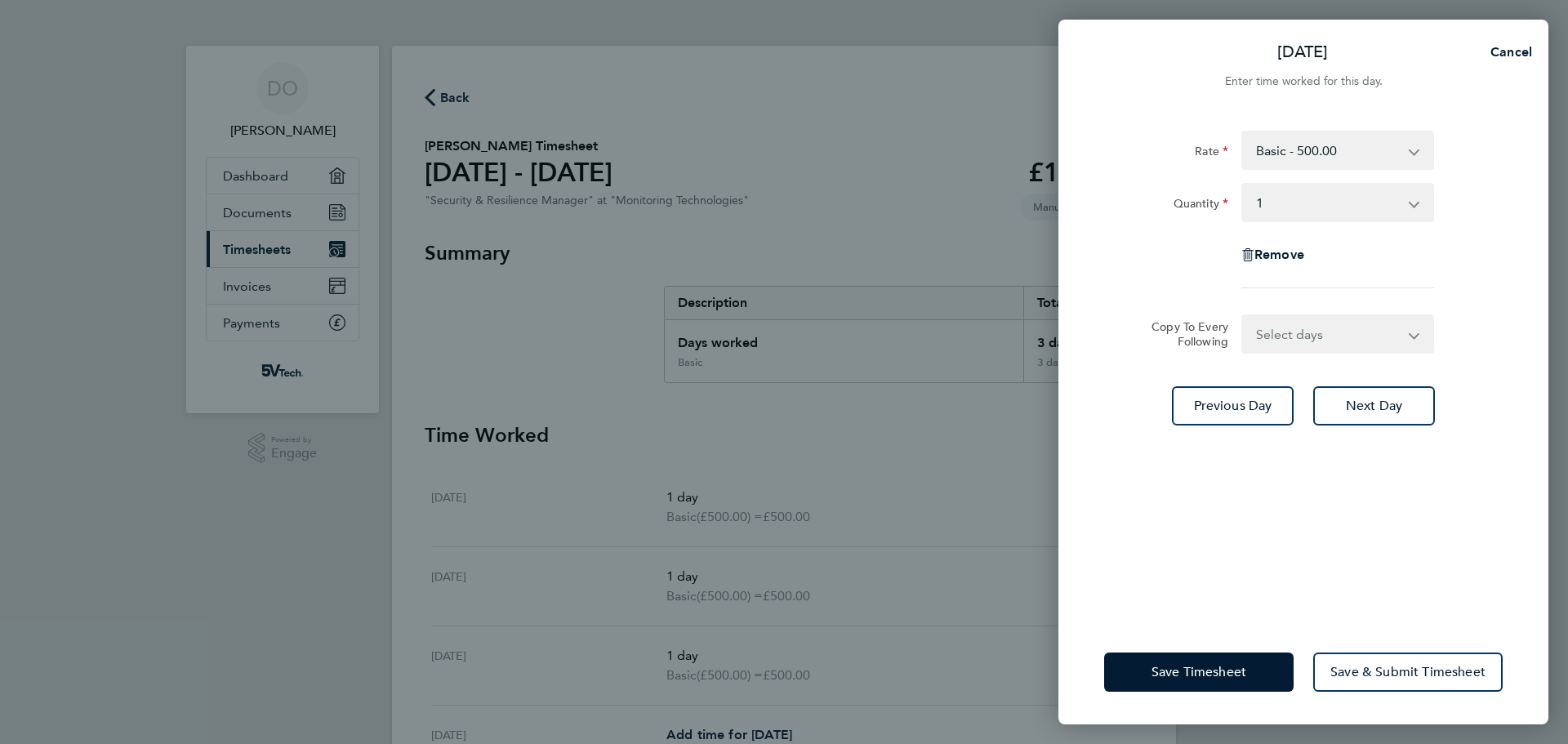
click at [1467, 309] on form "Rate Basic - 500.00 Quantity Select quantity 0.5 1 Remove Copy To Every Followi…" at bounding box center [1303, 242] width 399 height 223
click at [1393, 409] on span "Next Day" at bounding box center [1374, 406] width 56 height 16
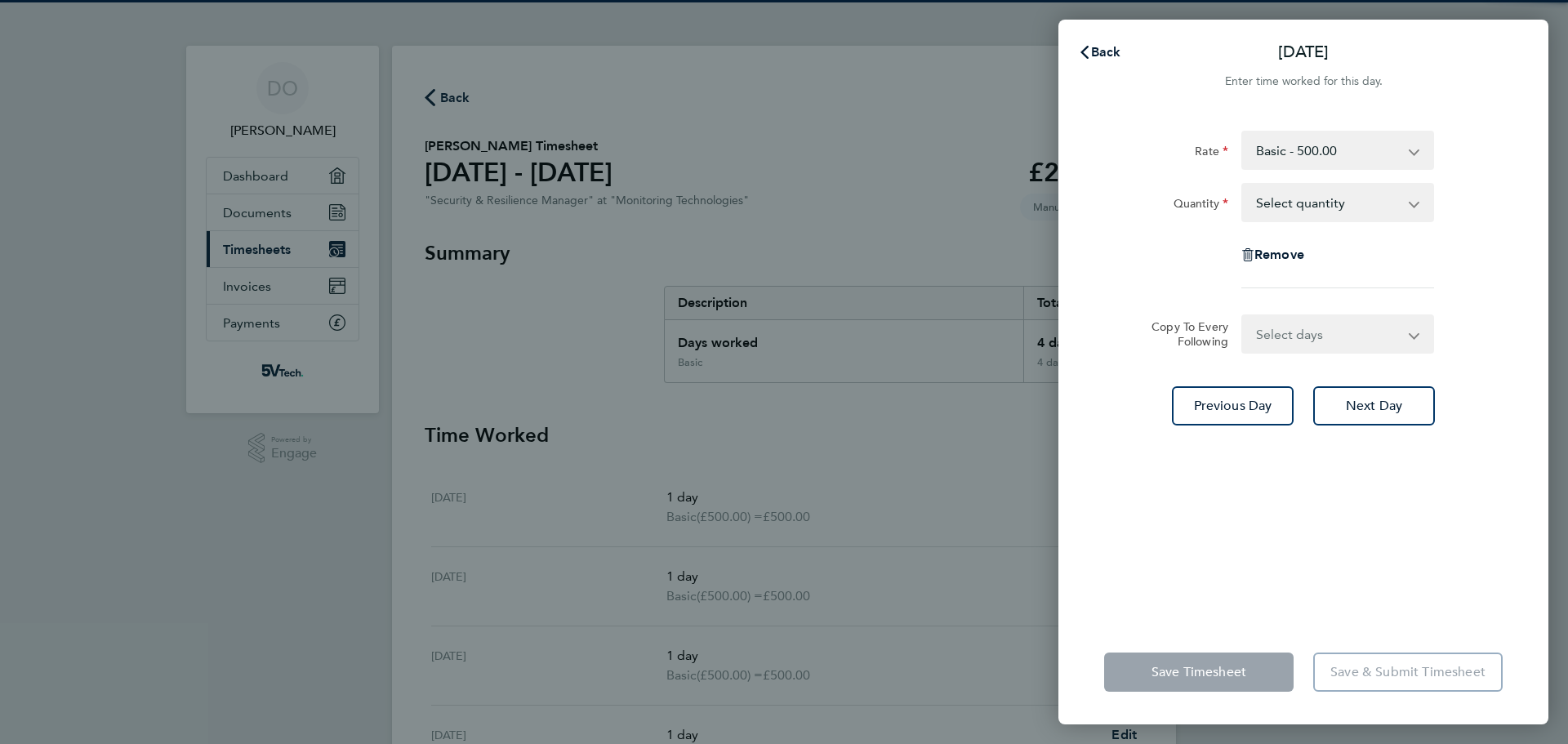
drag, startPoint x: 1319, startPoint y: 208, endPoint x: 1326, endPoint y: 219, distance: 13.0
click at [1319, 208] on select "Select quantity 0.5 1" at bounding box center [1328, 202] width 170 height 36
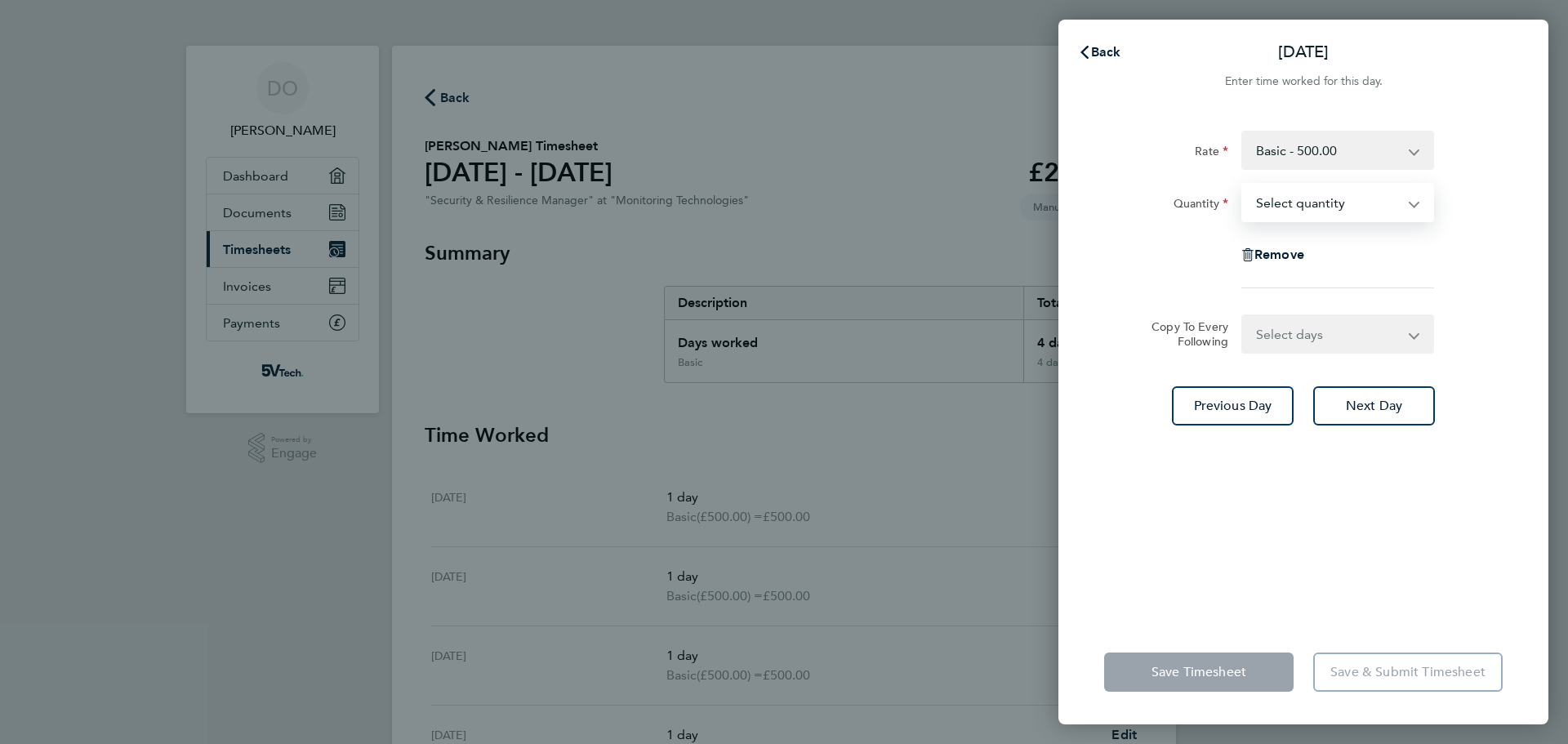
select select "1"
click at [1243, 185] on select "Select quantity 0.5 1" at bounding box center [1328, 202] width 170 height 36
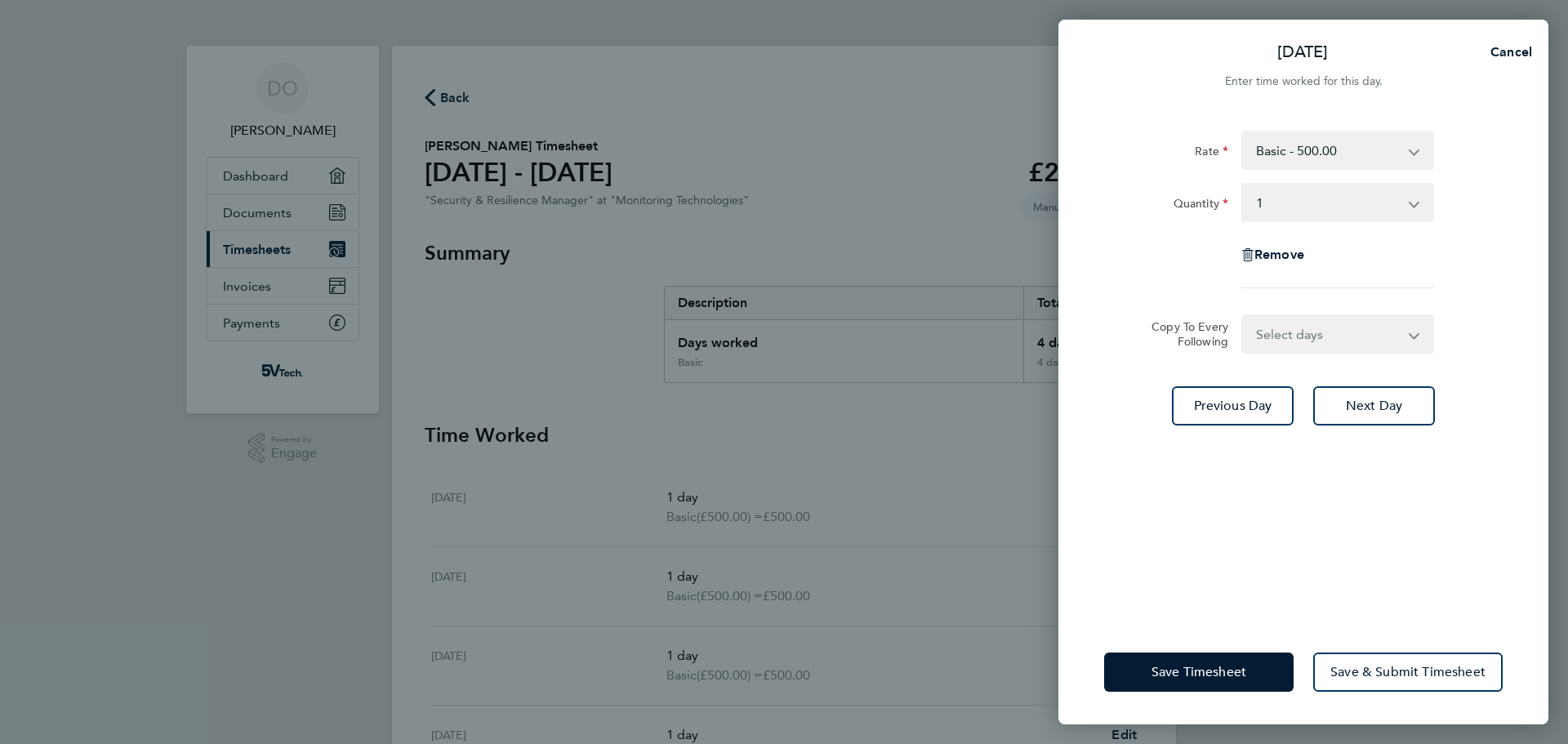
click at [1541, 320] on div "Rate Basic - 500.00 Quantity Select quantity 0.5 1 Remove Copy To Every Followi…" at bounding box center [1303, 366] width 490 height 509
click at [1204, 666] on span "Save Timesheet" at bounding box center [1198, 672] width 95 height 16
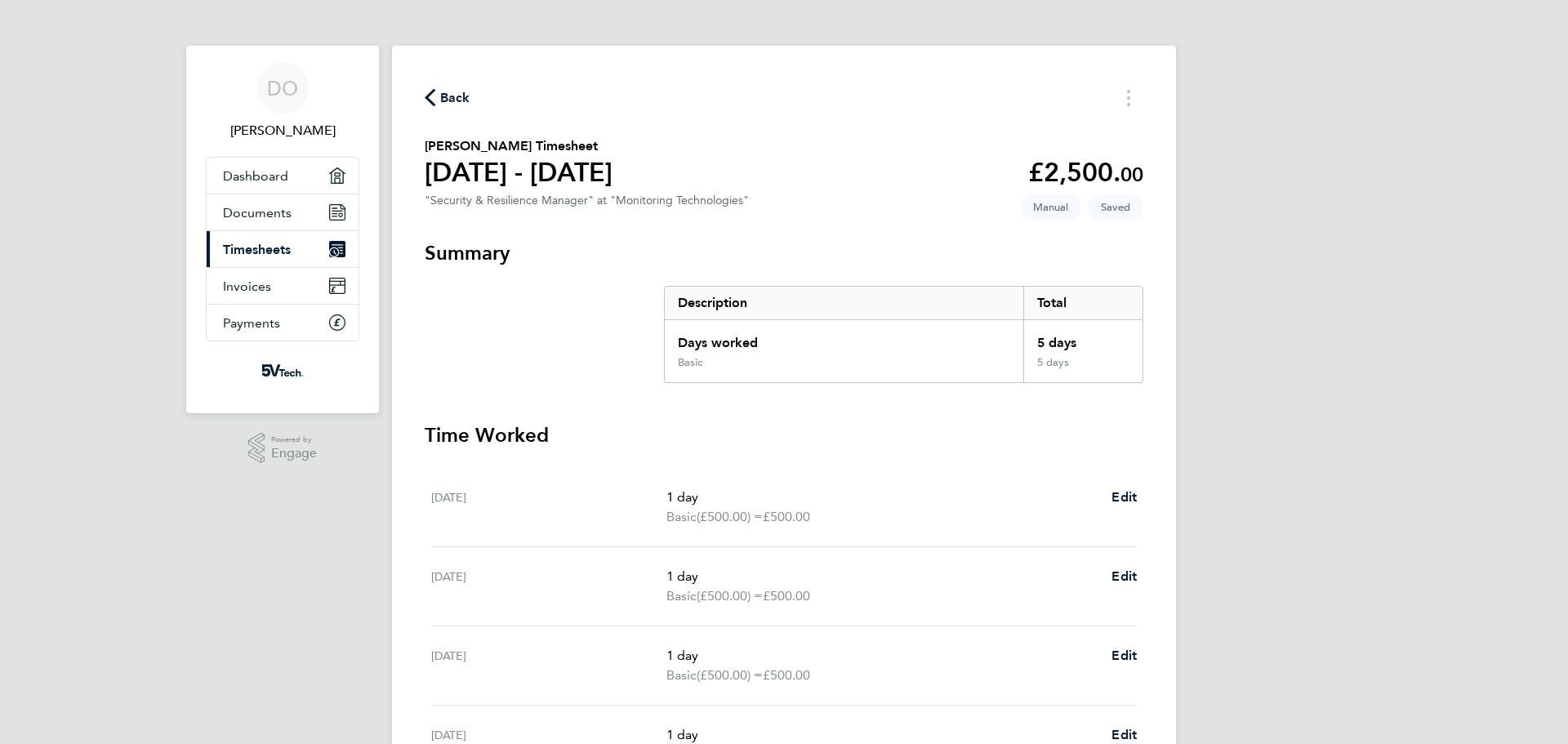
click at [446, 90] on span "Back" at bounding box center [454, 97] width 30 height 20
